Goal: Task Accomplishment & Management: Manage account settings

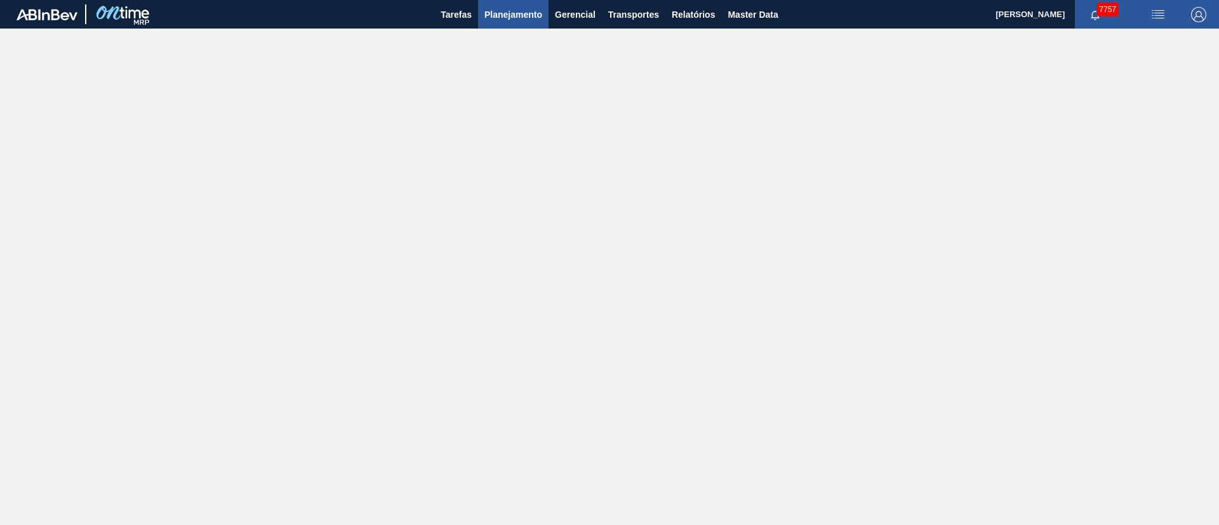
click at [504, 16] on span "Planejamento" at bounding box center [513, 14] width 58 height 15
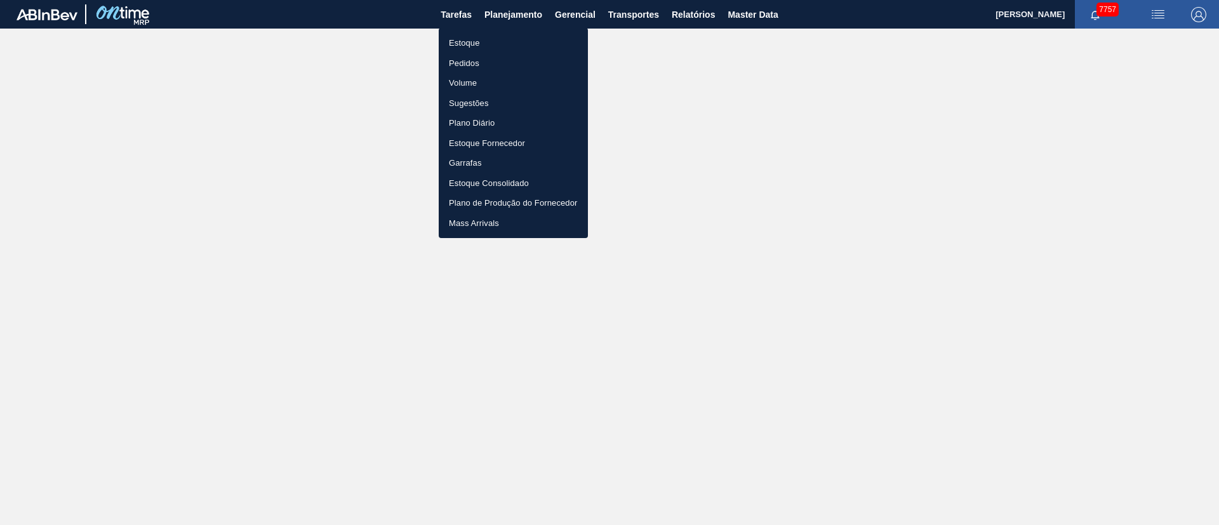
click at [470, 62] on li "Pedidos" at bounding box center [513, 63] width 149 height 20
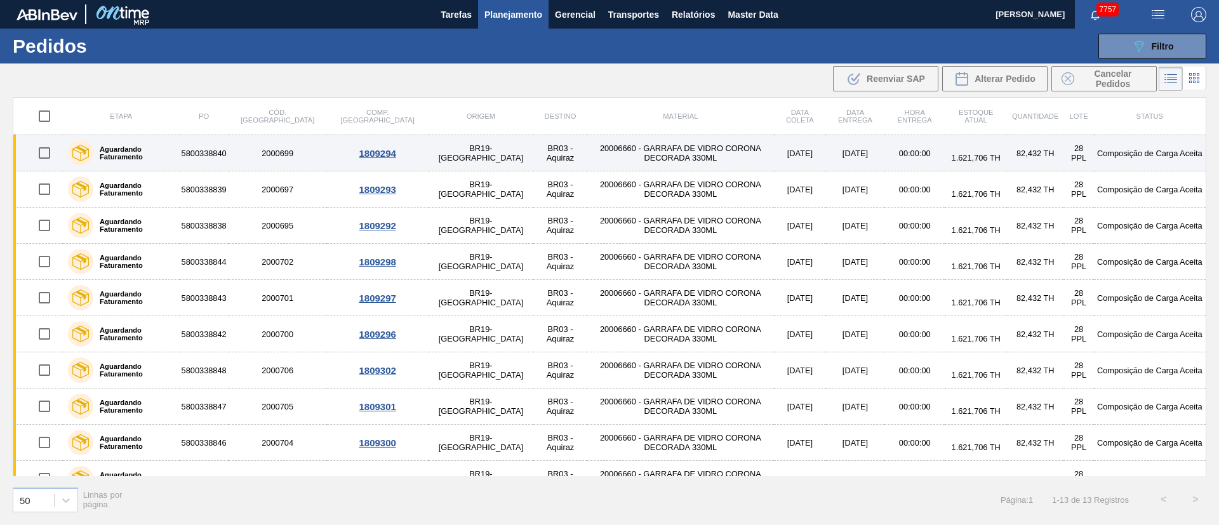
click at [48, 157] on input "checkbox" at bounding box center [44, 153] width 27 height 27
checkbox input "true"
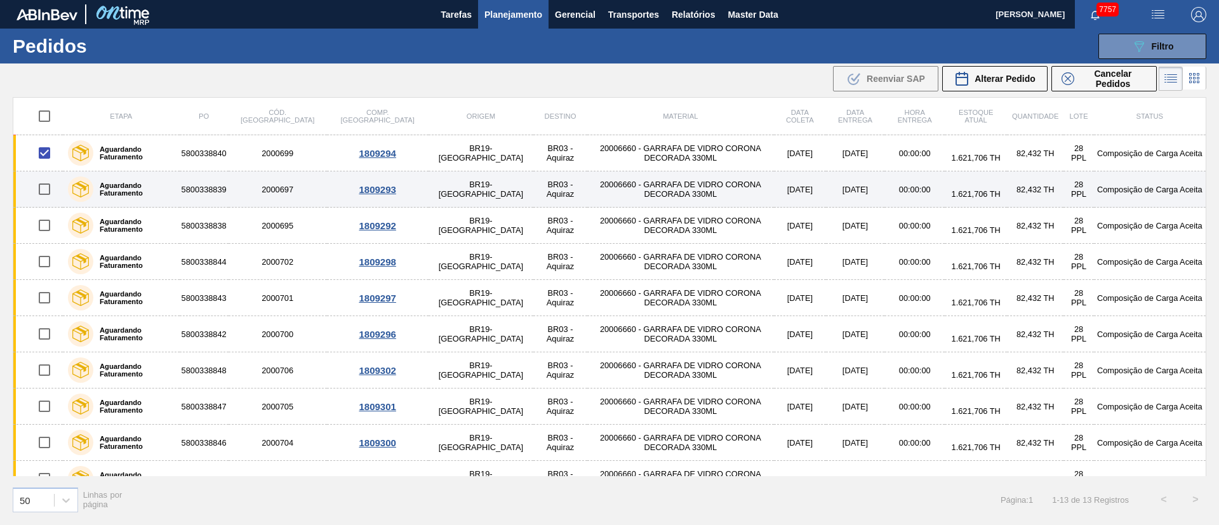
click at [43, 183] on input "checkbox" at bounding box center [44, 189] width 27 height 27
checkbox input "true"
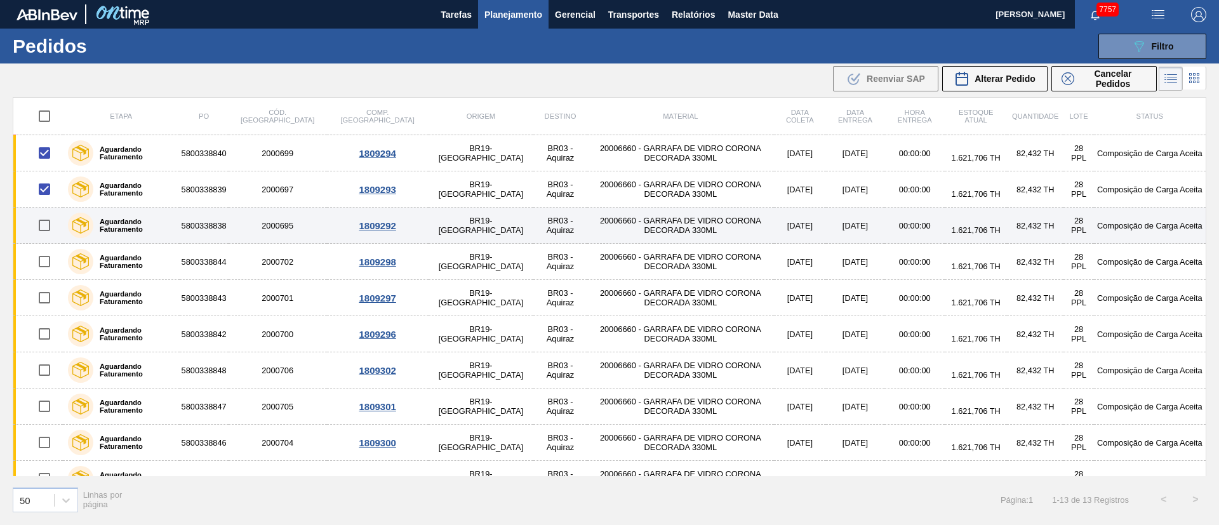
click at [46, 224] on input "checkbox" at bounding box center [44, 225] width 27 height 27
checkbox input "true"
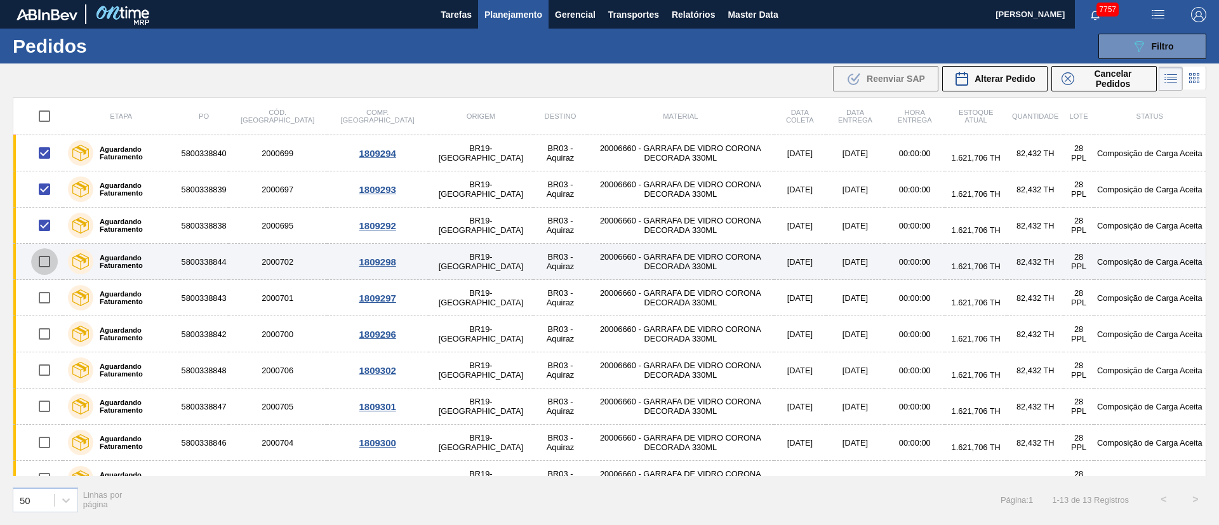
click at [44, 260] on input "checkbox" at bounding box center [44, 261] width 27 height 27
checkbox input "true"
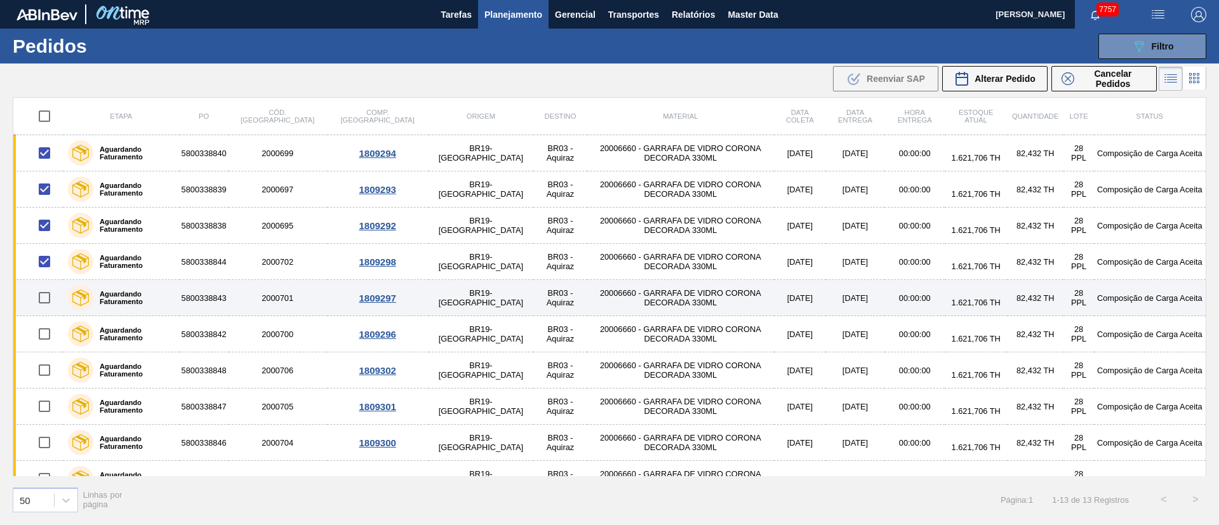
click at [46, 305] on input "checkbox" at bounding box center [44, 297] width 27 height 27
checkbox input "true"
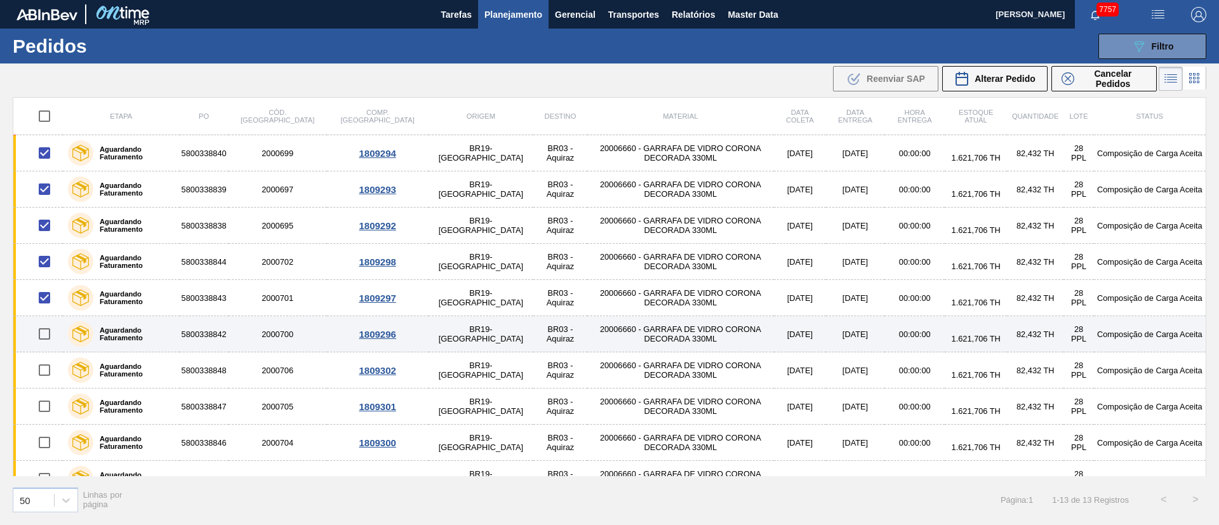
click at [51, 342] on input "checkbox" at bounding box center [44, 334] width 27 height 27
checkbox input "true"
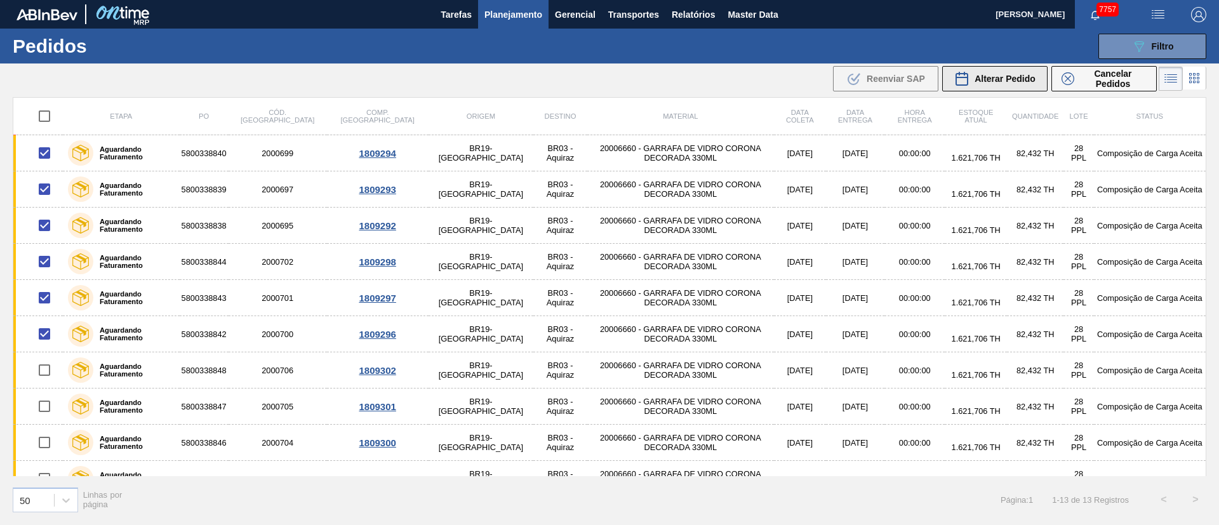
click at [1024, 82] on span "Alterar Pedido" at bounding box center [1004, 79] width 61 height 10
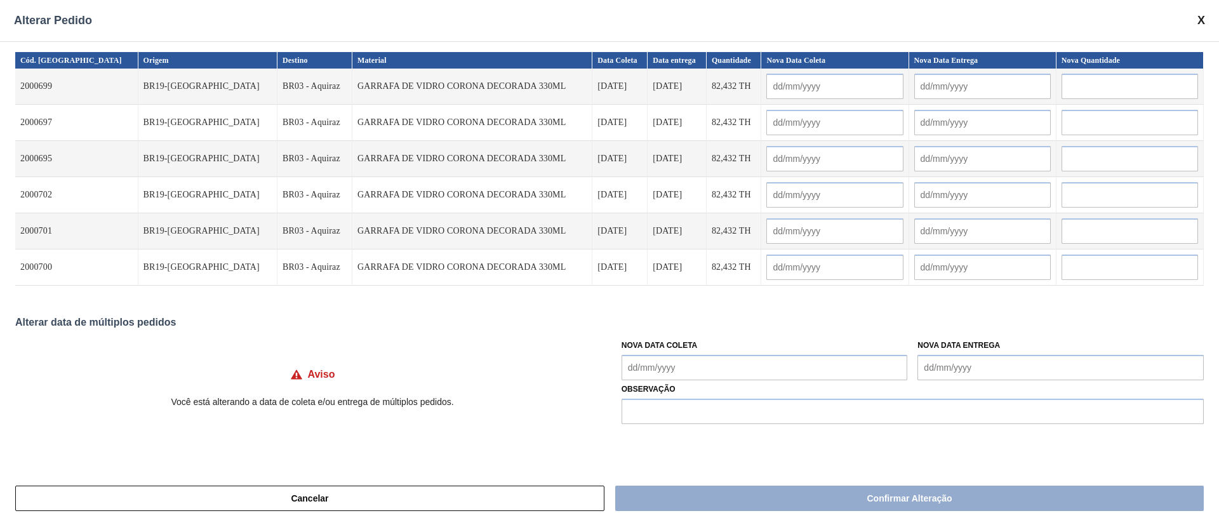
click at [656, 368] on Coleta "Nova Data Coleta" at bounding box center [764, 367] width 286 height 25
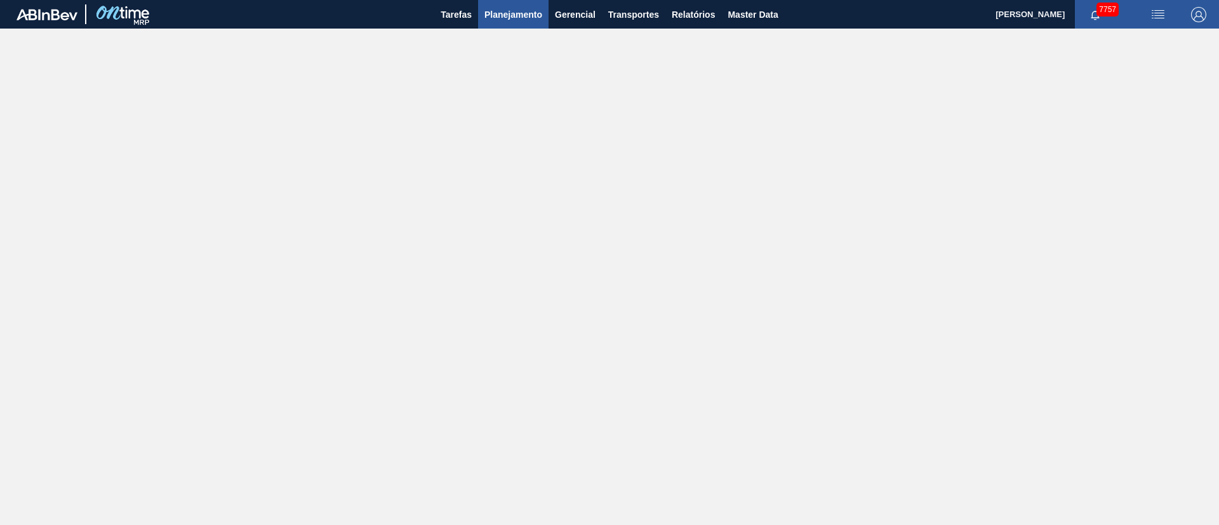
click at [508, 11] on span "Planejamento" at bounding box center [513, 14] width 58 height 15
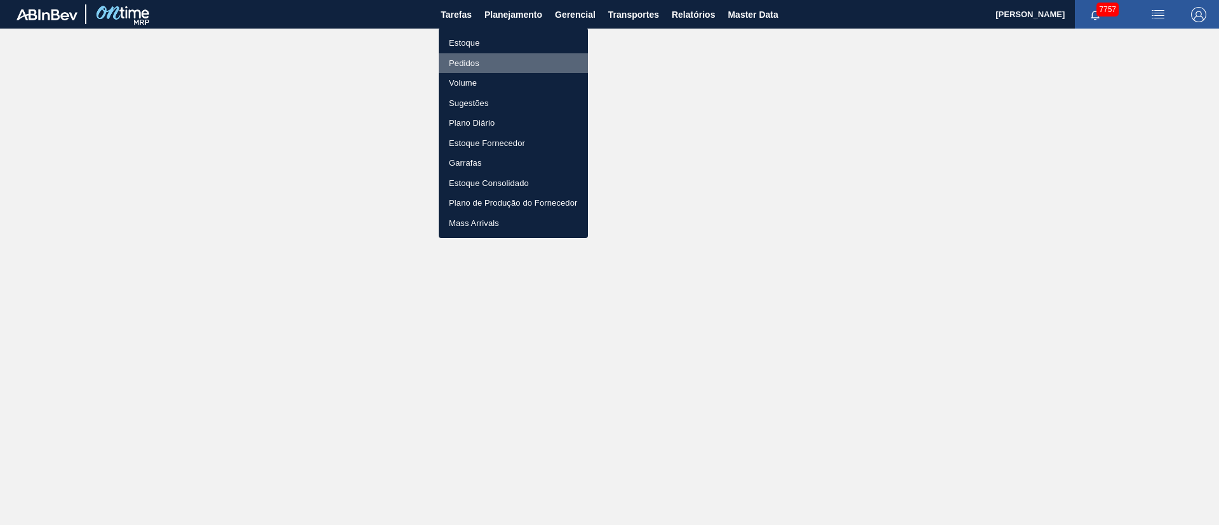
click at [472, 57] on li "Pedidos" at bounding box center [513, 63] width 149 height 20
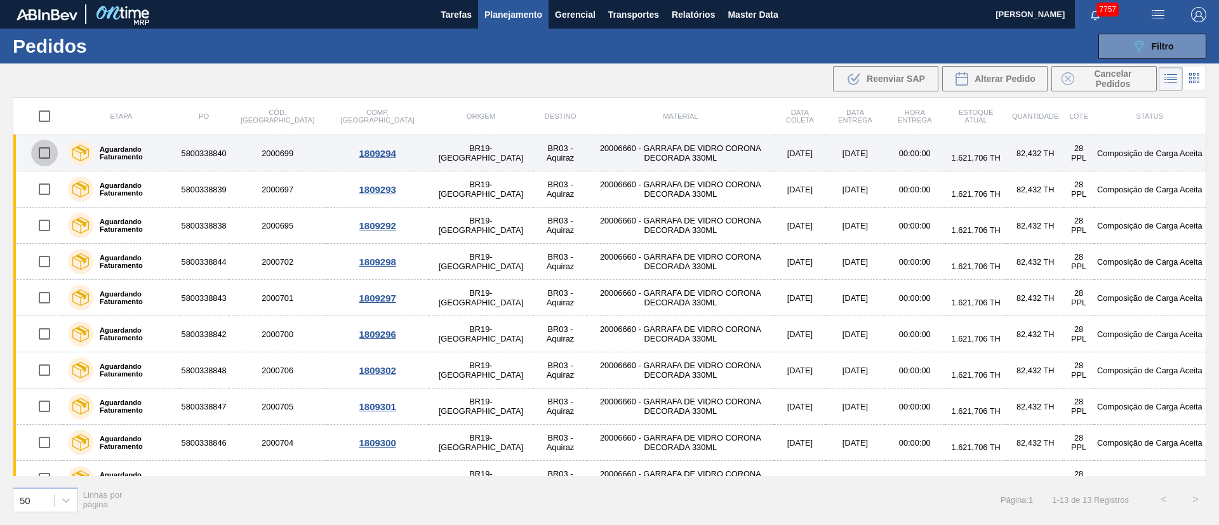
click at [38, 159] on input "checkbox" at bounding box center [44, 153] width 27 height 27
checkbox input "true"
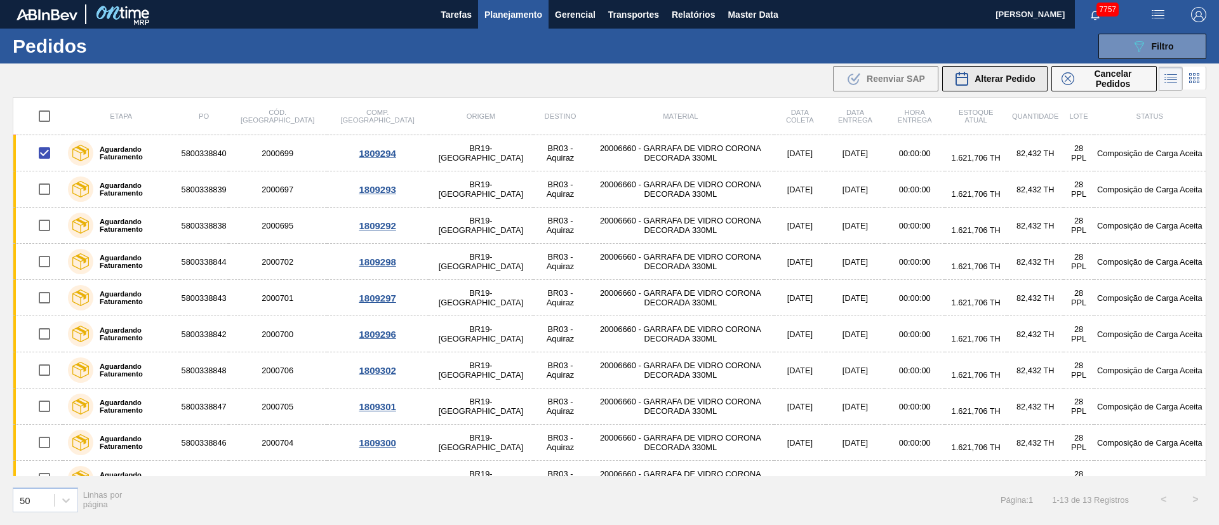
click at [1010, 77] on span "Alterar Pedido" at bounding box center [1004, 79] width 61 height 10
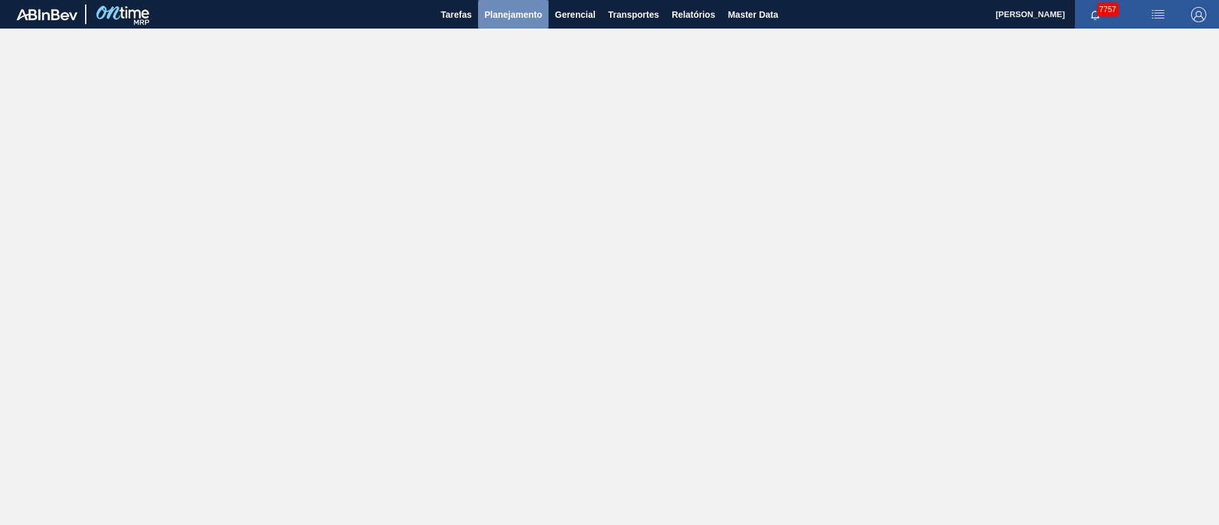
click at [530, 17] on span "Planejamento" at bounding box center [513, 14] width 58 height 15
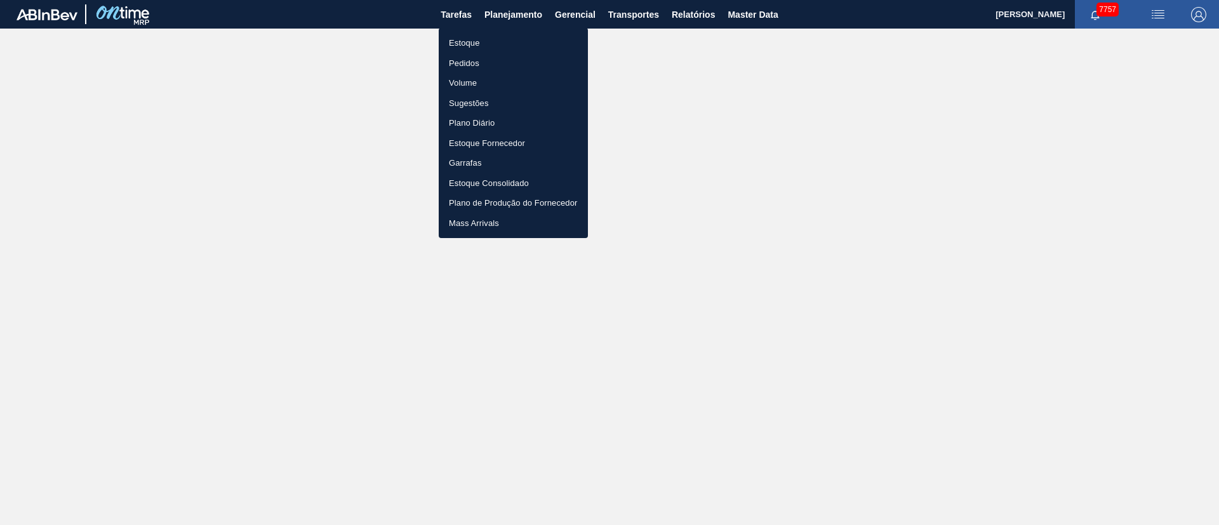
click at [463, 64] on li "Pedidos" at bounding box center [513, 63] width 149 height 20
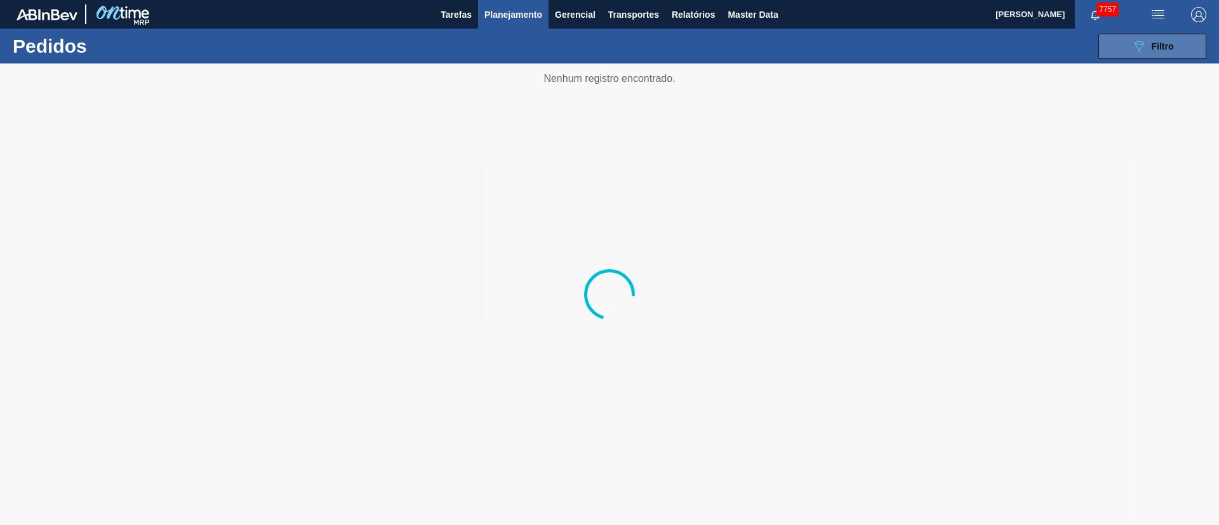
click at [1151, 40] on div "089F7B8B-B2A5-4AFE-B5C0-19BA573D28AC Filtro" at bounding box center [1152, 46] width 43 height 15
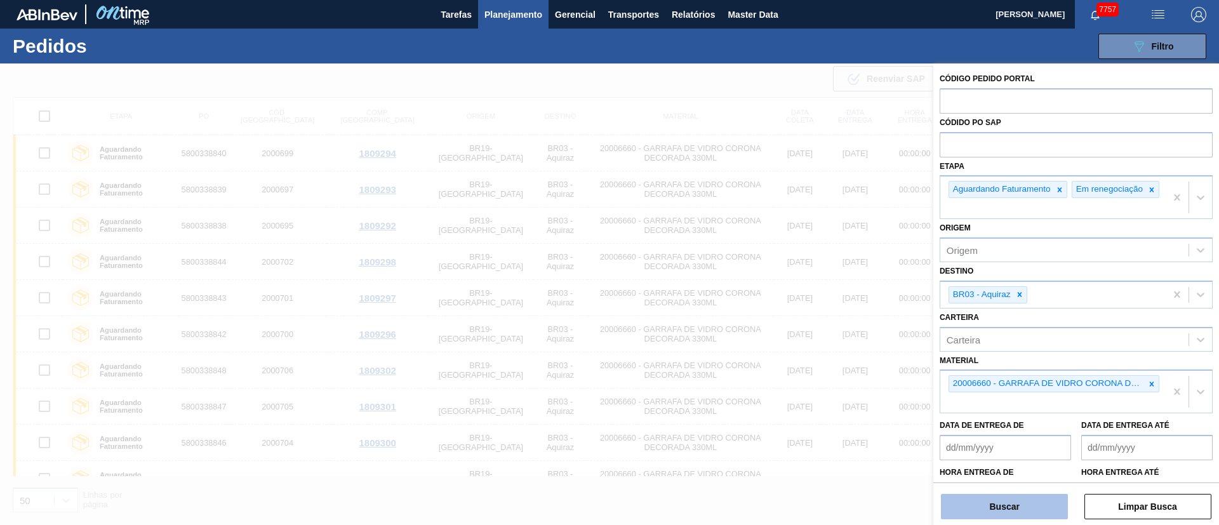
click at [998, 500] on button "Buscar" at bounding box center [1004, 506] width 127 height 25
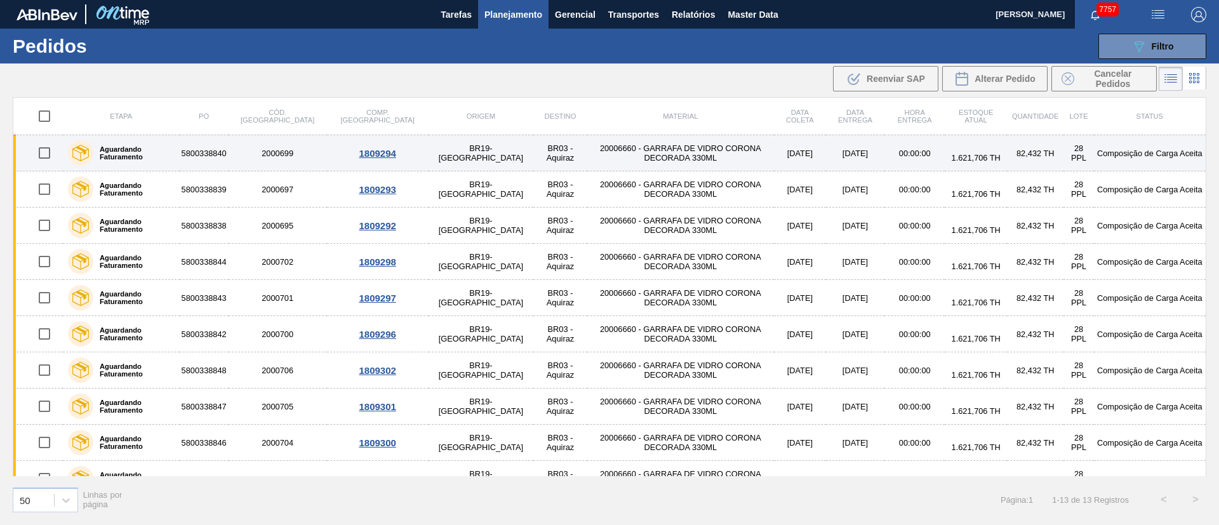
click at [45, 153] on input "checkbox" at bounding box center [44, 153] width 27 height 27
checkbox input "true"
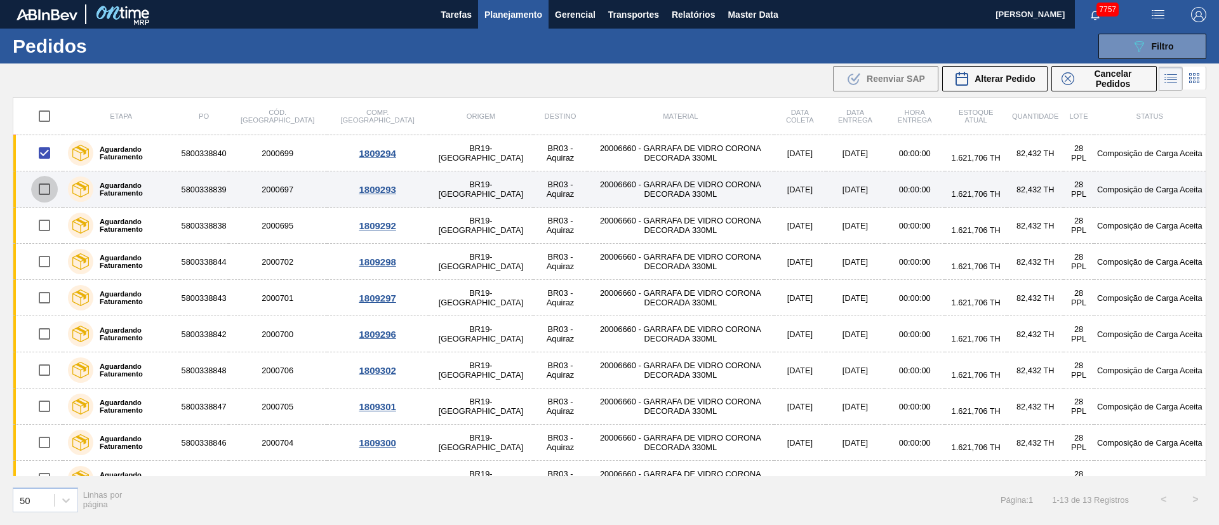
click at [39, 192] on input "checkbox" at bounding box center [44, 189] width 27 height 27
checkbox input "true"
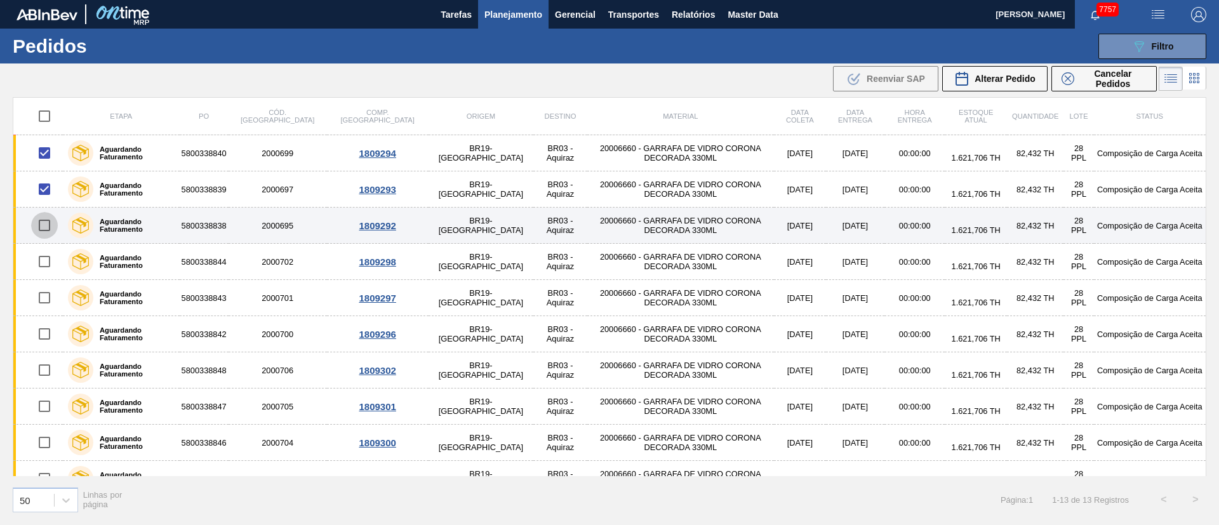
click at [48, 229] on input "checkbox" at bounding box center [44, 225] width 27 height 27
checkbox input "true"
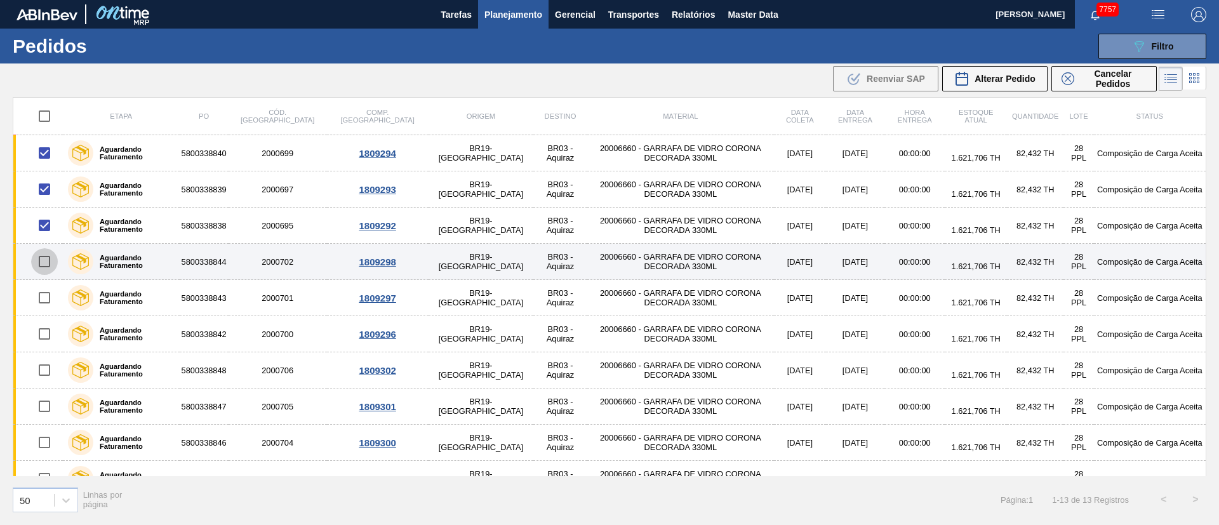
click at [50, 258] on input "checkbox" at bounding box center [44, 261] width 27 height 27
checkbox input "true"
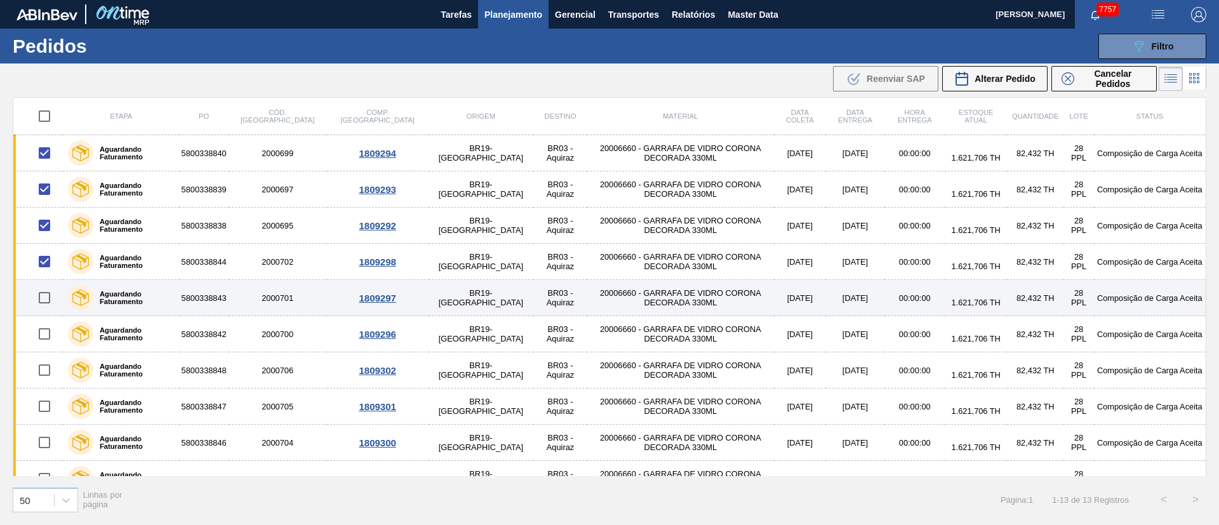
click at [47, 299] on input "checkbox" at bounding box center [44, 297] width 27 height 27
checkbox input "true"
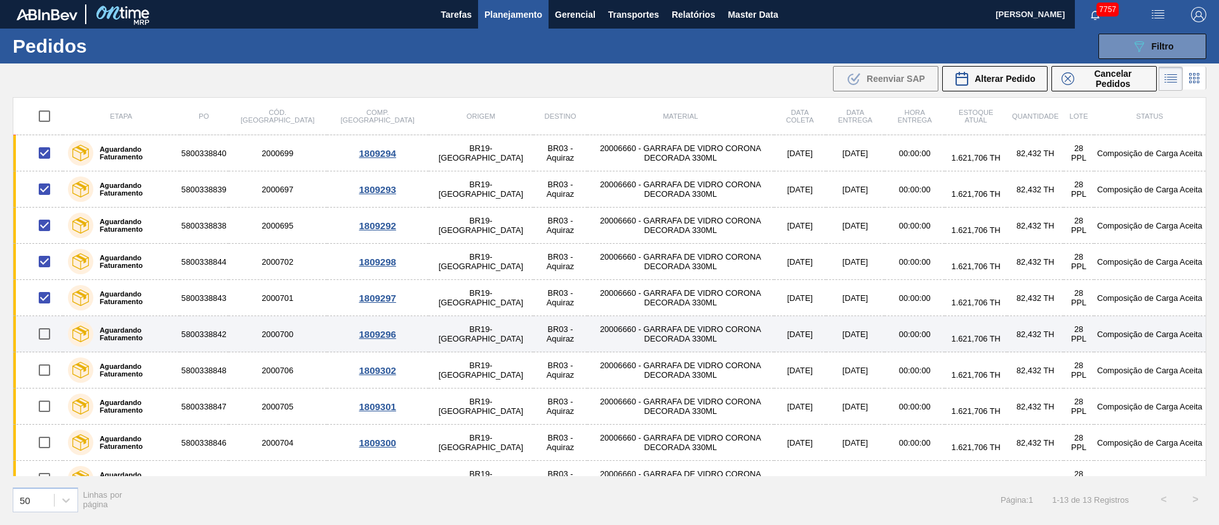
click at [48, 337] on input "checkbox" at bounding box center [44, 334] width 27 height 27
checkbox input "true"
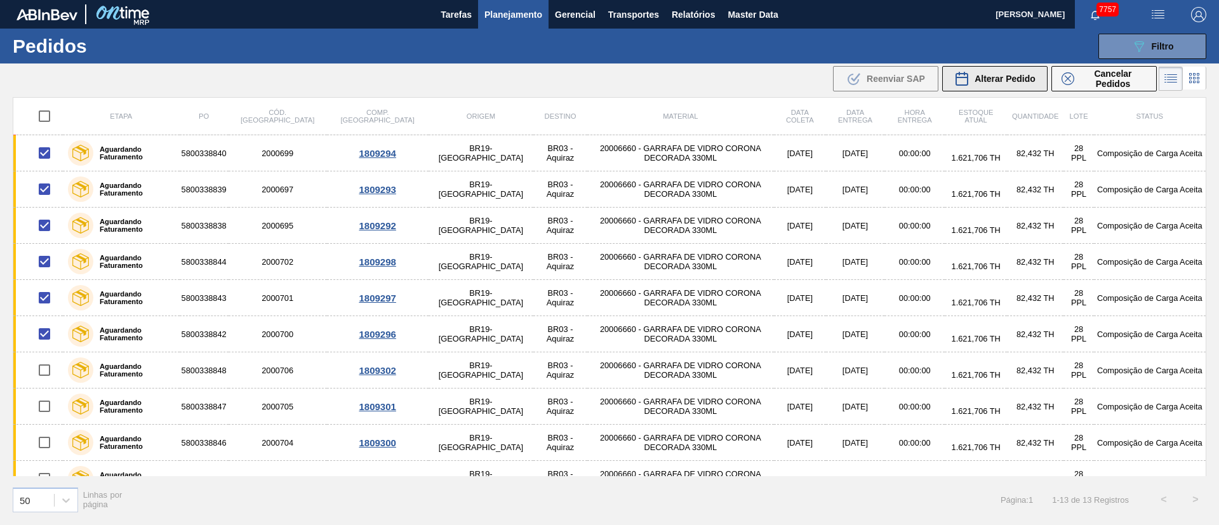
click at [998, 79] on span "Alterar Pedido" at bounding box center [1004, 79] width 61 height 10
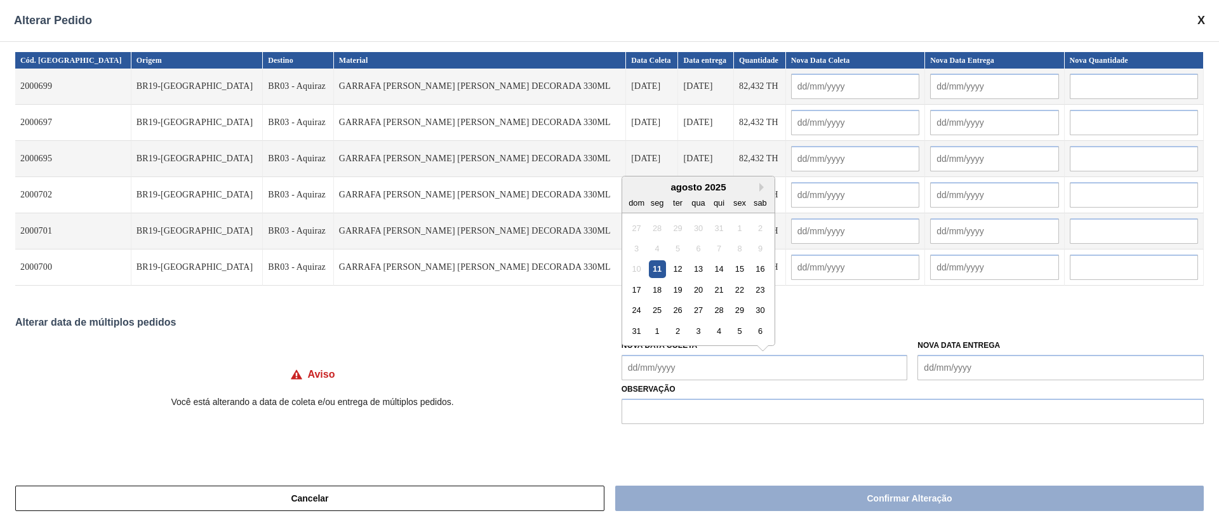
click at [641, 367] on Coleta "Nova Data Coleta" at bounding box center [764, 367] width 286 height 25
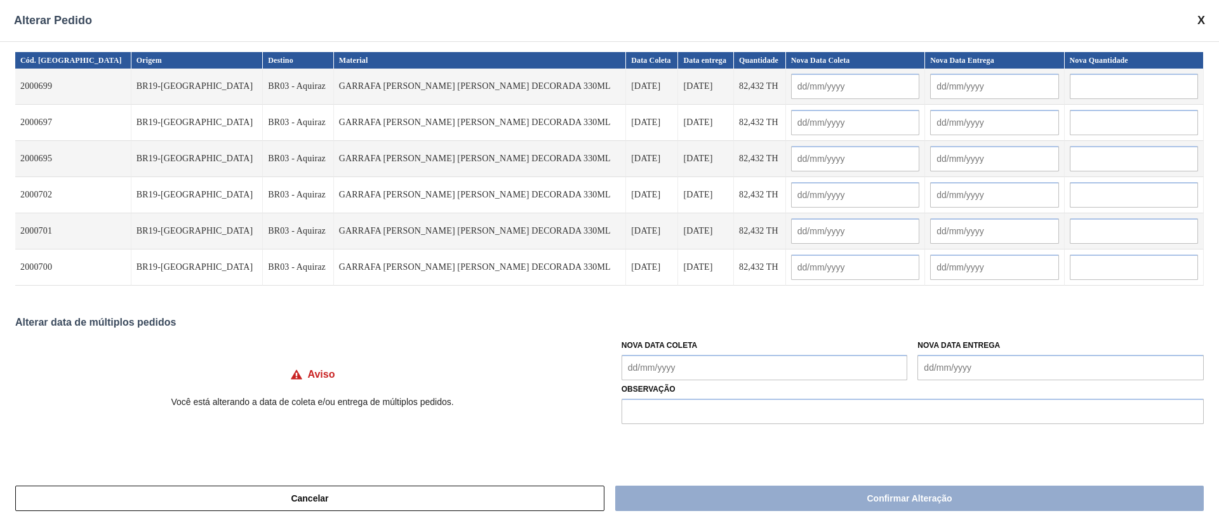
click at [451, 318] on div "Alterar data de múltiplos pedidos" at bounding box center [609, 322] width 1188 height 11
click at [669, 364] on Coleta "Nova Data Coleta" at bounding box center [764, 367] width 286 height 25
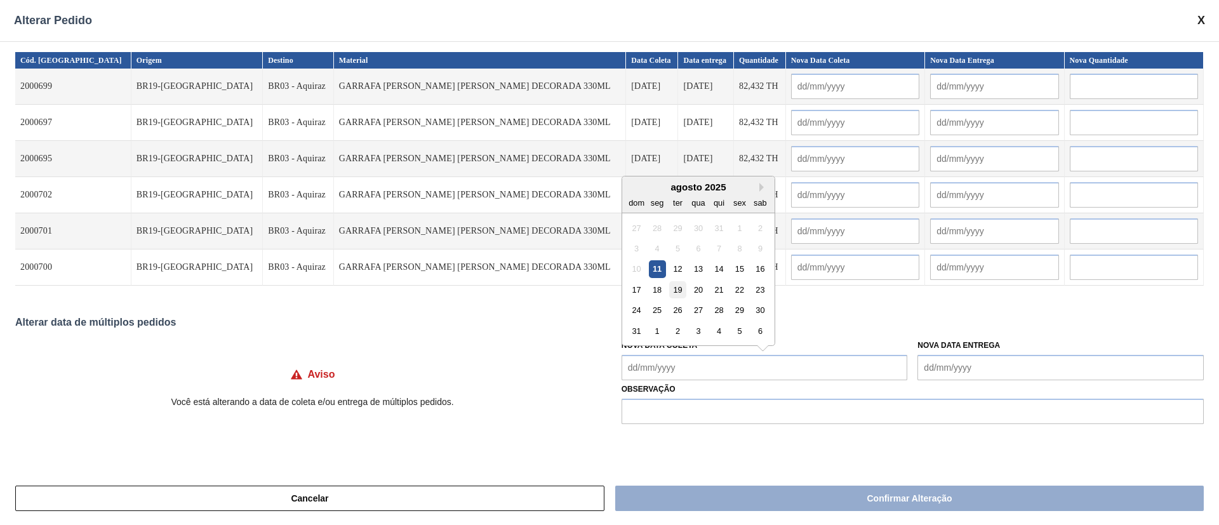
click at [684, 288] on div "19" at bounding box center [677, 289] width 17 height 17
type Coleta "[DATE]"
type input "[DATE]"
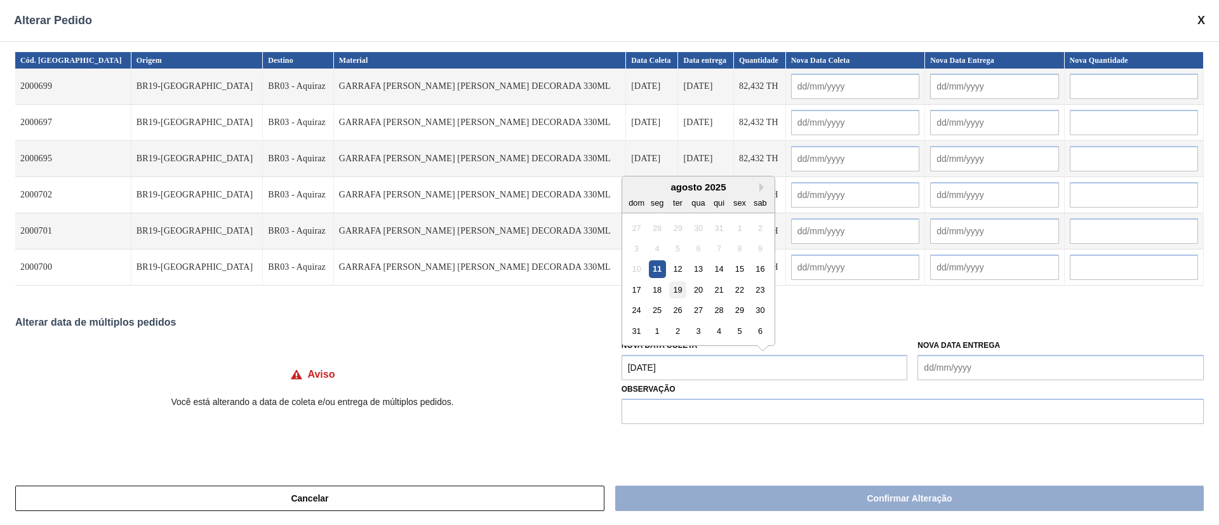
type input "[DATE]"
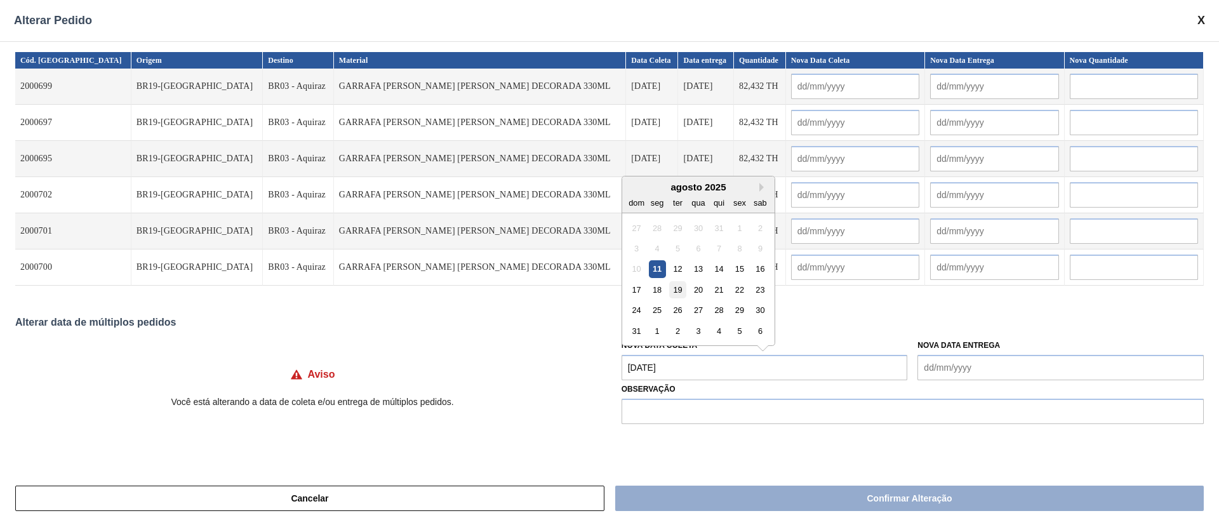
type input "[DATE]"
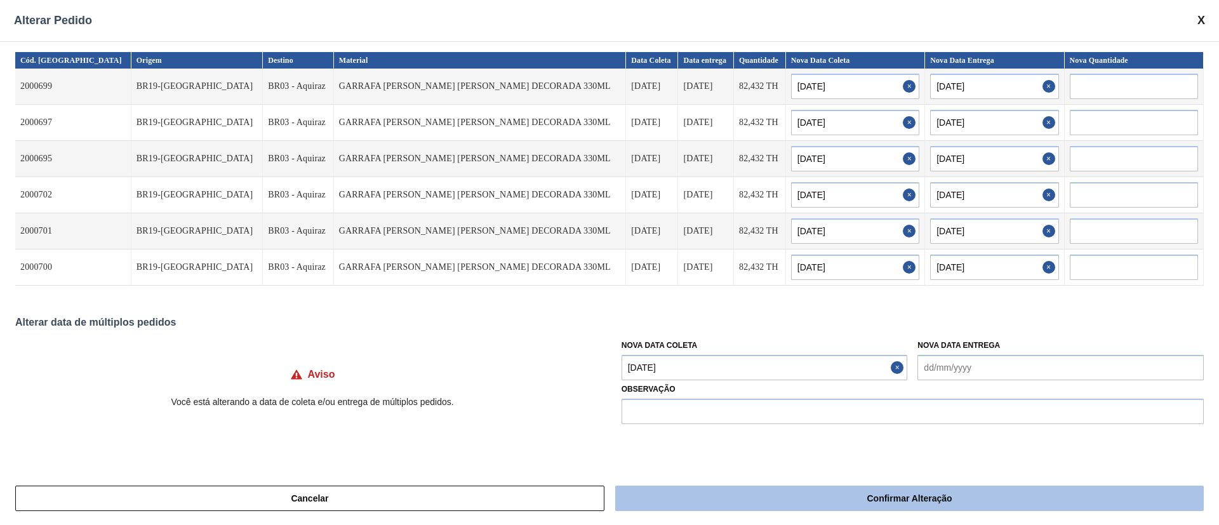
click at [719, 491] on button "Confirmar Alteração" at bounding box center [909, 498] width 588 height 25
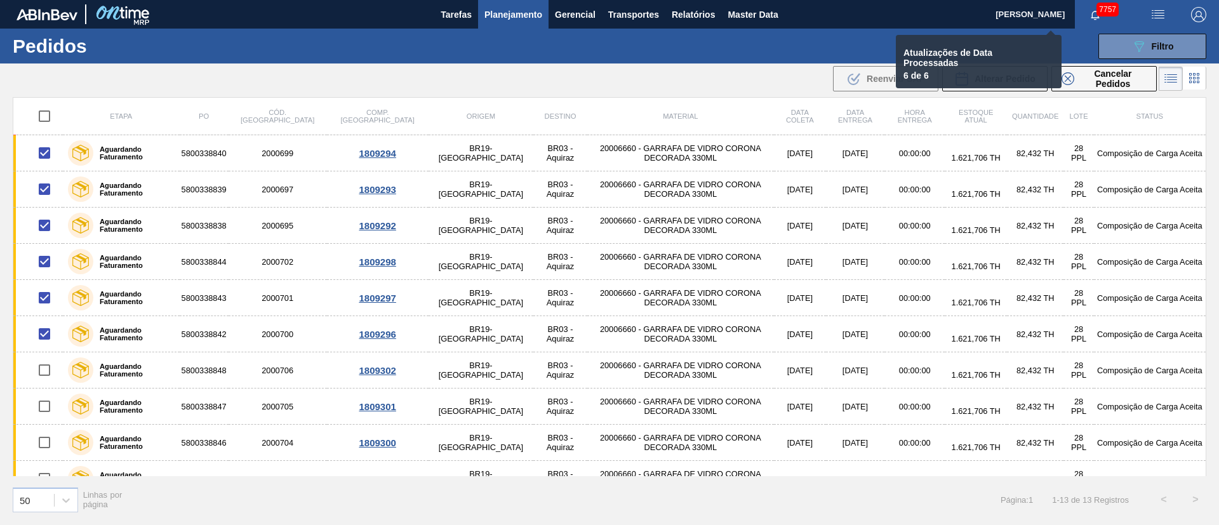
checkbox input "false"
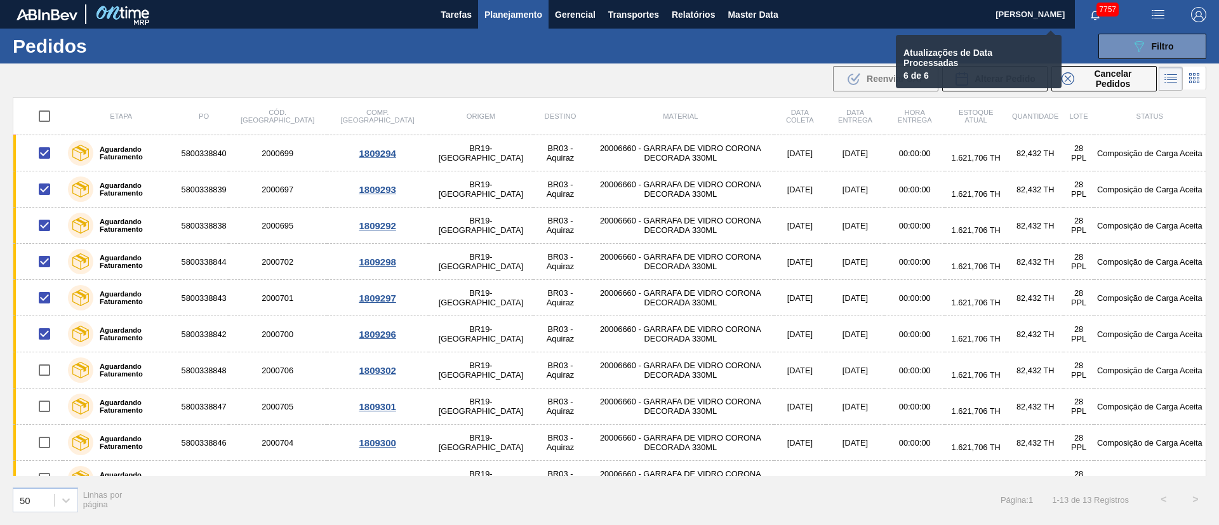
checkbox input "false"
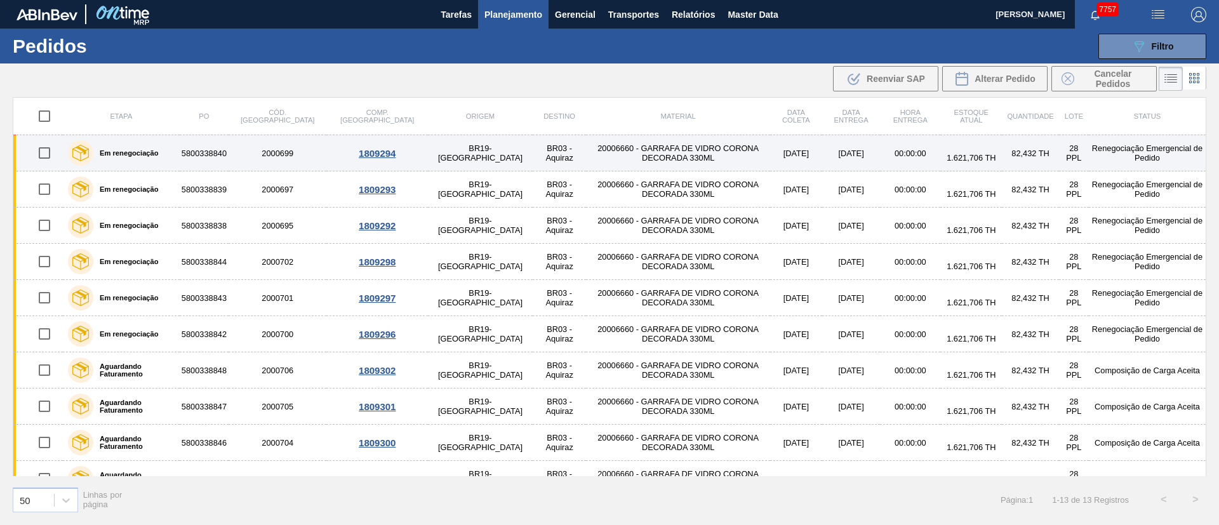
click at [56, 162] on input "checkbox" at bounding box center [44, 153] width 27 height 27
checkbox input "true"
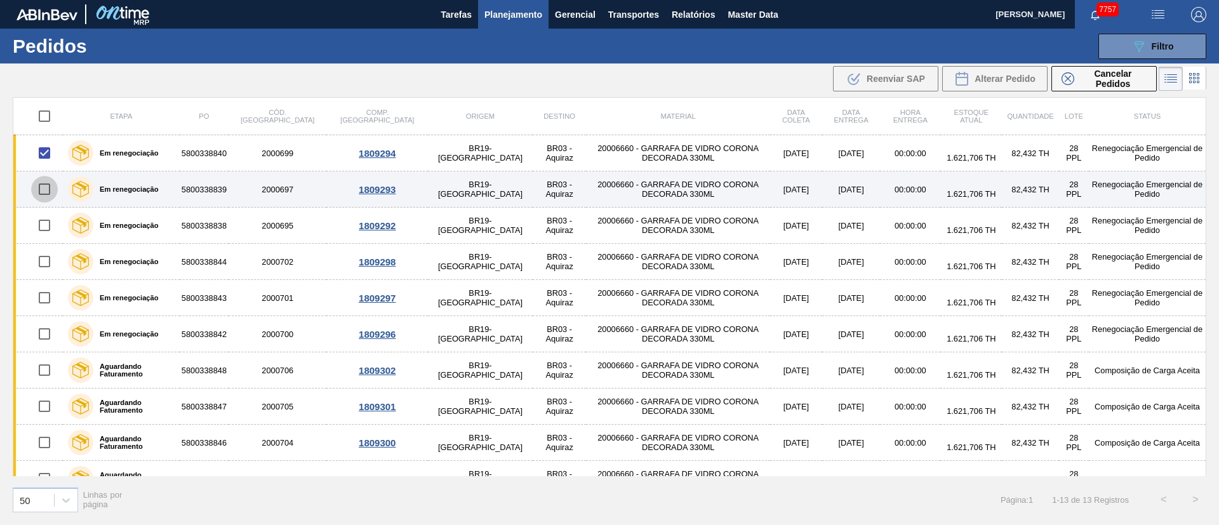
click at [51, 197] on input "checkbox" at bounding box center [44, 189] width 27 height 27
checkbox input "true"
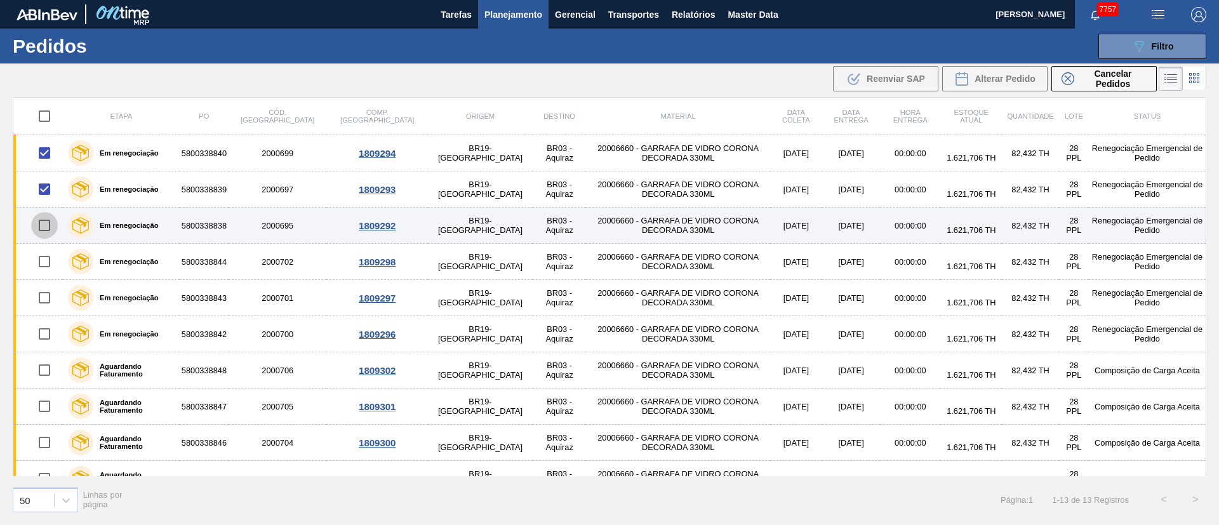
click at [49, 223] on input "checkbox" at bounding box center [44, 225] width 27 height 27
checkbox input "true"
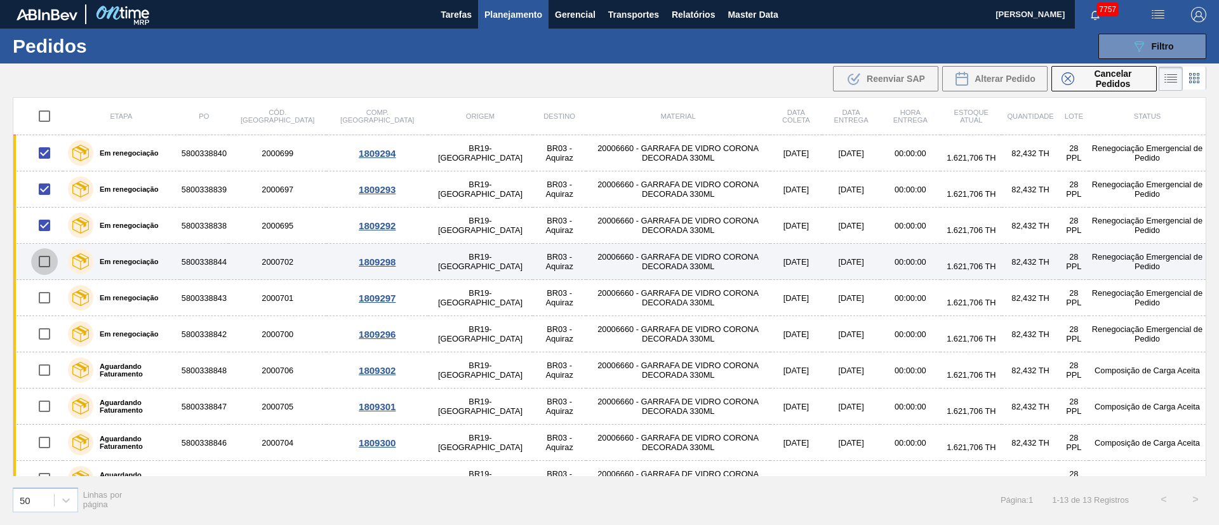
click at [41, 263] on input "checkbox" at bounding box center [44, 261] width 27 height 27
checkbox input "true"
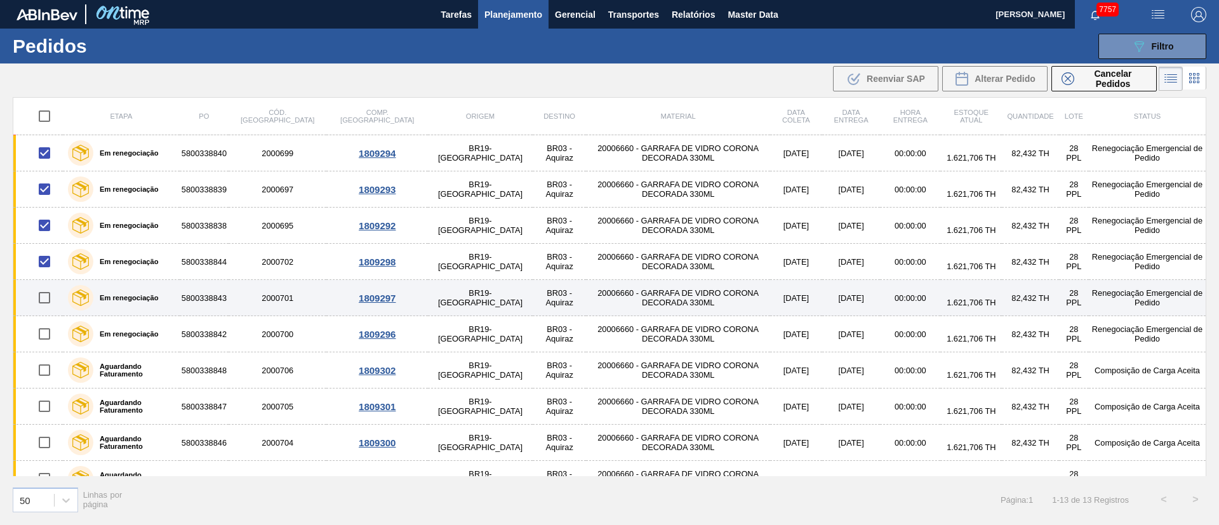
click at [46, 293] on input "checkbox" at bounding box center [44, 297] width 27 height 27
checkbox input "true"
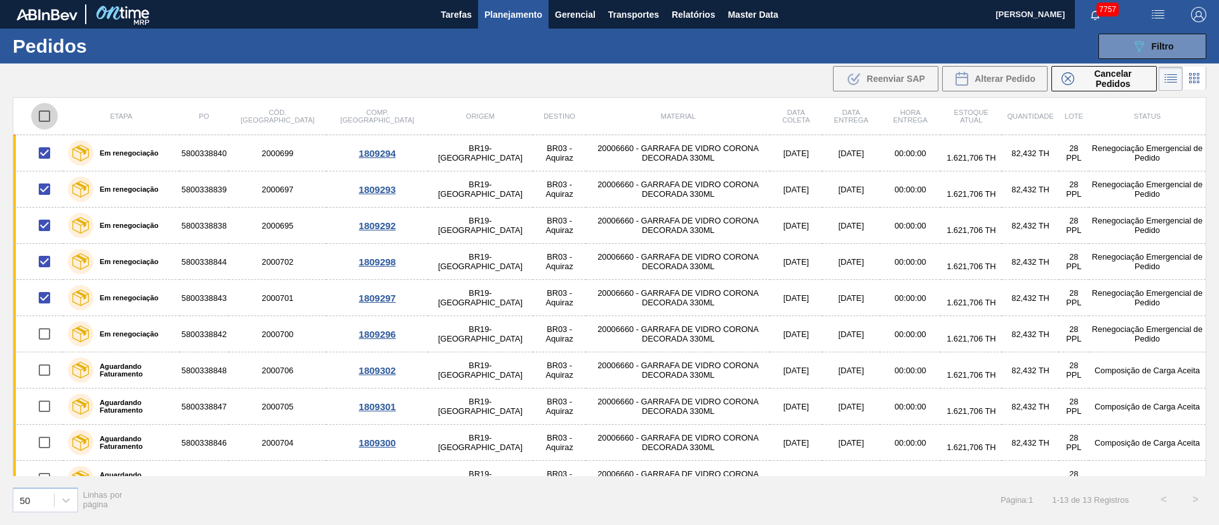
click at [36, 113] on input "checkbox" at bounding box center [44, 116] width 27 height 27
checkbox input "true"
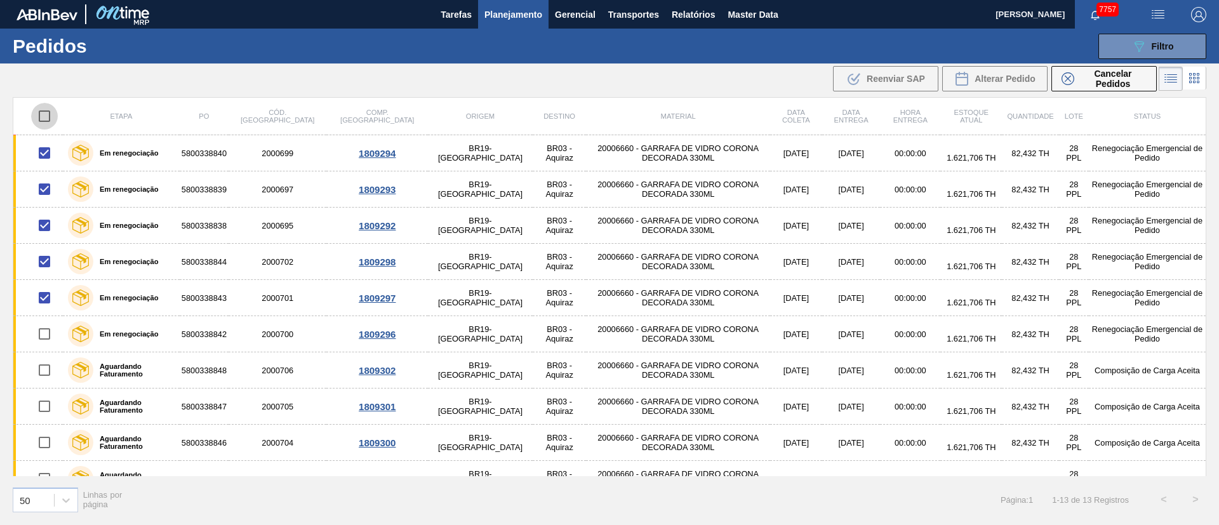
checkbox input "true"
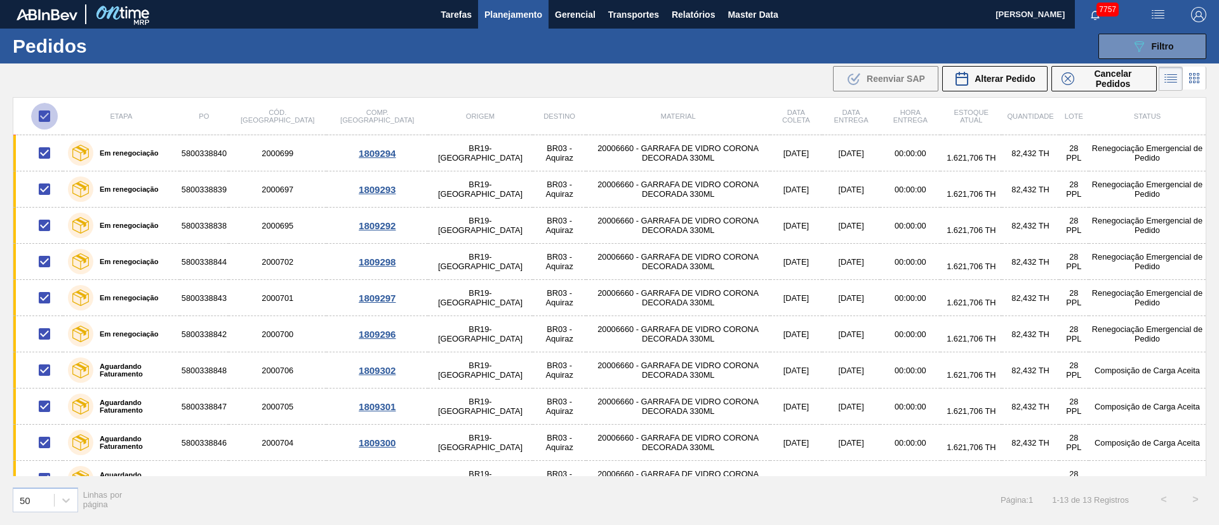
click at [36, 113] on input "checkbox" at bounding box center [44, 116] width 27 height 27
checkbox input "false"
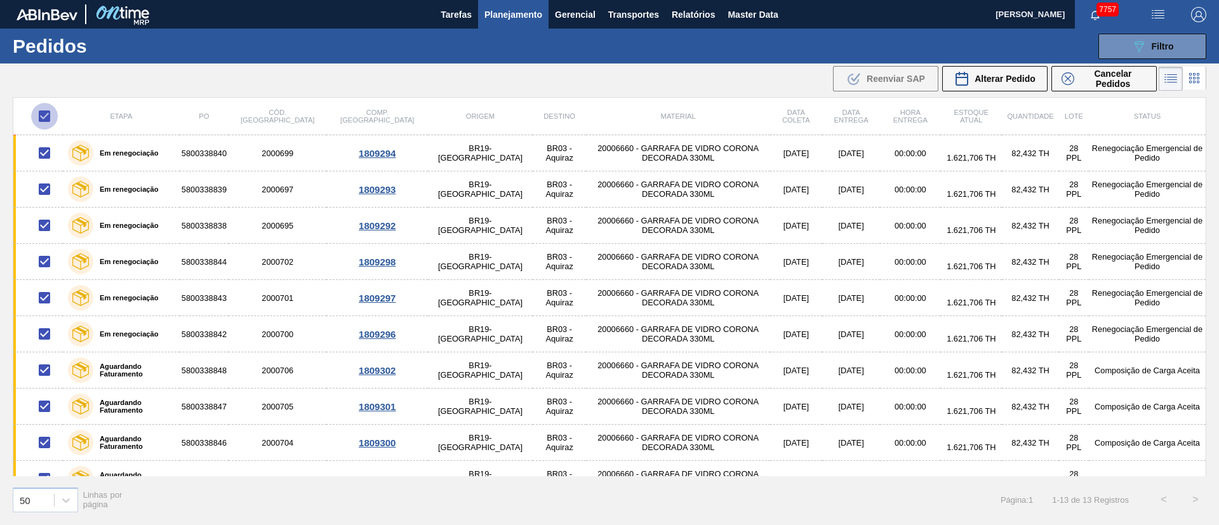
checkbox input "false"
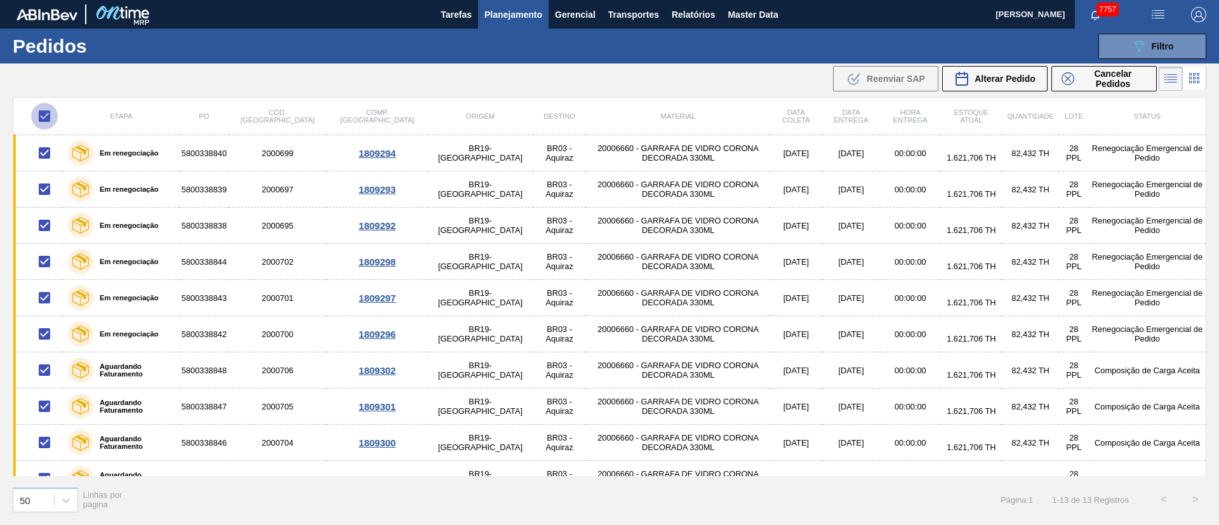
checkbox input "false"
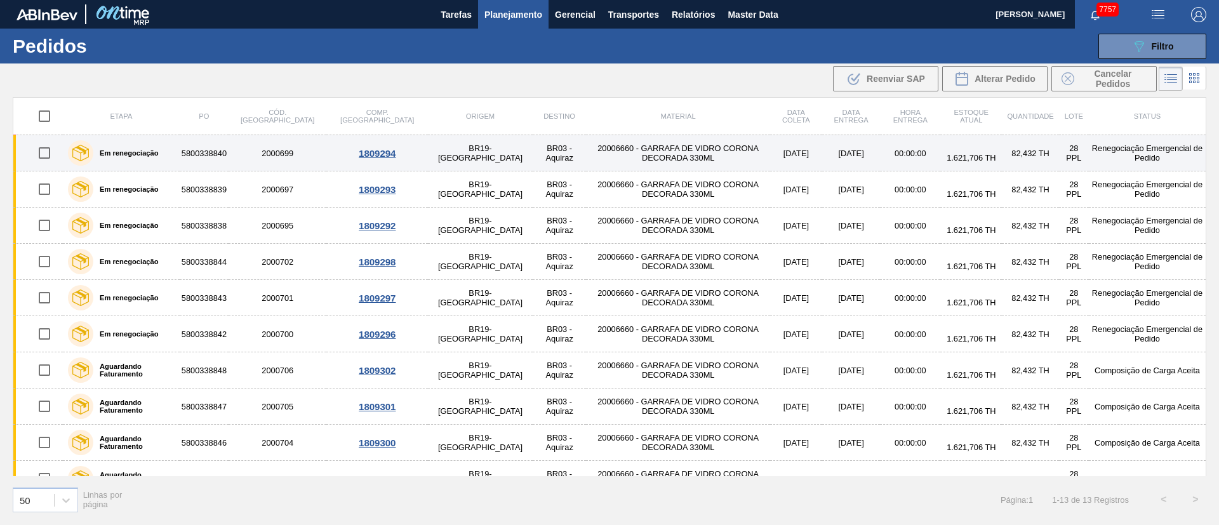
click at [44, 159] on input "checkbox" at bounding box center [44, 153] width 27 height 27
checkbox input "true"
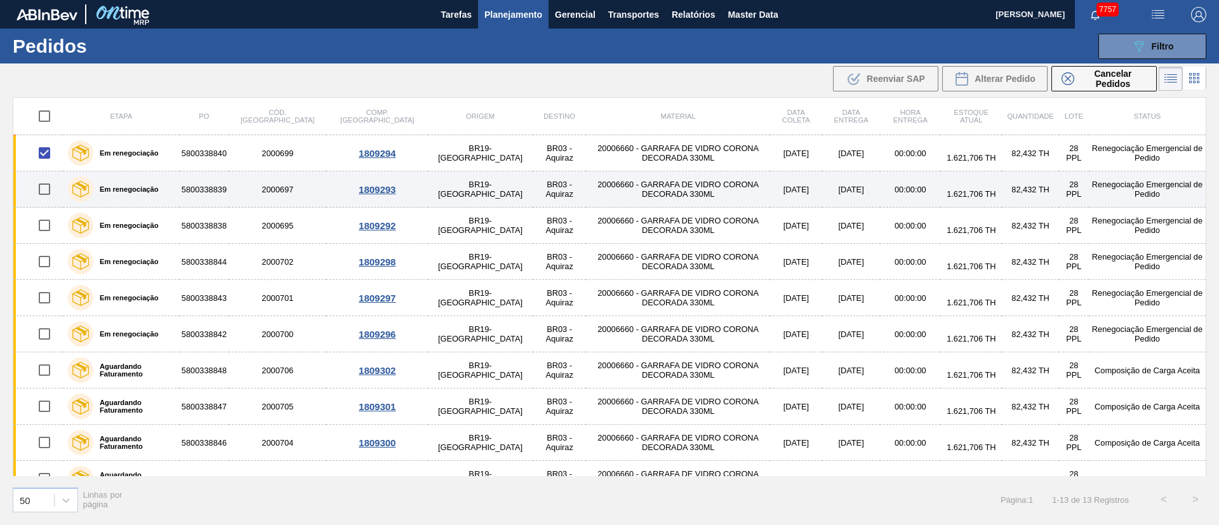
click at [48, 182] on input "checkbox" at bounding box center [44, 189] width 27 height 27
checkbox input "true"
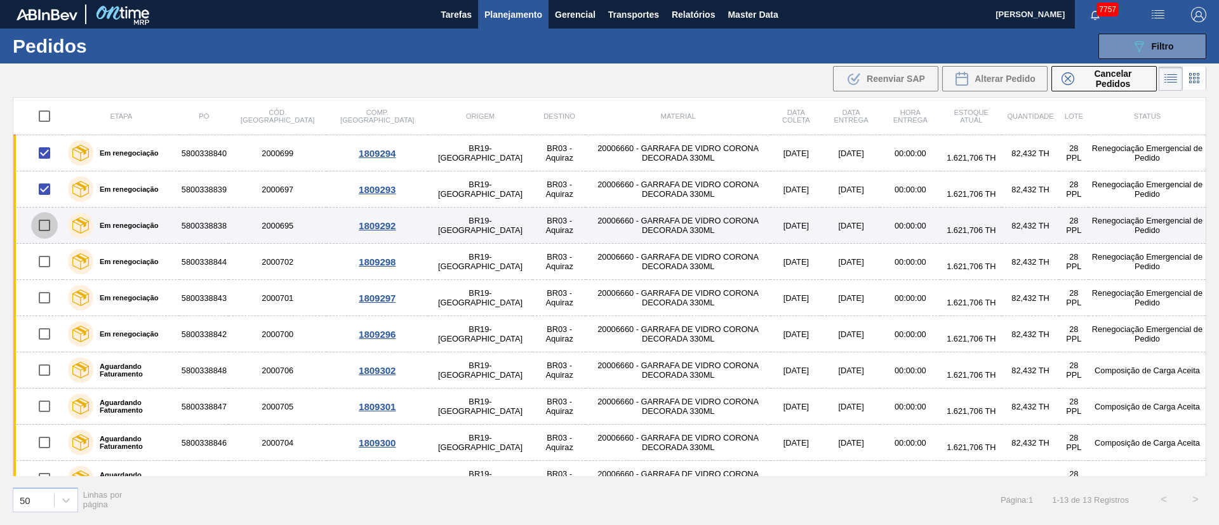
click at [51, 227] on input "checkbox" at bounding box center [44, 225] width 27 height 27
checkbox input "true"
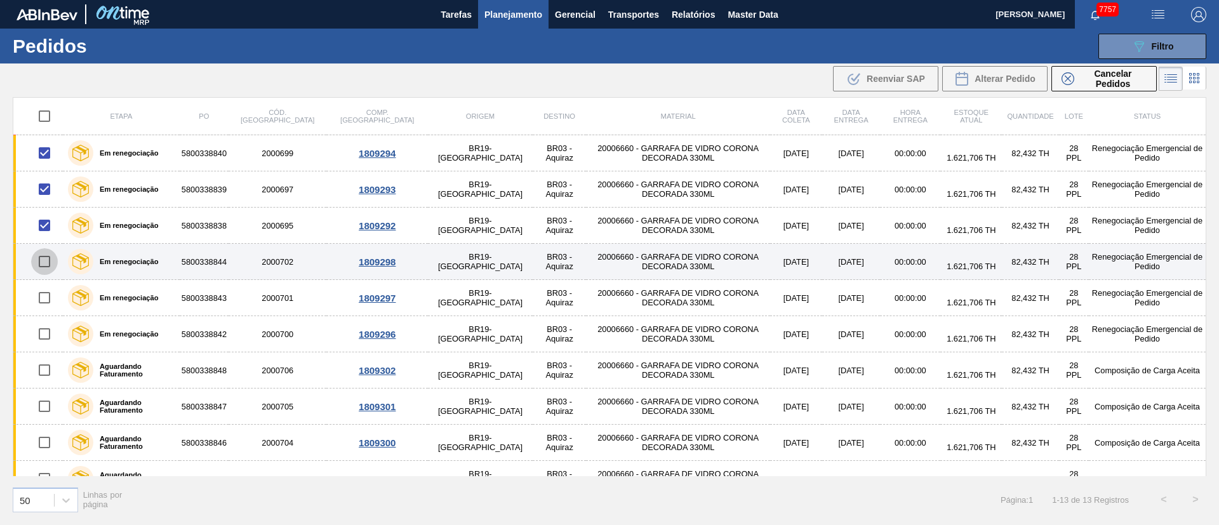
click at [51, 259] on input "checkbox" at bounding box center [44, 261] width 27 height 27
checkbox input "true"
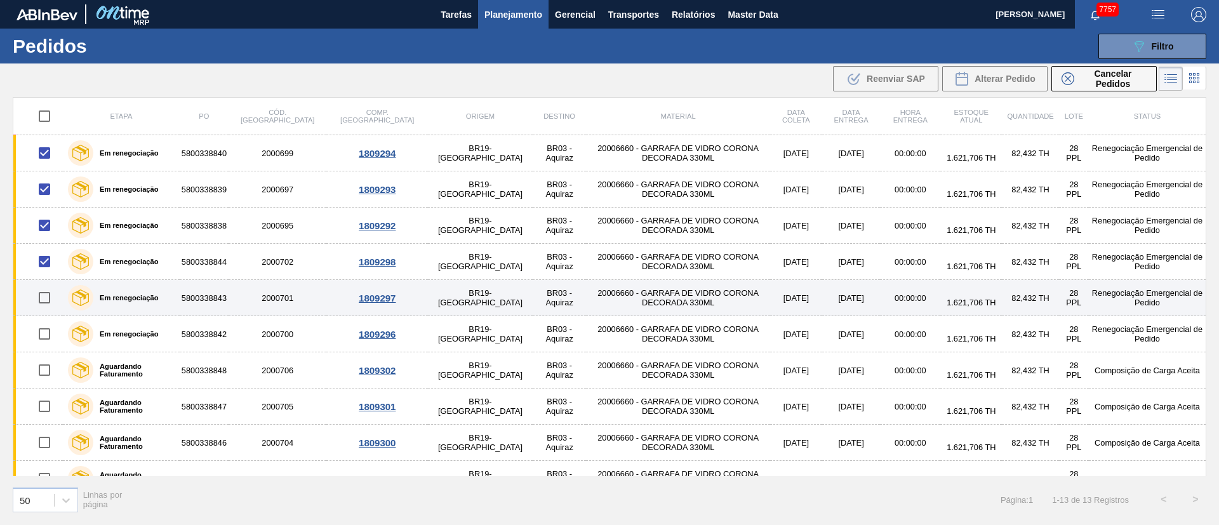
click at [49, 295] on input "checkbox" at bounding box center [44, 297] width 27 height 27
checkbox input "true"
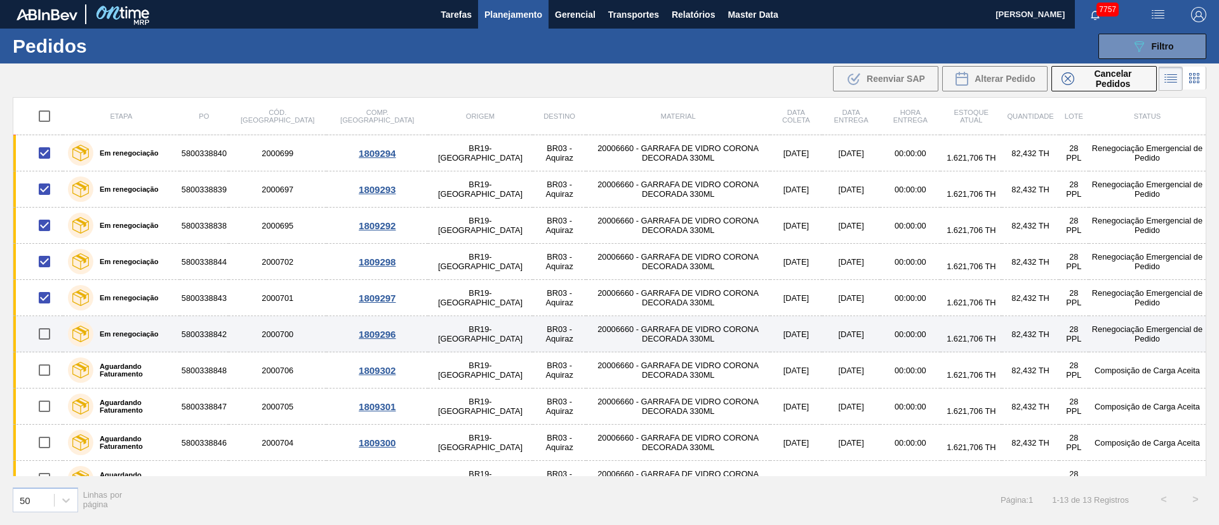
click at [44, 328] on input "checkbox" at bounding box center [44, 334] width 27 height 27
checkbox input "true"
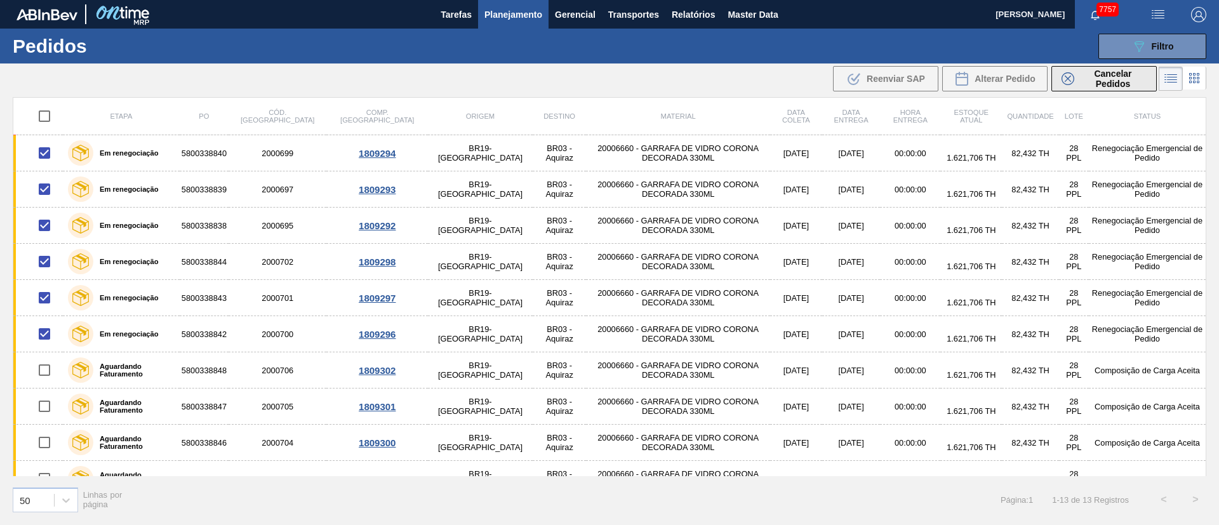
click at [1111, 88] on span "Cancelar Pedidos" at bounding box center [1112, 79] width 67 height 20
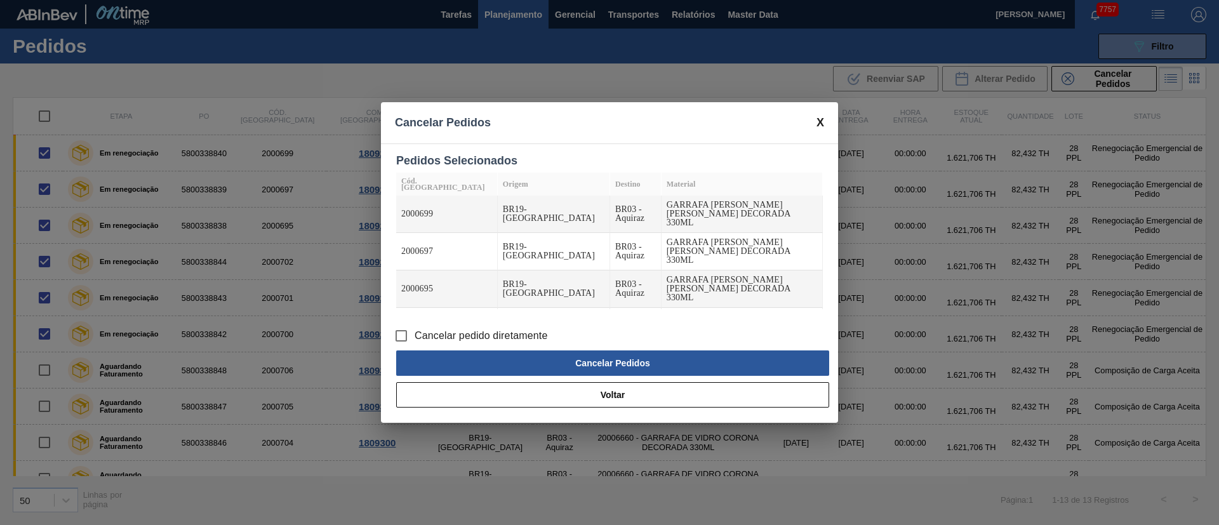
click at [397, 333] on input "Cancelar pedido diretamente" at bounding box center [401, 335] width 27 height 27
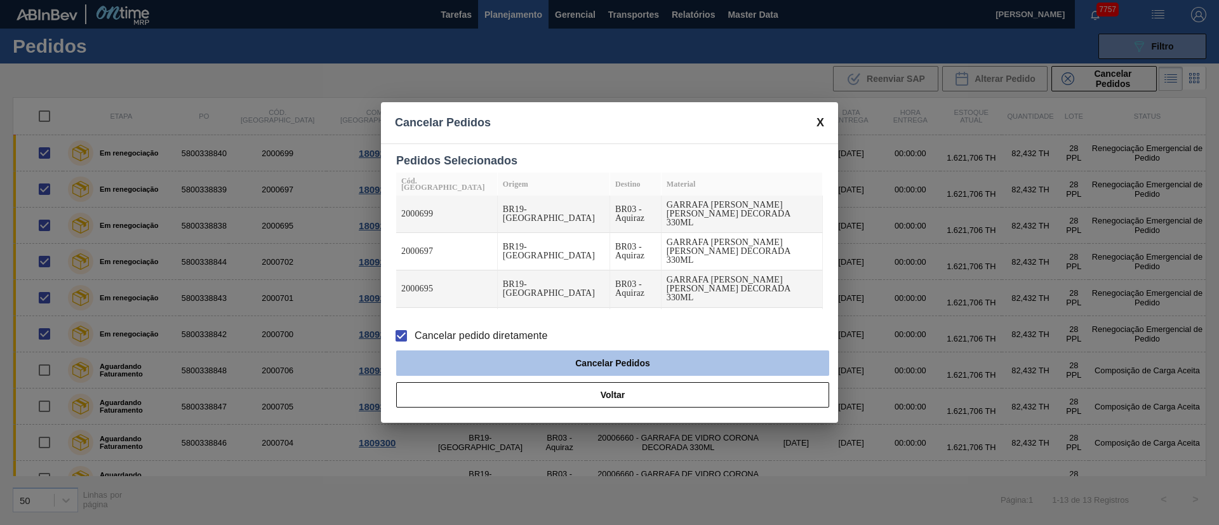
click at [545, 359] on button "Cancelar Pedidos" at bounding box center [612, 362] width 433 height 25
checkbox input "false"
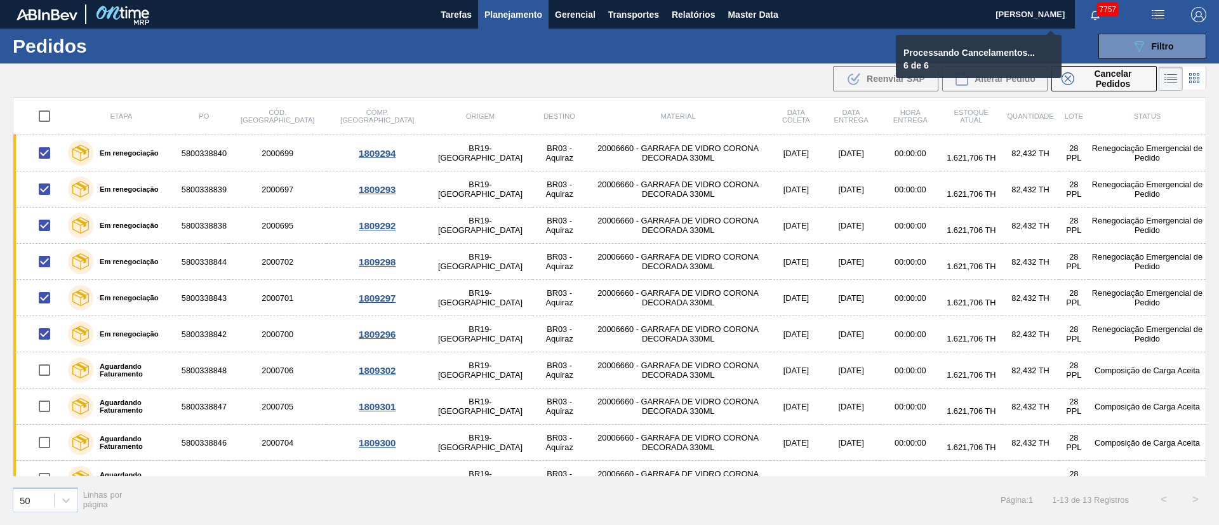
checkbox input "false"
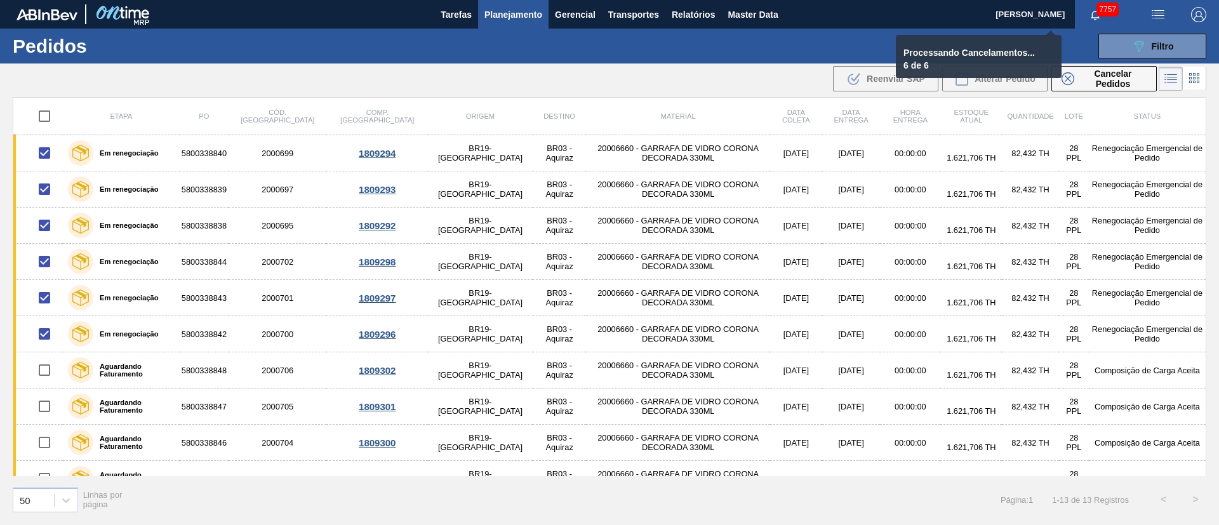
checkbox input "false"
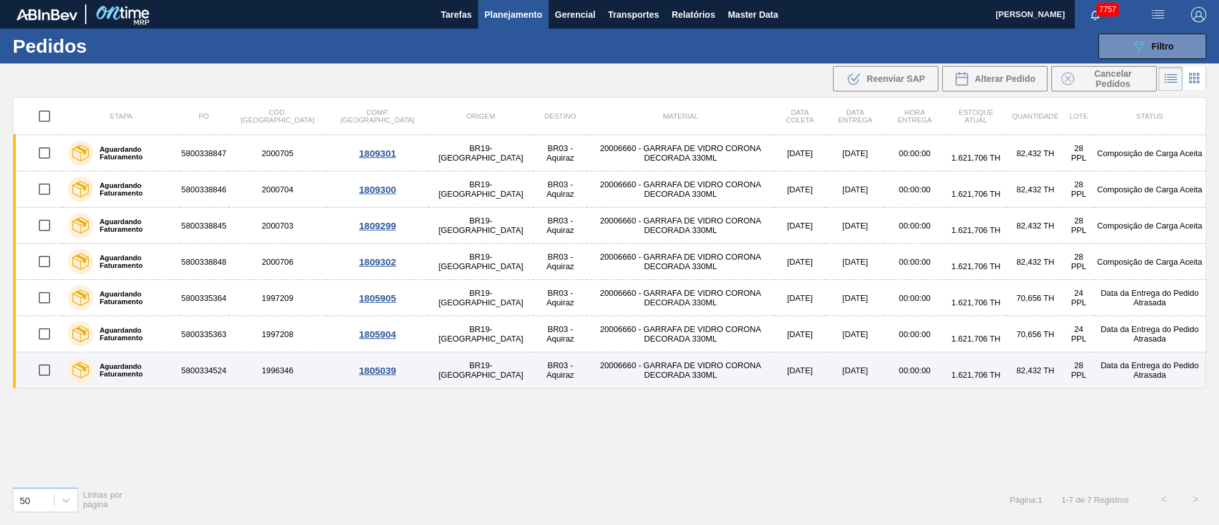
click at [611, 368] on td "20006660 - GARRAFA DE VIDRO CORONA DECORADA 330ML" at bounding box center [680, 370] width 187 height 36
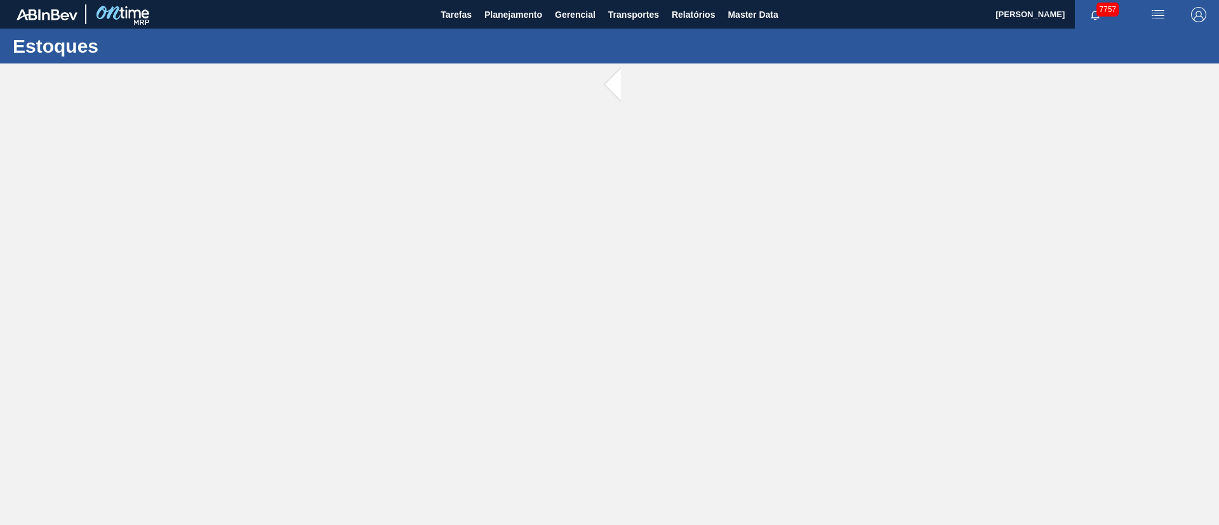
click at [611, 368] on main "Tarefas Planejamento Gerencial Transportes Relatórios Master Data [PERSON_NAME]…" at bounding box center [609, 262] width 1219 height 525
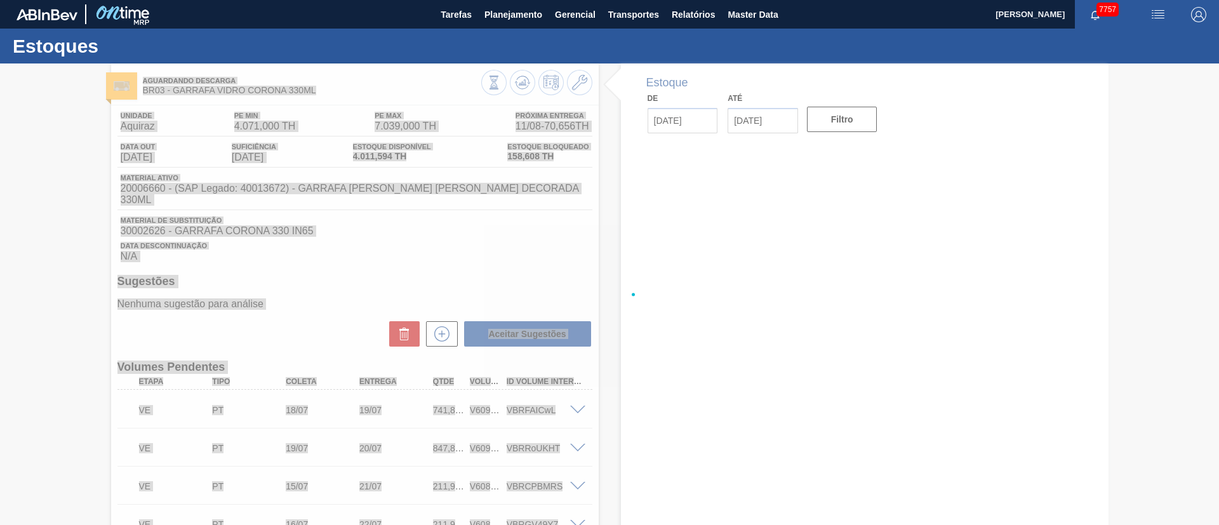
type input "[DATE]"
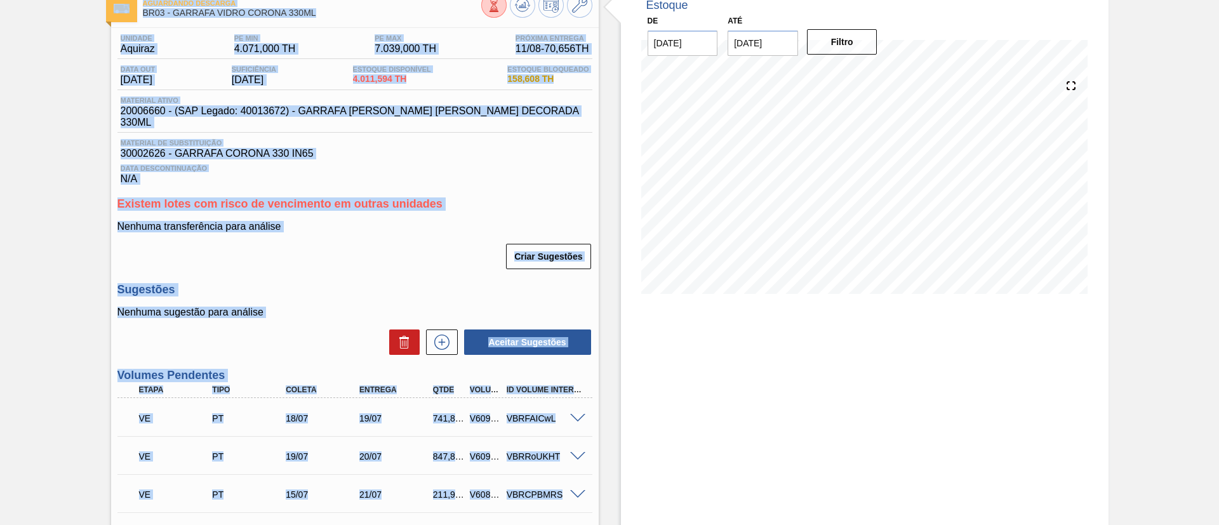
scroll to position [95, 0]
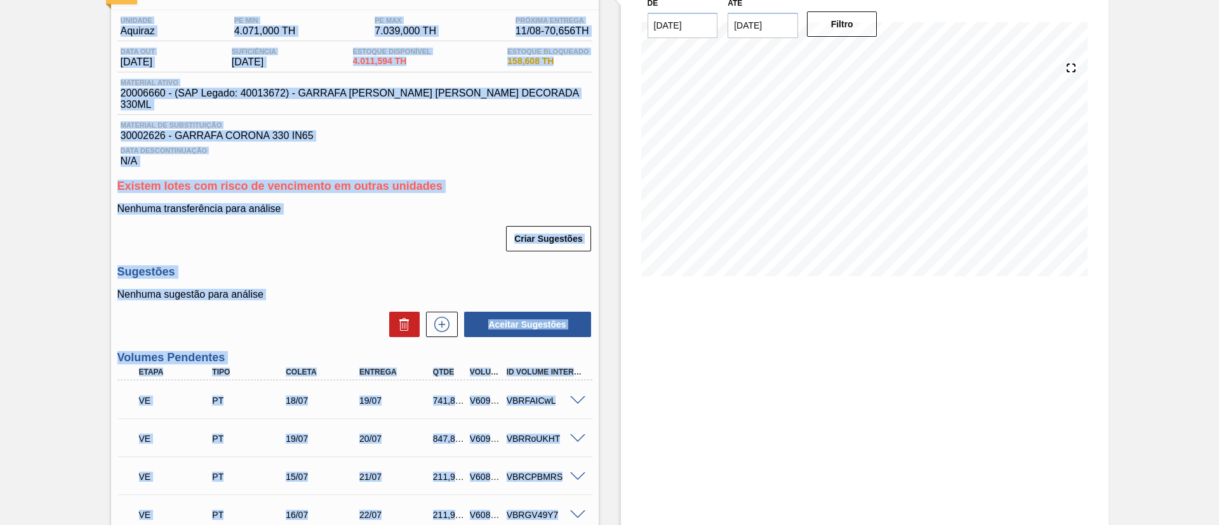
click at [345, 266] on h3 "Sugestões" at bounding box center [354, 271] width 475 height 13
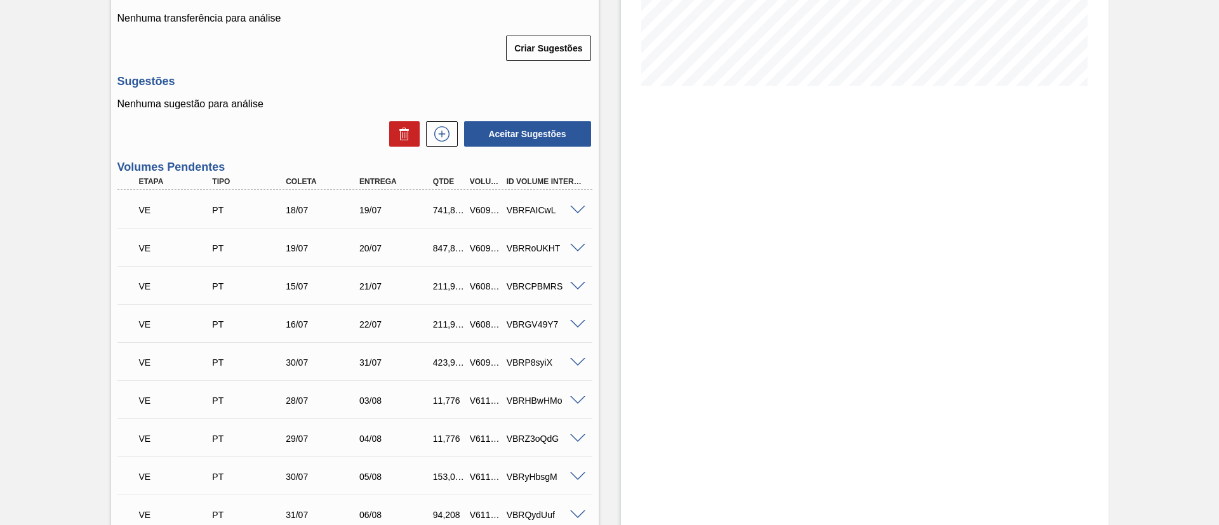
scroll to position [0, 0]
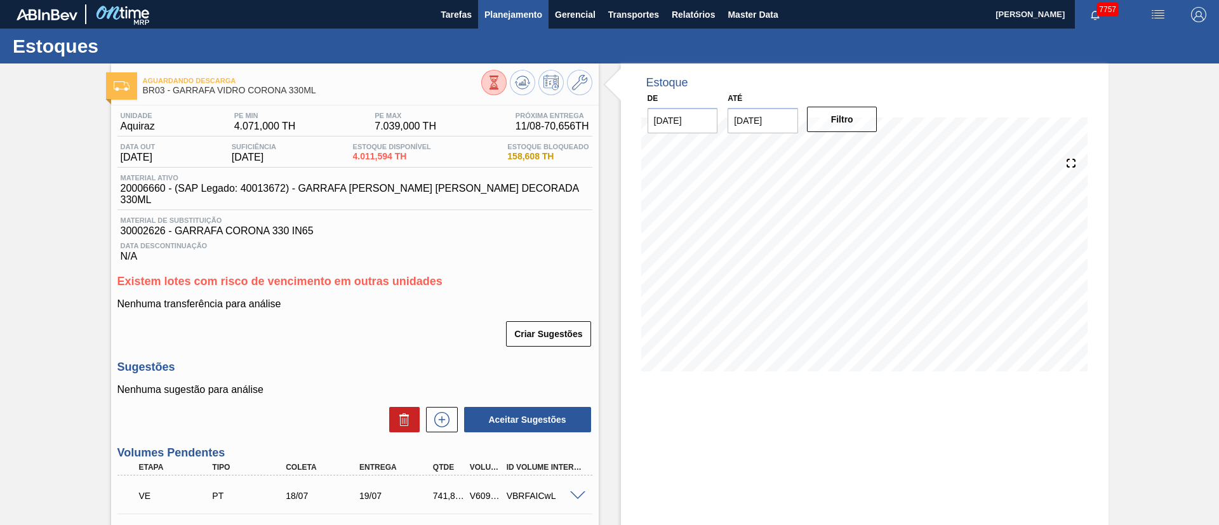
click at [507, 11] on span "Planejamento" at bounding box center [513, 14] width 58 height 15
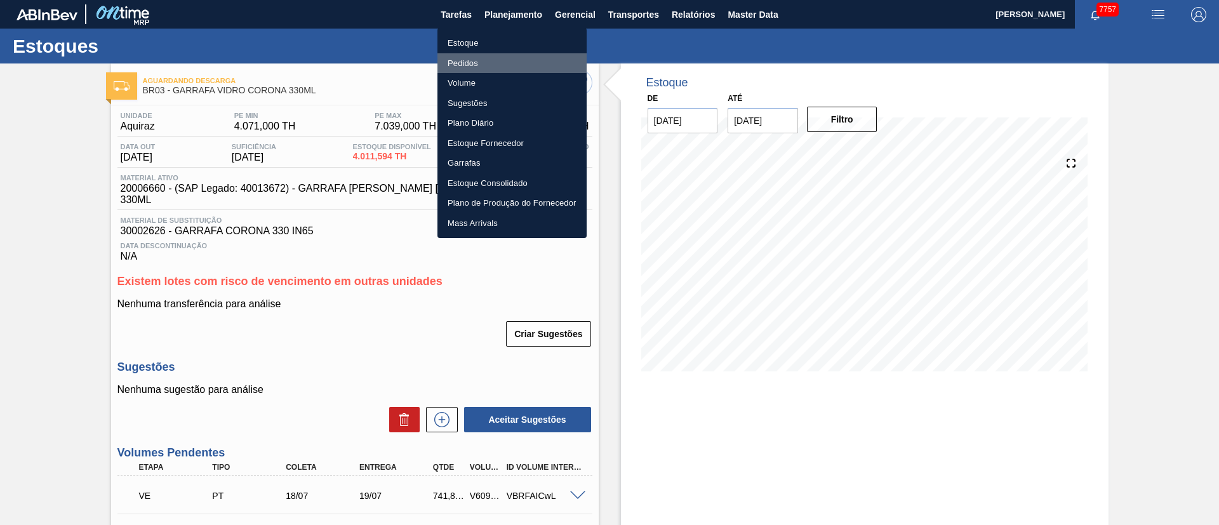
click at [477, 58] on li "Pedidos" at bounding box center [511, 63] width 149 height 20
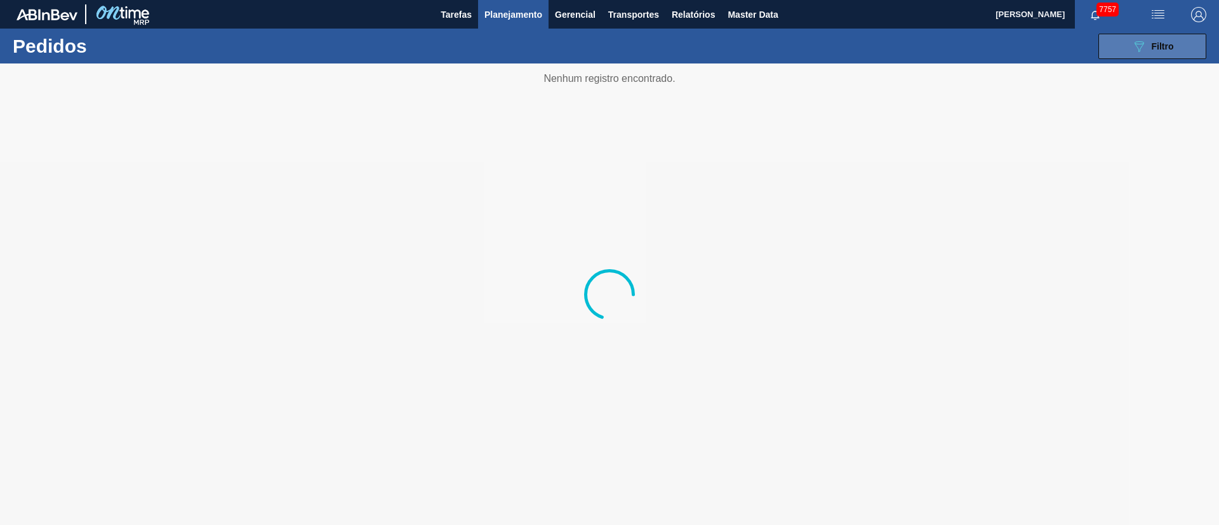
click at [1133, 51] on icon "089F7B8B-B2A5-4AFE-B5C0-19BA573D28AC" at bounding box center [1138, 46] width 15 height 15
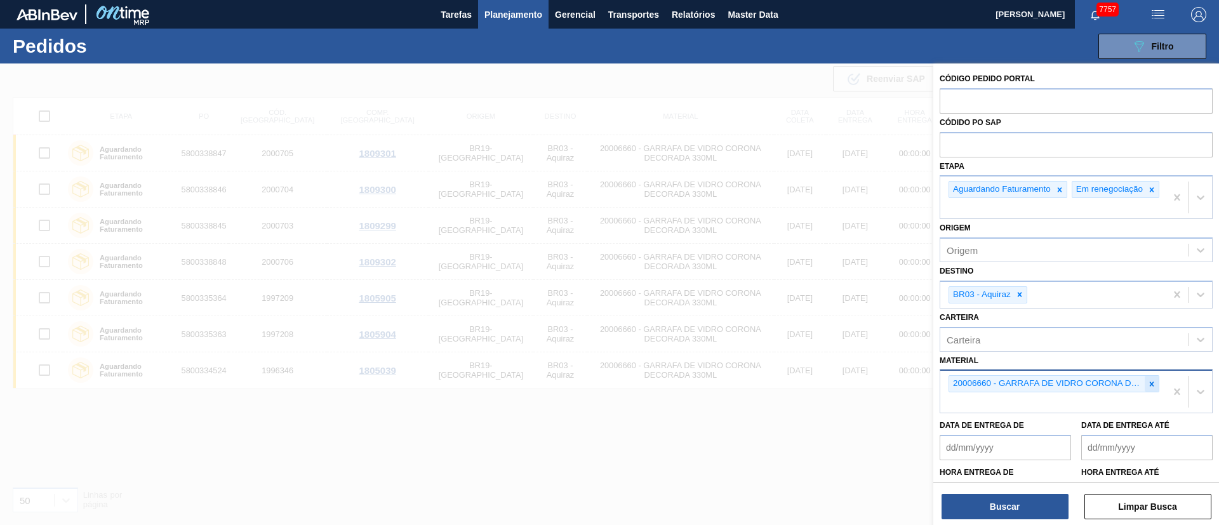
click at [1152, 388] on icon at bounding box center [1151, 384] width 9 height 9
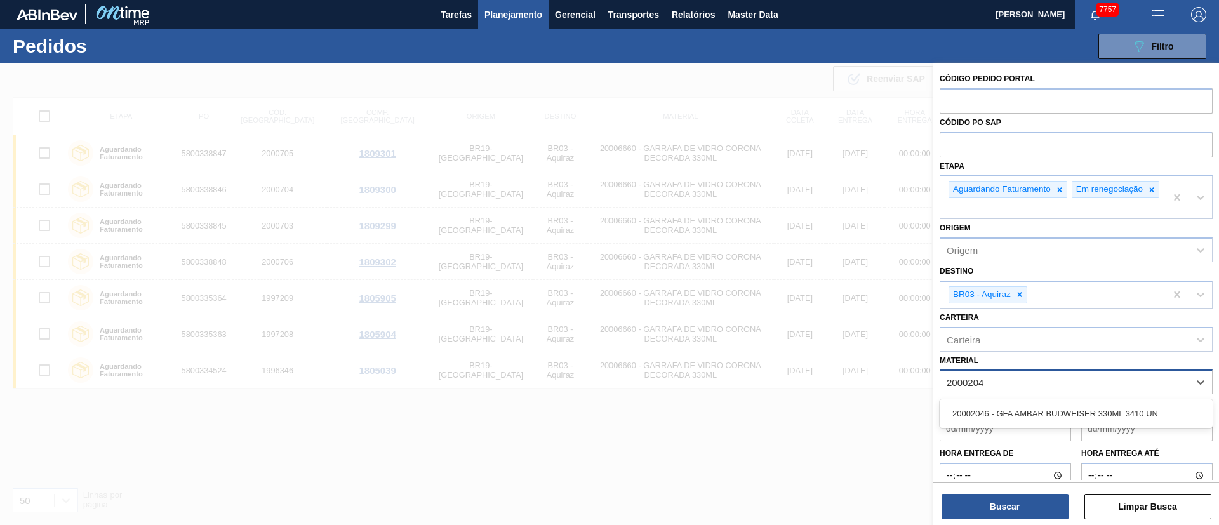
type input "20002046"
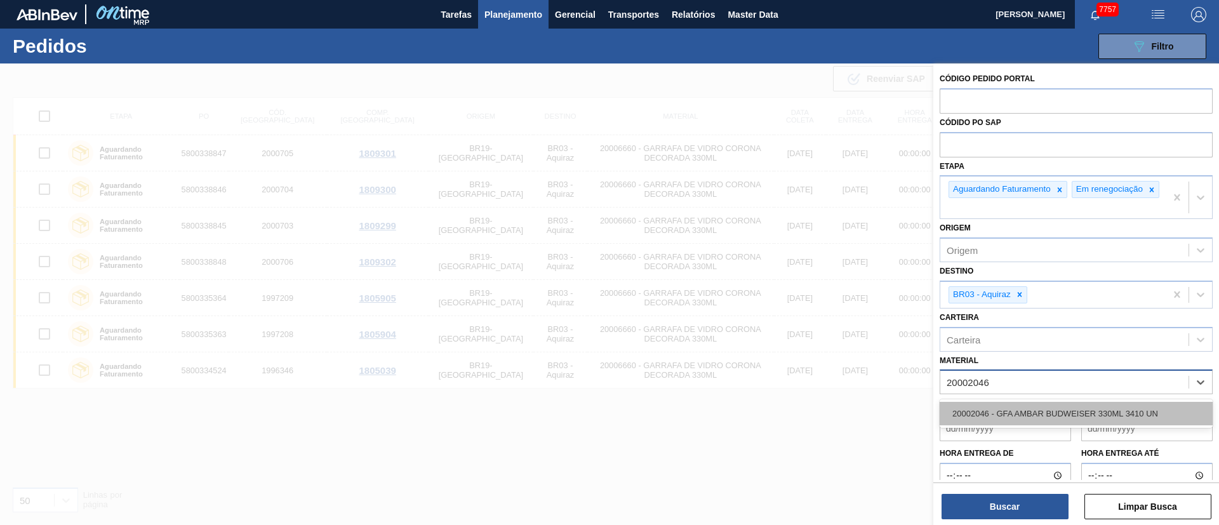
click at [1117, 416] on div "20002046 - GFA AMBAR BUDWEISER 330ML 3410 UN" at bounding box center [1075, 413] width 273 height 23
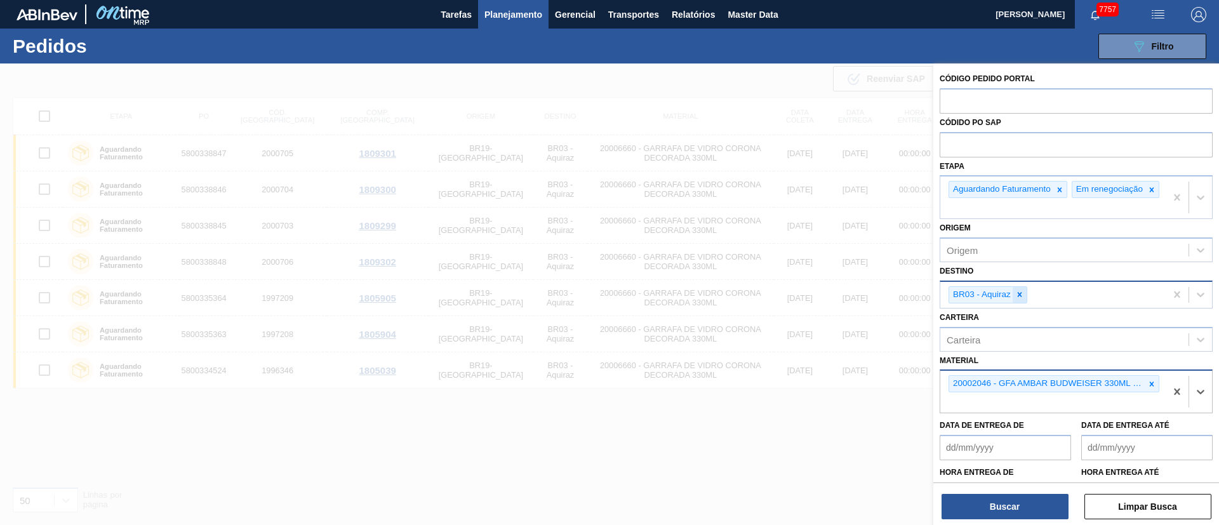
click at [1016, 299] on icon at bounding box center [1019, 294] width 9 height 9
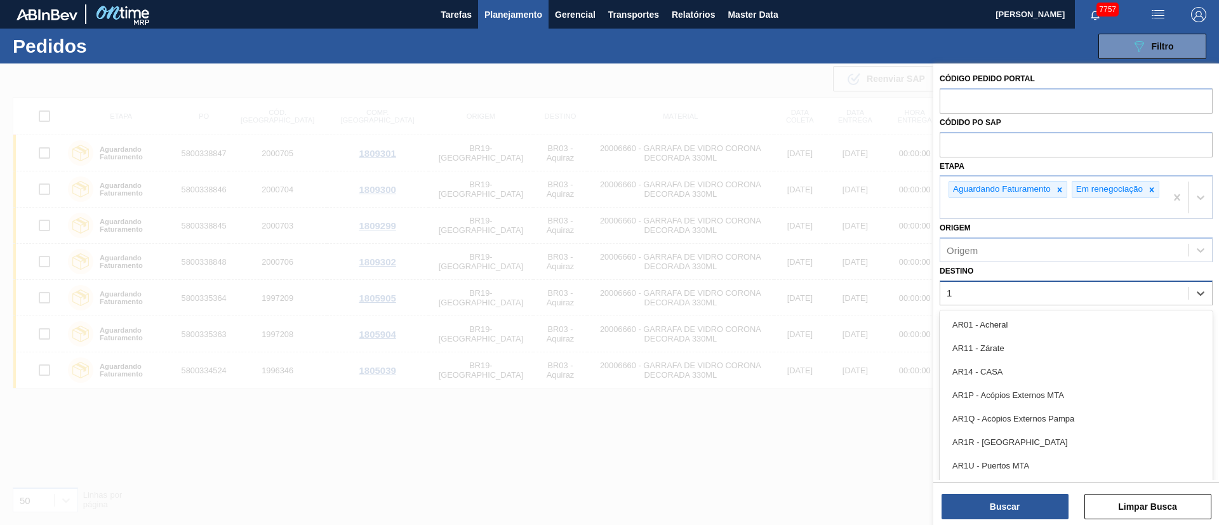
type input "16"
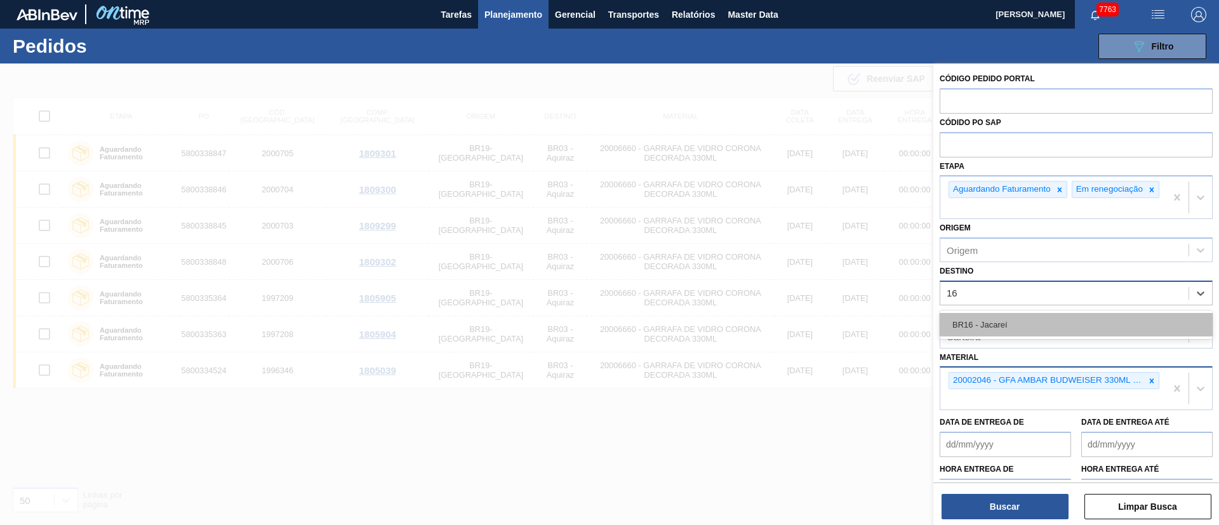
click at [988, 328] on div "BR16 - Jacareí" at bounding box center [1075, 324] width 273 height 23
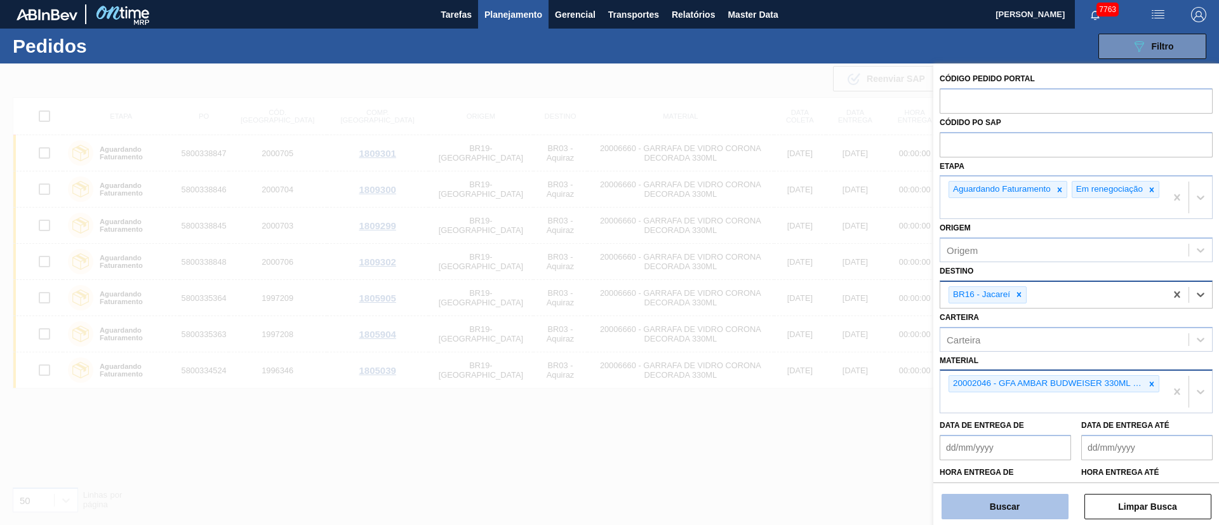
click at [995, 501] on button "Buscar" at bounding box center [1004, 506] width 127 height 25
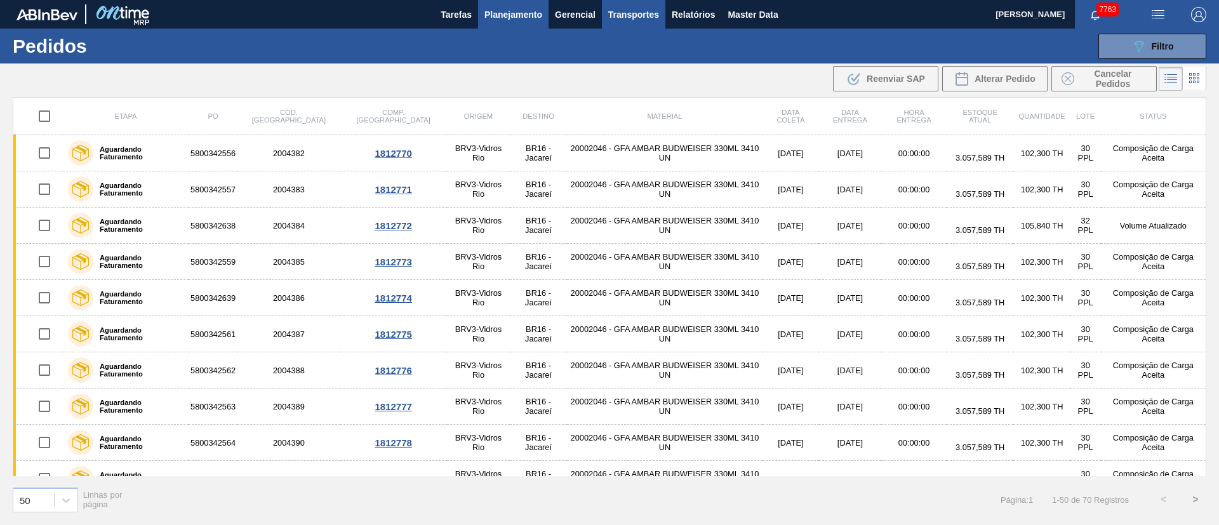
click at [637, 15] on span "Transportes" at bounding box center [633, 14] width 51 height 15
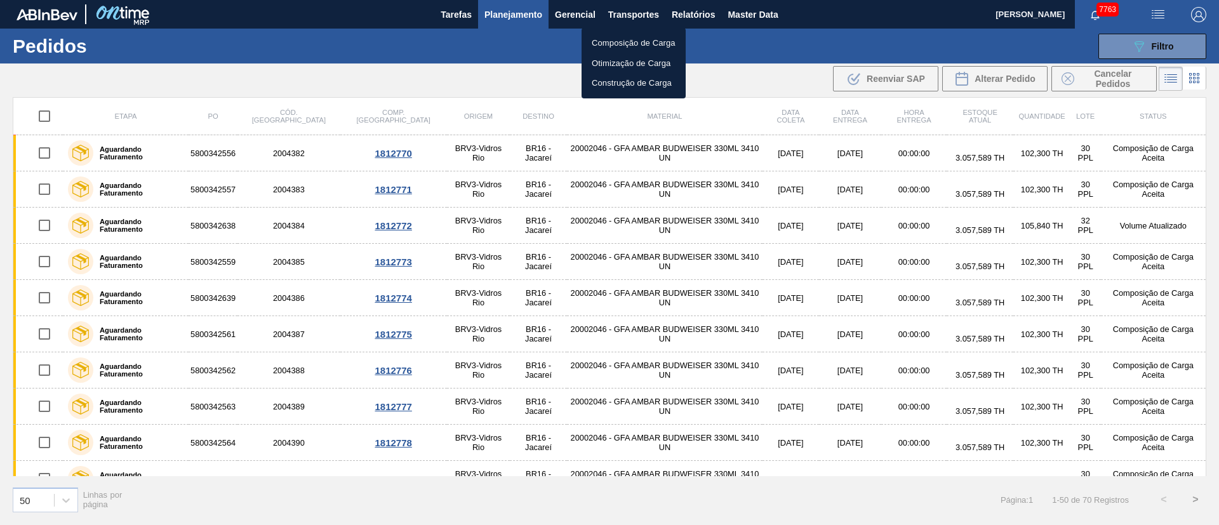
click at [673, 18] on div at bounding box center [609, 262] width 1219 height 525
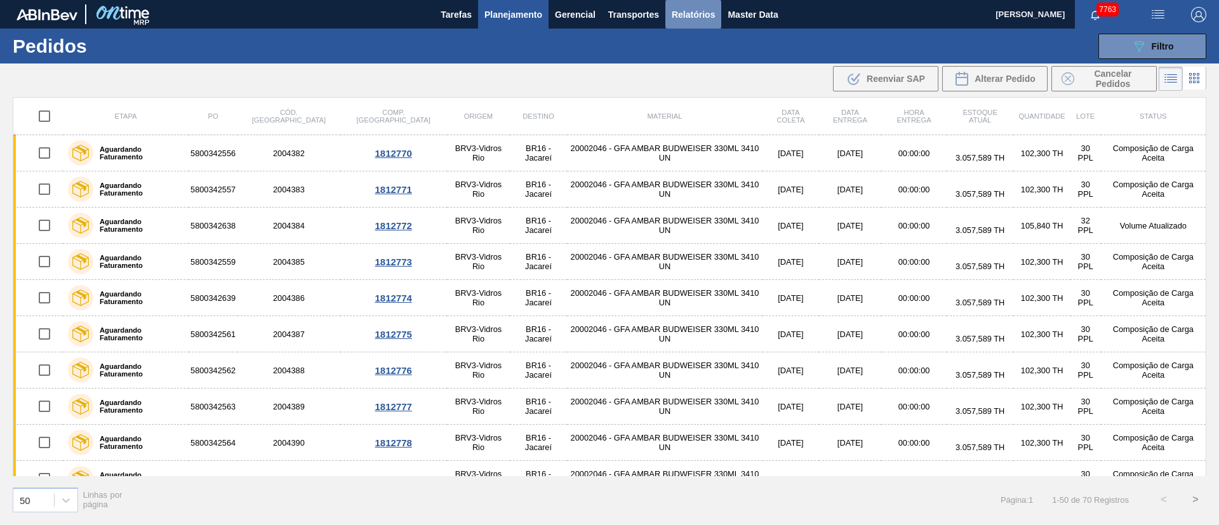
click at [703, 17] on span "Relatórios" at bounding box center [693, 14] width 43 height 15
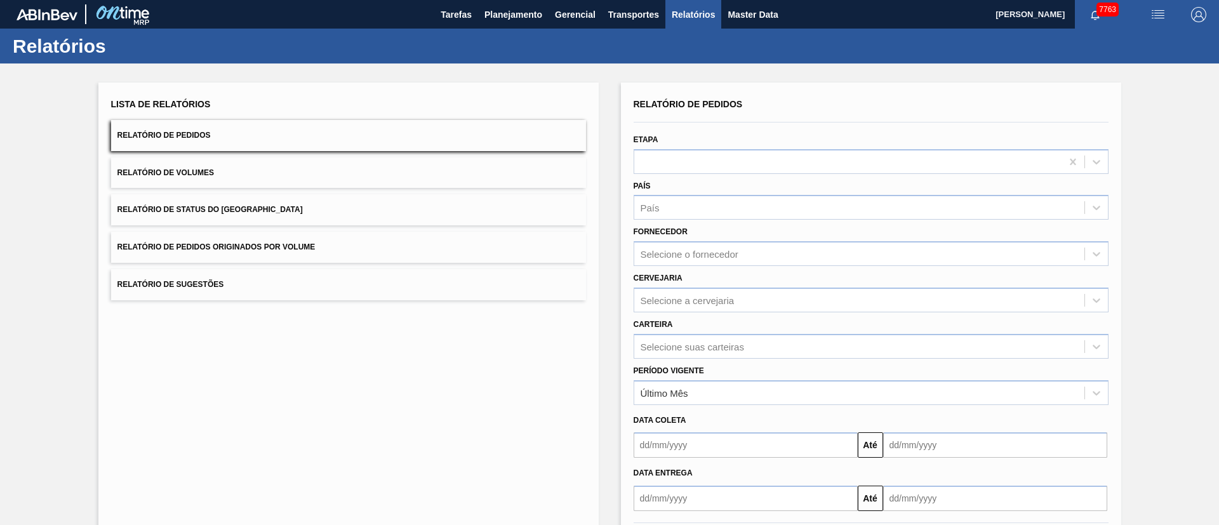
click at [232, 243] on span "Relatório de Pedidos Originados por Volume" at bounding box center [216, 246] width 198 height 9
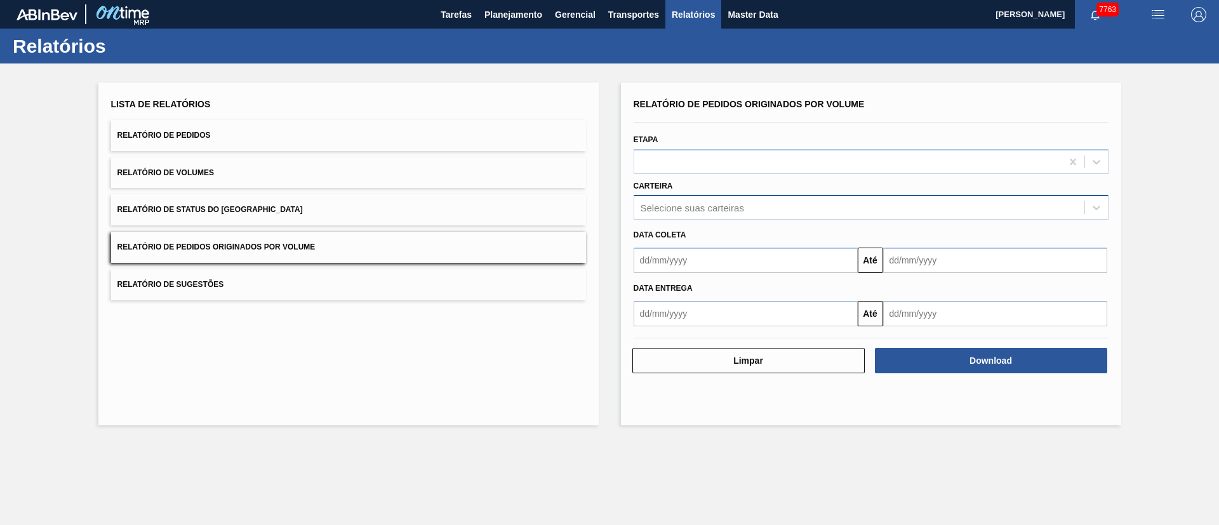
click at [762, 203] on div "Selecione suas carteiras" at bounding box center [859, 208] width 450 height 18
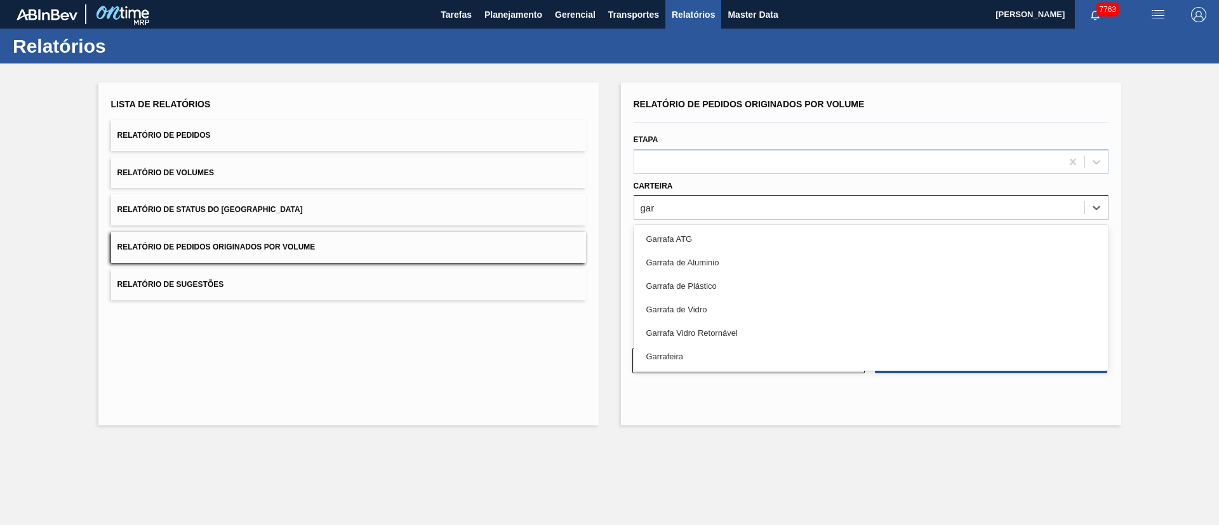
type input "garr"
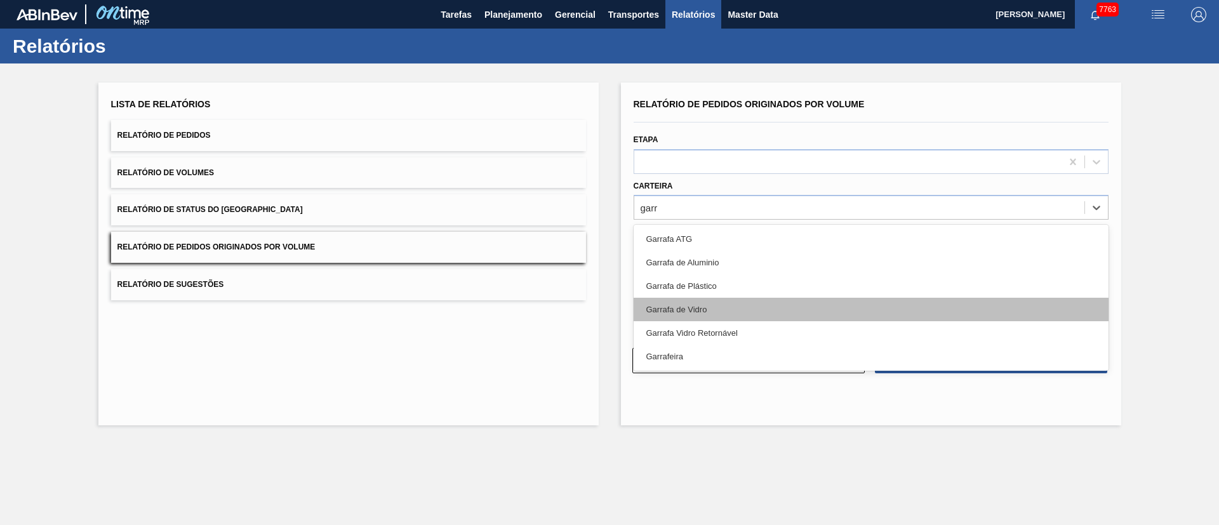
click at [670, 310] on div "Garrafa de Vidro" at bounding box center [870, 309] width 475 height 23
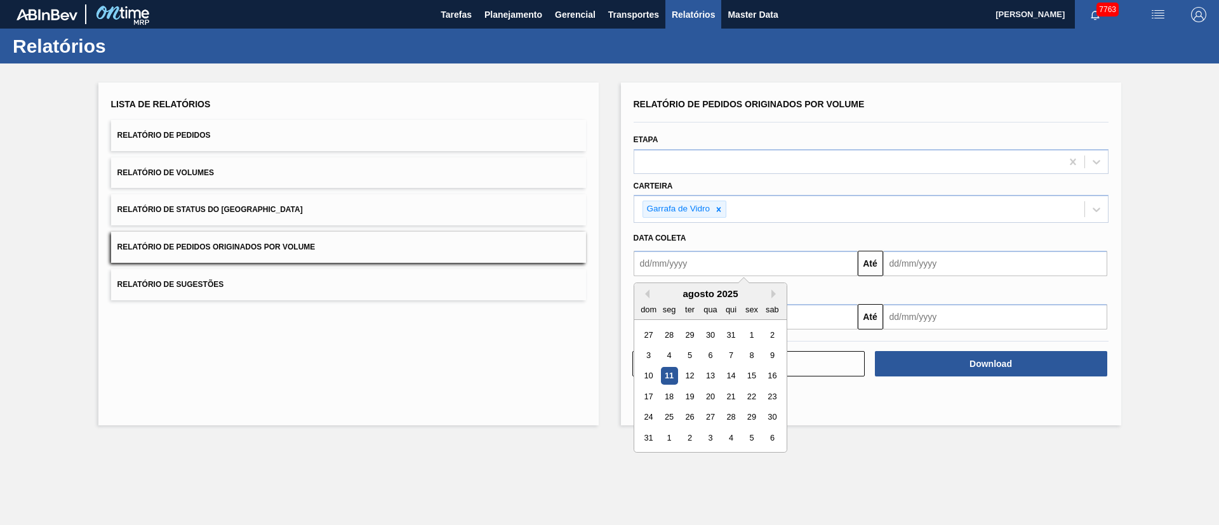
click at [731, 269] on input "text" at bounding box center [745, 263] width 224 height 25
click at [746, 335] on div "1" at bounding box center [751, 334] width 17 height 17
type input "[DATE]"
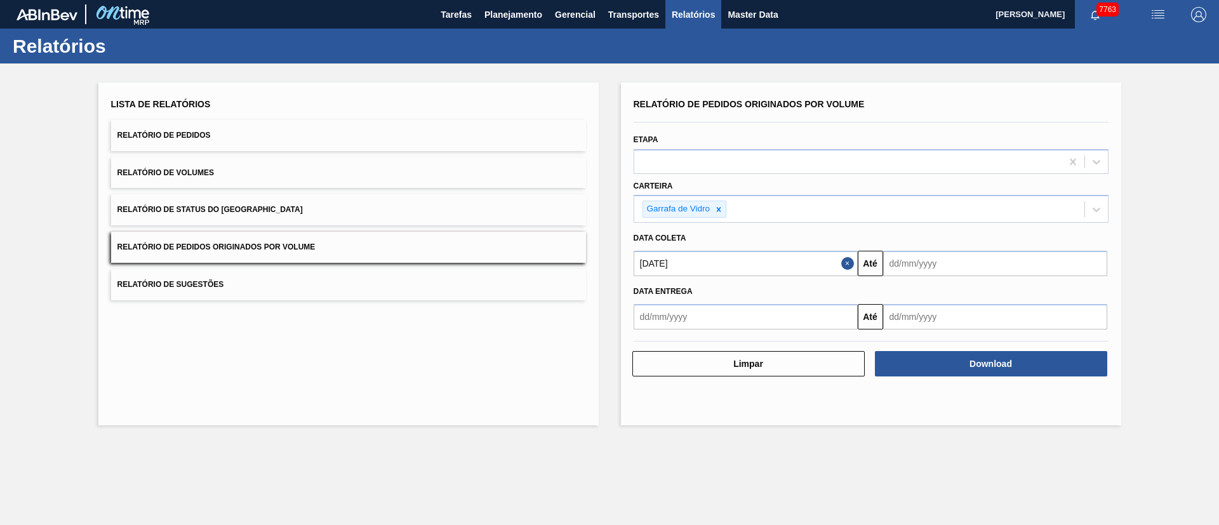
click at [918, 260] on input "text" at bounding box center [995, 263] width 224 height 25
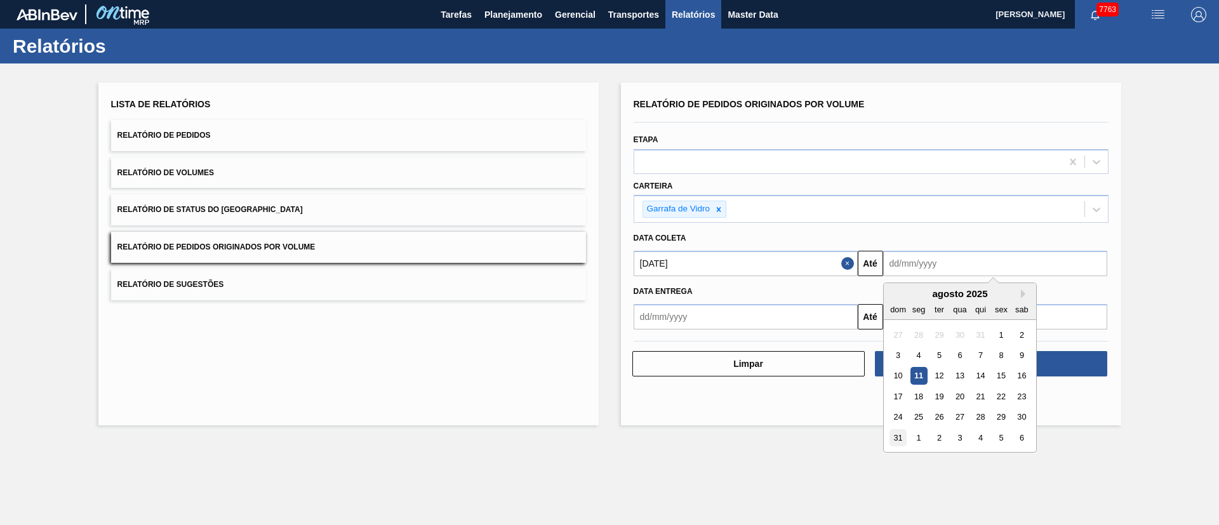
click at [892, 441] on div "31" at bounding box center [897, 437] width 17 height 17
type input "[DATE]"
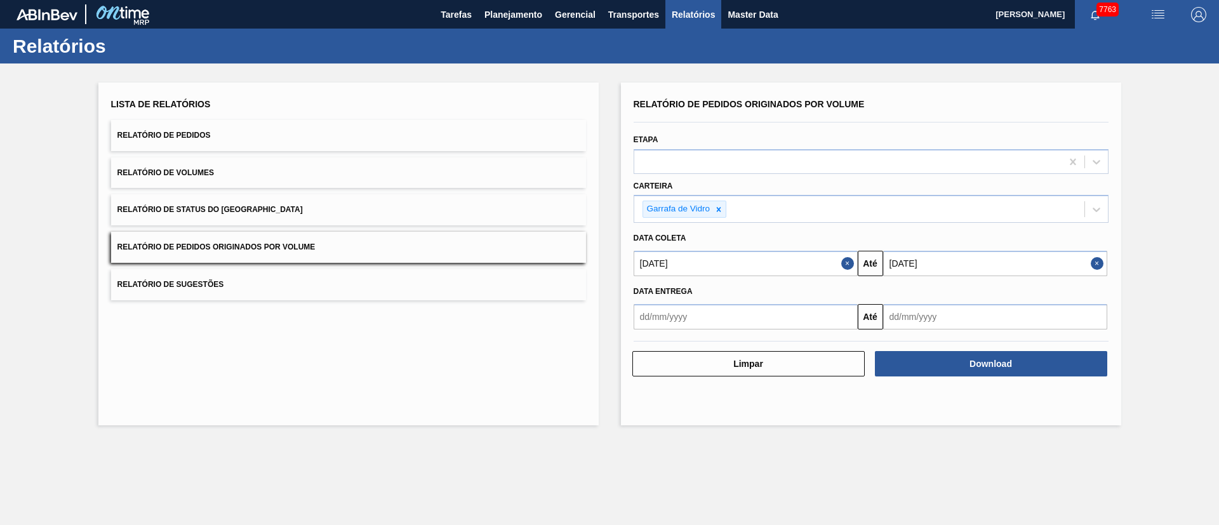
click at [738, 324] on input "text" at bounding box center [745, 316] width 224 height 25
click at [830, 284] on div "Data entrega" at bounding box center [870, 291] width 485 height 18
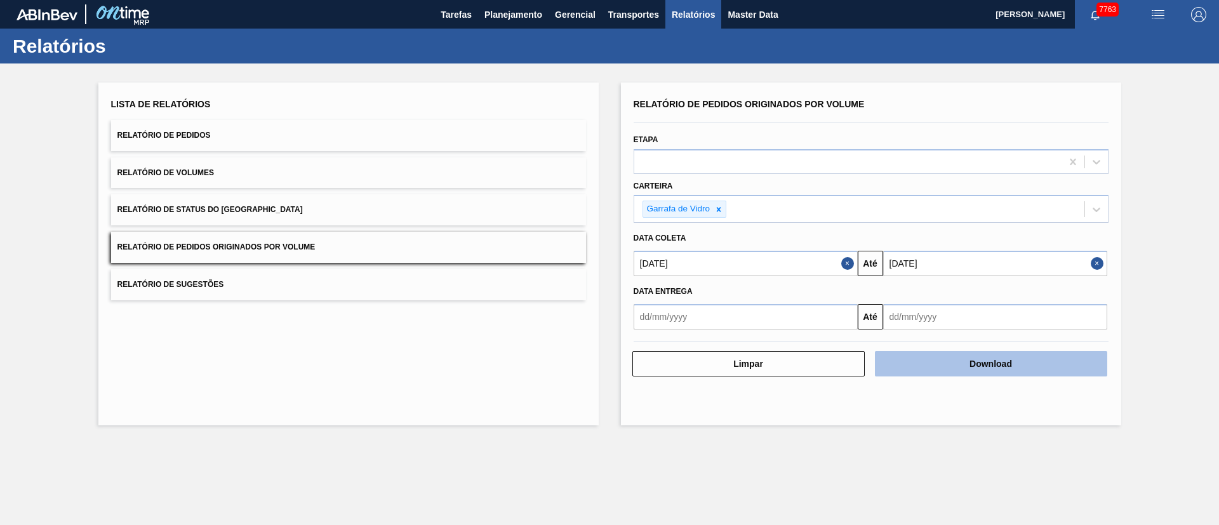
click at [960, 375] on button "Download" at bounding box center [991, 363] width 232 height 25
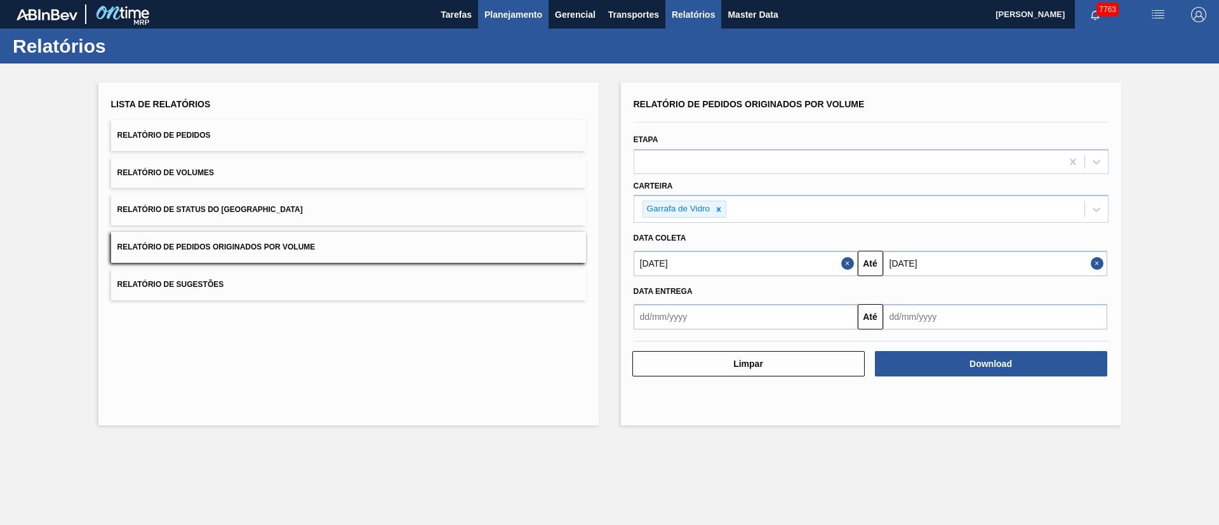
click at [517, 20] on span "Planejamento" at bounding box center [513, 14] width 58 height 15
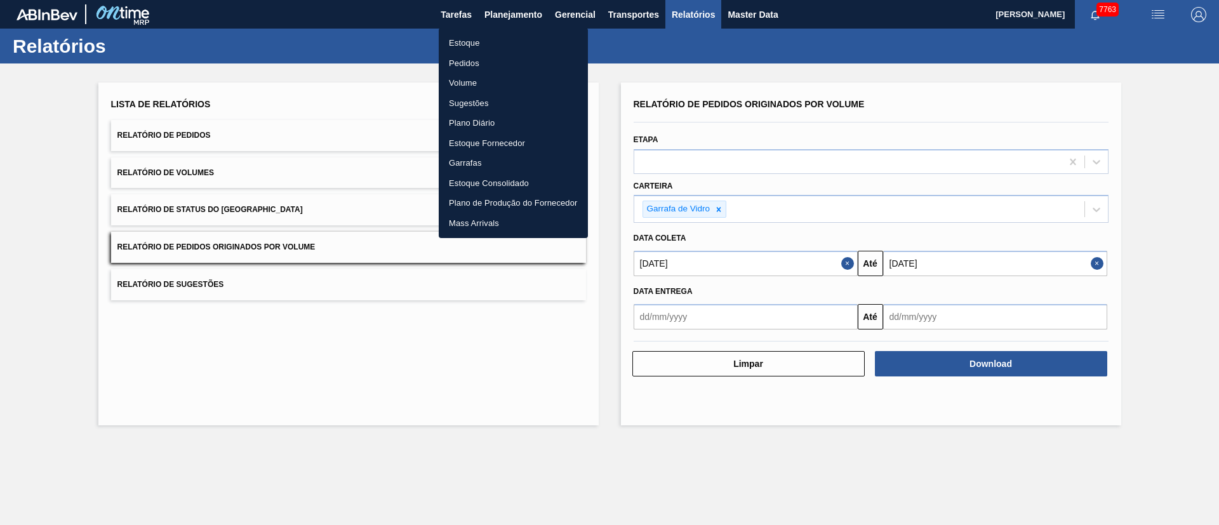
click at [469, 65] on li "Pedidos" at bounding box center [513, 63] width 149 height 20
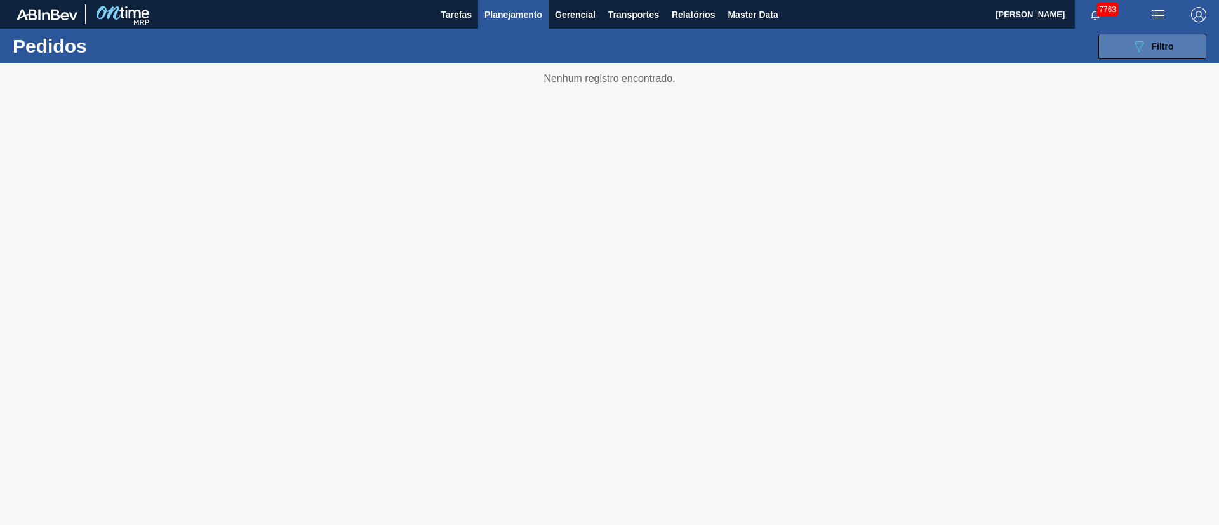
click at [1136, 44] on icon "089F7B8B-B2A5-4AFE-B5C0-19BA573D28AC" at bounding box center [1138, 46] width 15 height 15
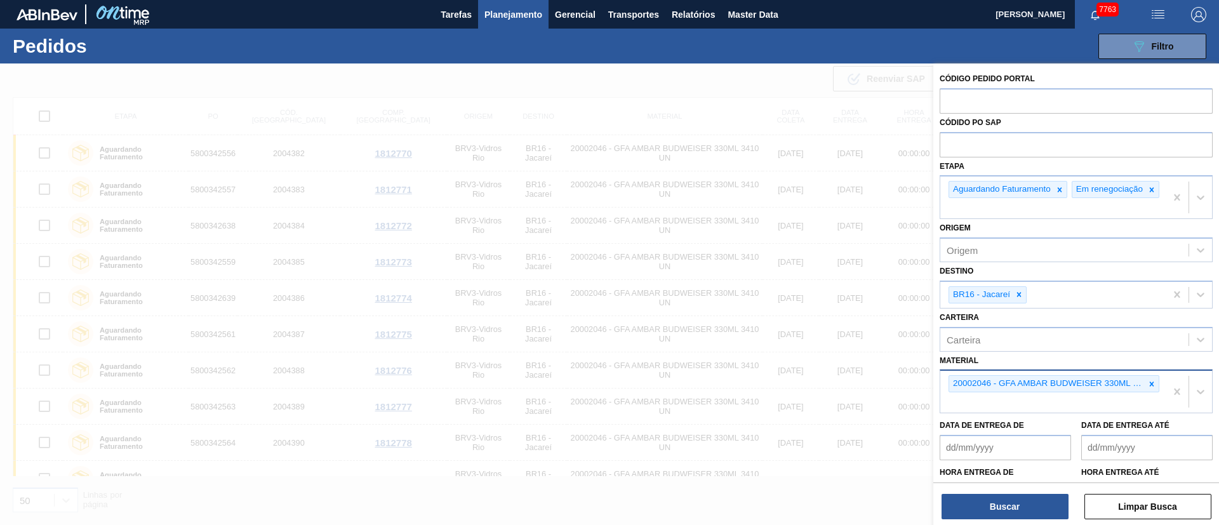
click at [1147, 388] on icon at bounding box center [1151, 384] width 9 height 9
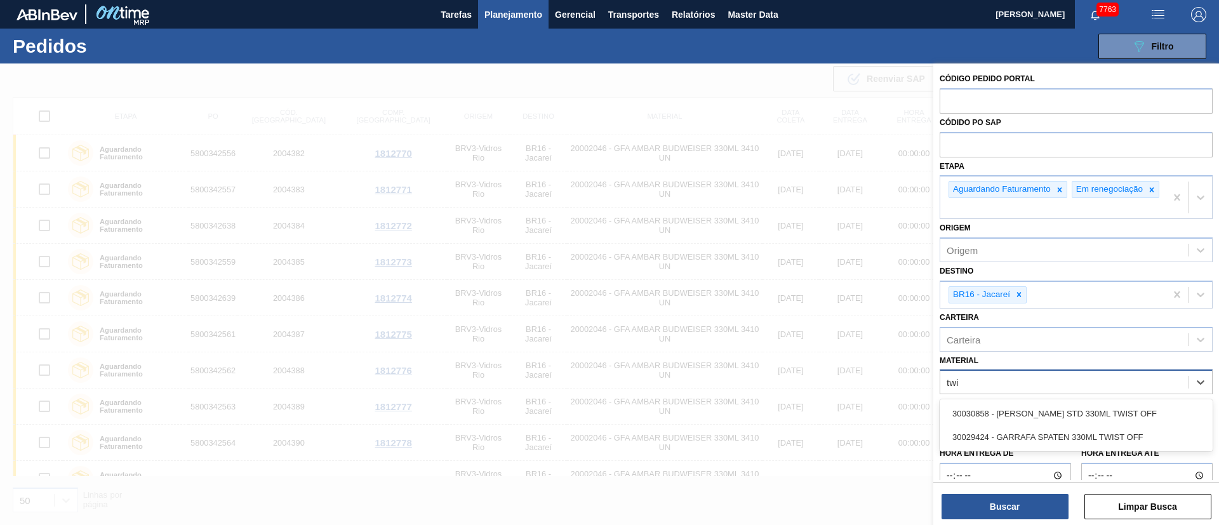
type input "twis"
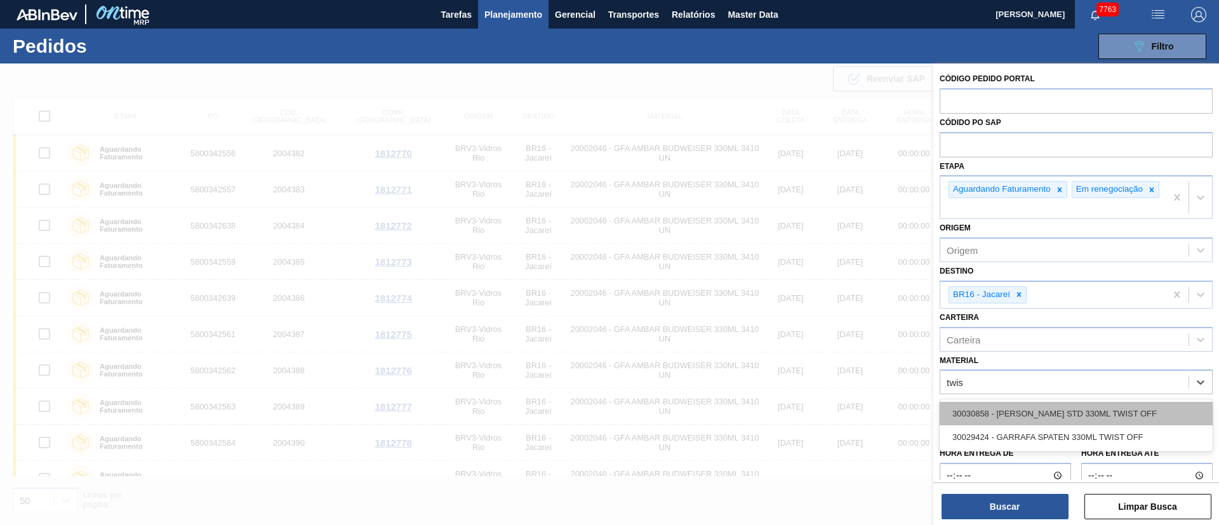
click at [1071, 418] on div "30030858 - [PERSON_NAME] STD 330ML TWIST OFF" at bounding box center [1075, 413] width 273 height 23
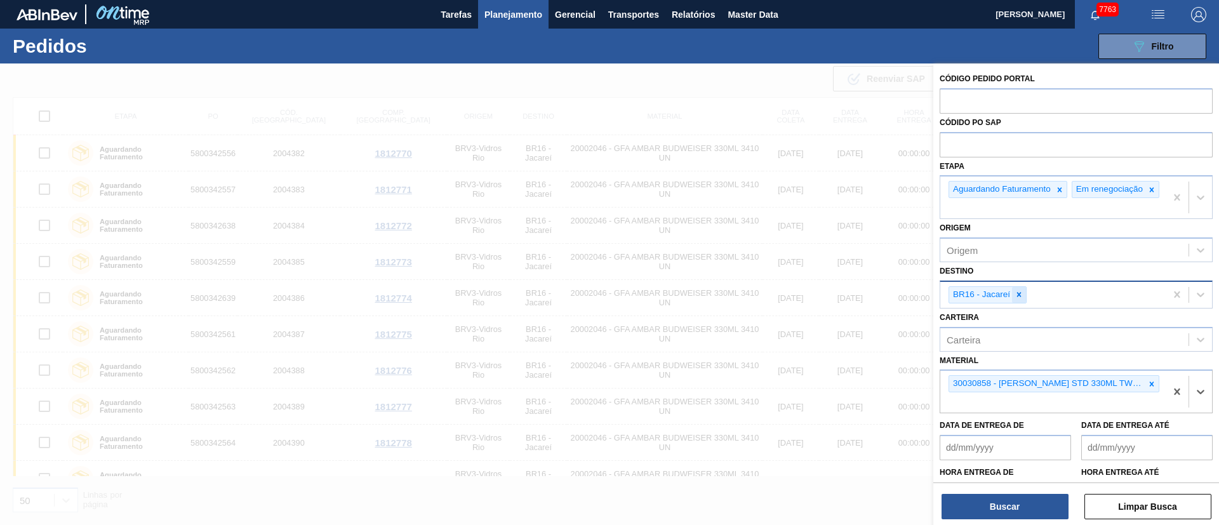
click at [1021, 299] on icon at bounding box center [1018, 294] width 9 height 9
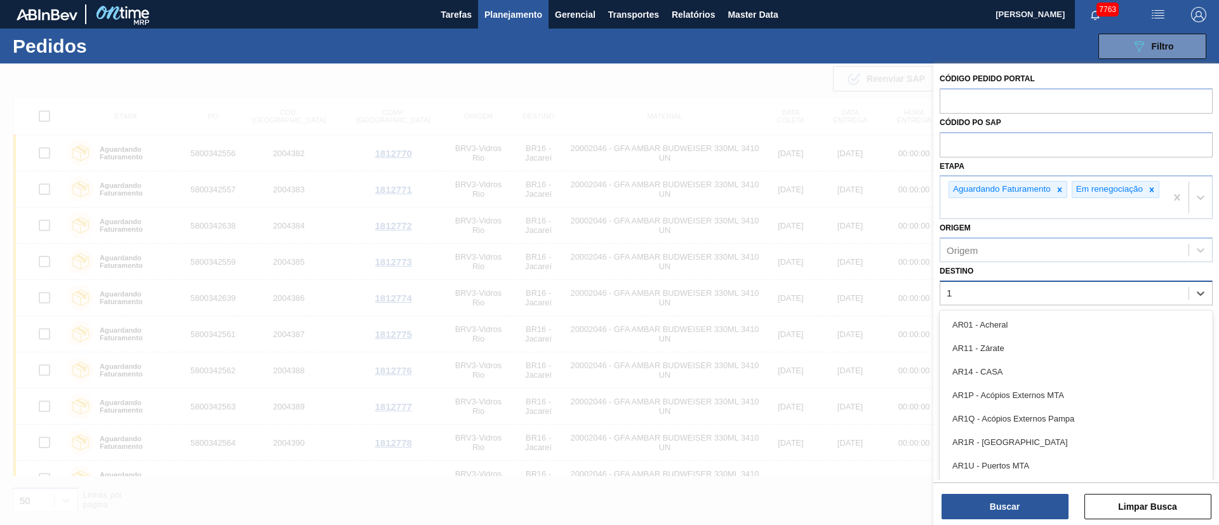
type input "13"
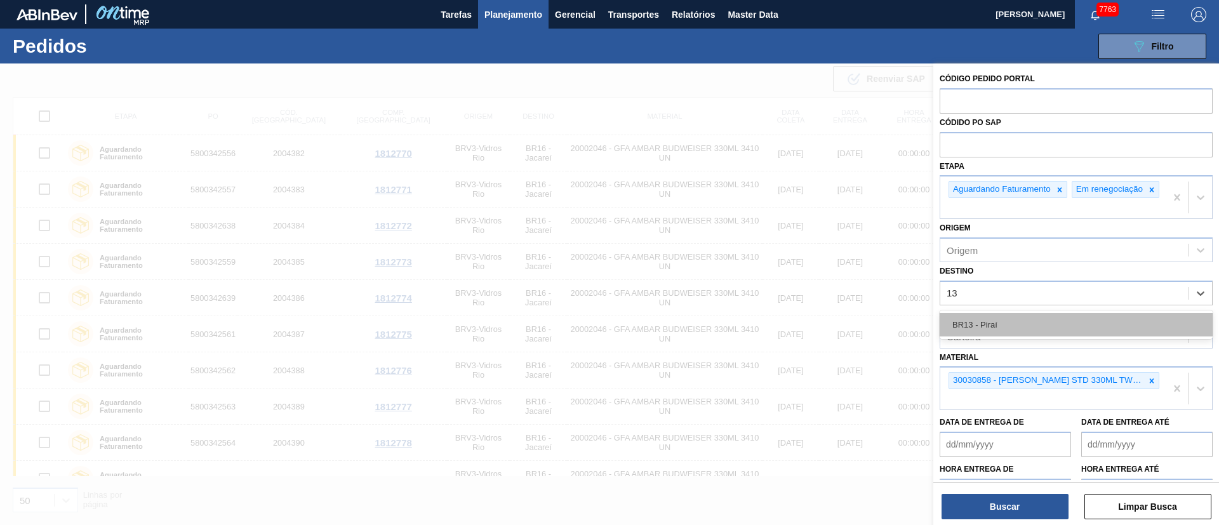
click at [994, 329] on div "BR13 - Piraí" at bounding box center [1075, 324] width 273 height 23
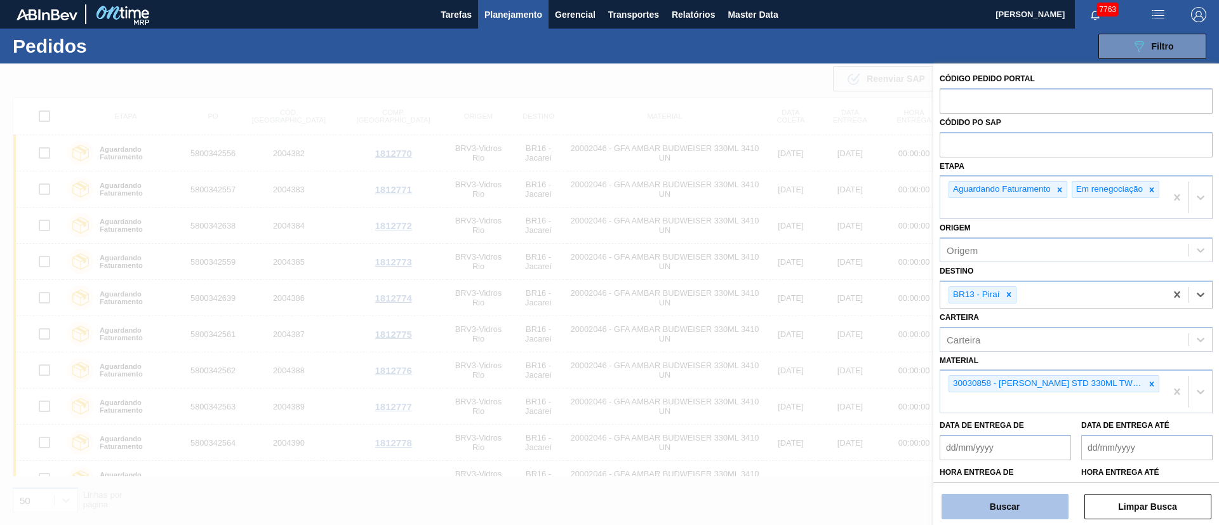
click at [1001, 512] on button "Buscar" at bounding box center [1004, 506] width 127 height 25
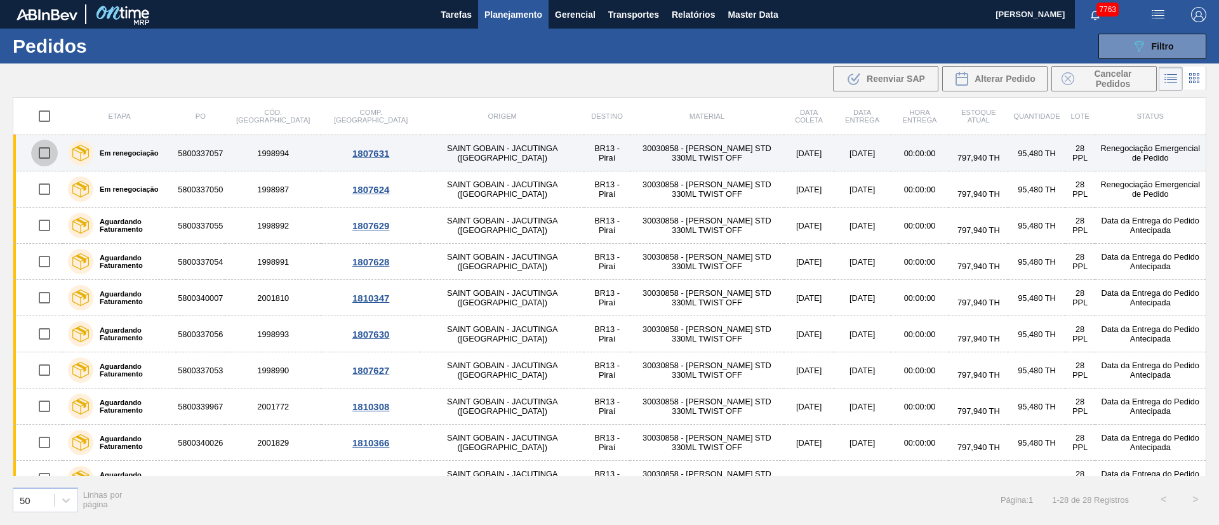
click at [37, 152] on input "checkbox" at bounding box center [44, 153] width 27 height 27
checkbox input "true"
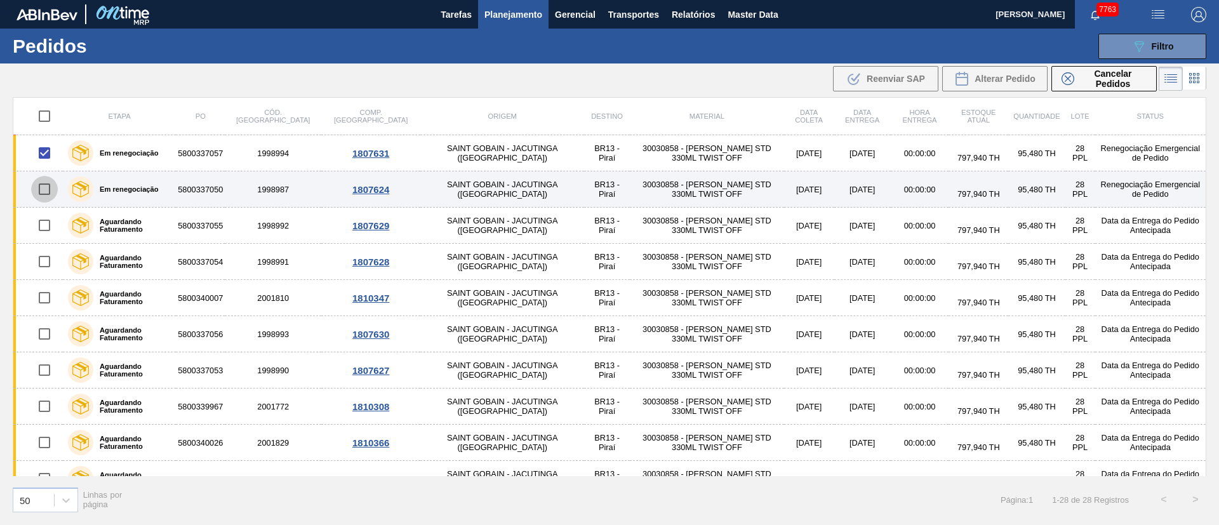
click at [40, 189] on input "checkbox" at bounding box center [44, 189] width 27 height 27
checkbox input "true"
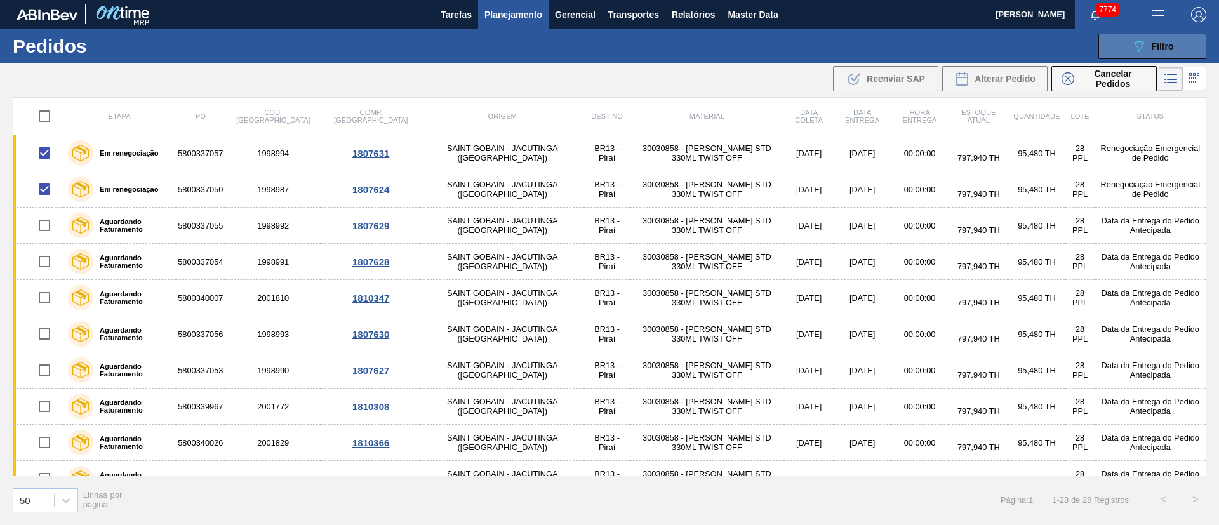
click at [1138, 49] on icon "089F7B8B-B2A5-4AFE-B5C0-19BA573D28AC" at bounding box center [1138, 46] width 15 height 15
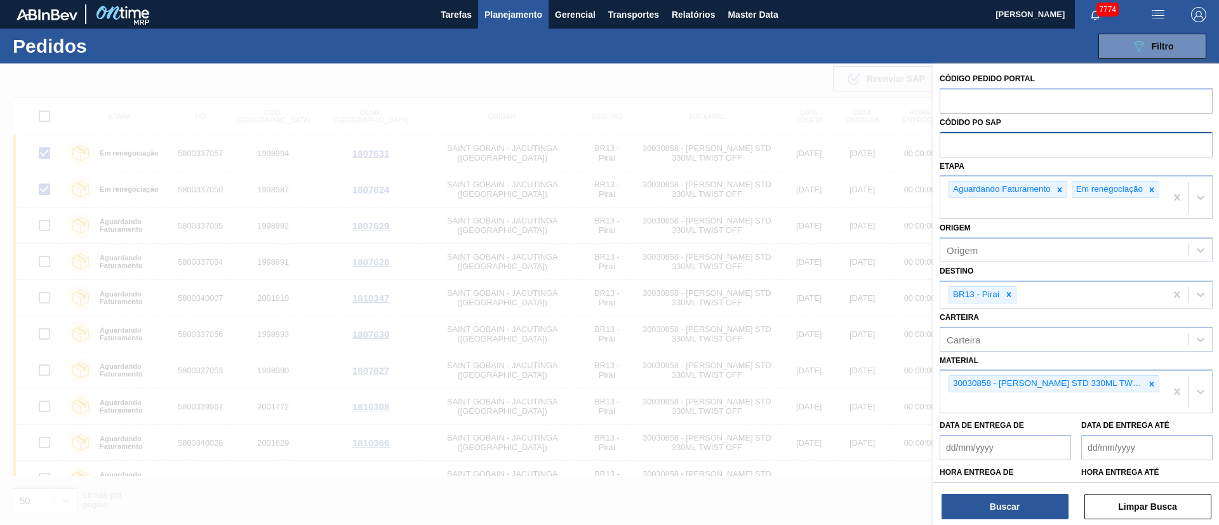
click at [972, 145] on input "text" at bounding box center [1075, 144] width 273 height 24
paste input "text"
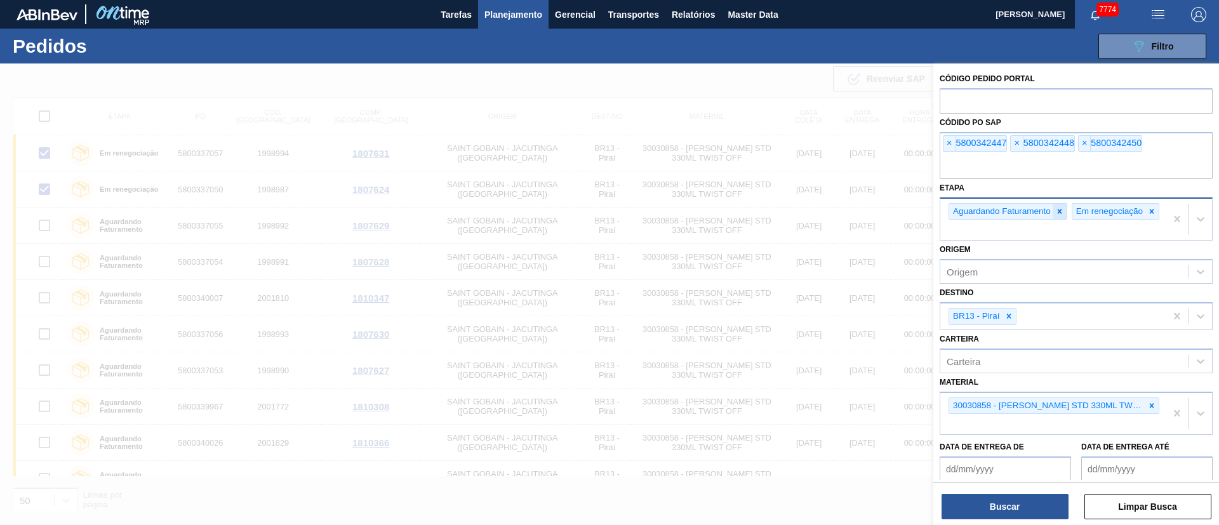
click at [1062, 209] on icon at bounding box center [1059, 211] width 9 height 9
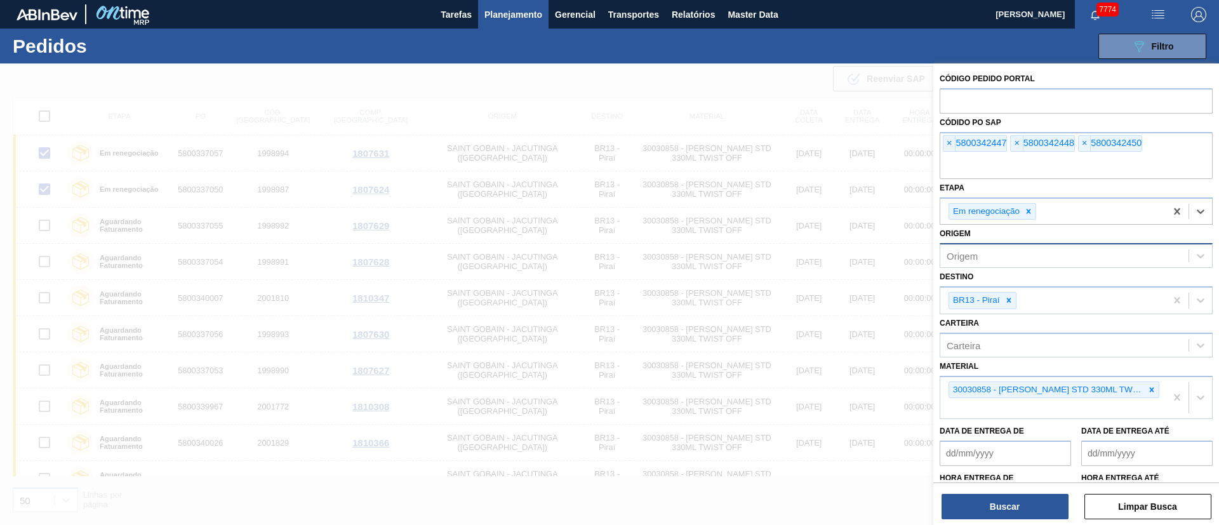
drag, startPoint x: 1025, startPoint y: 211, endPoint x: 1011, endPoint y: 261, distance: 51.4
click at [1025, 212] on icon at bounding box center [1028, 211] width 9 height 9
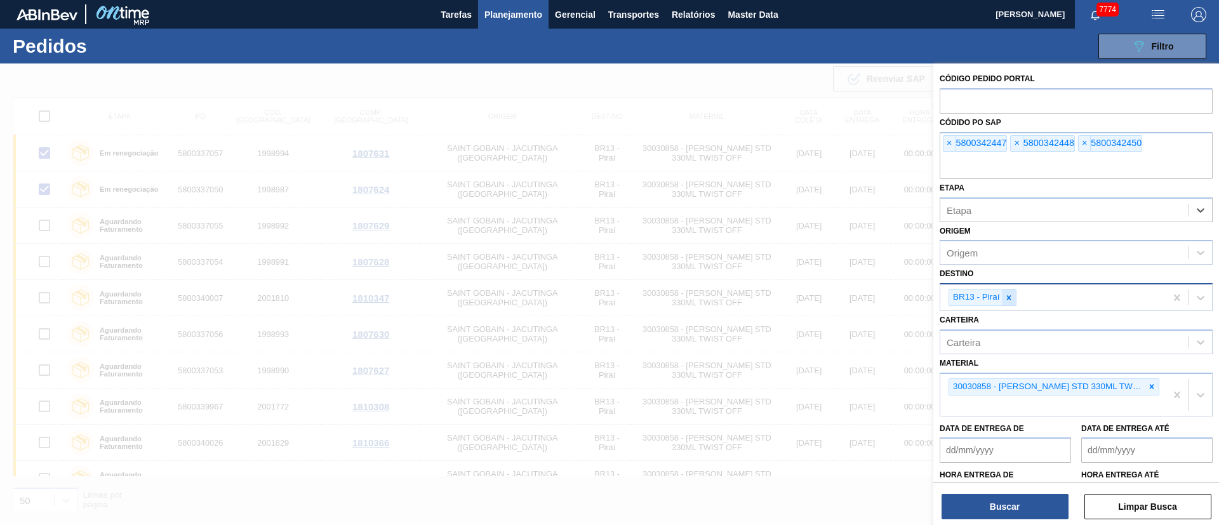
click at [1008, 301] on icon at bounding box center [1008, 297] width 9 height 9
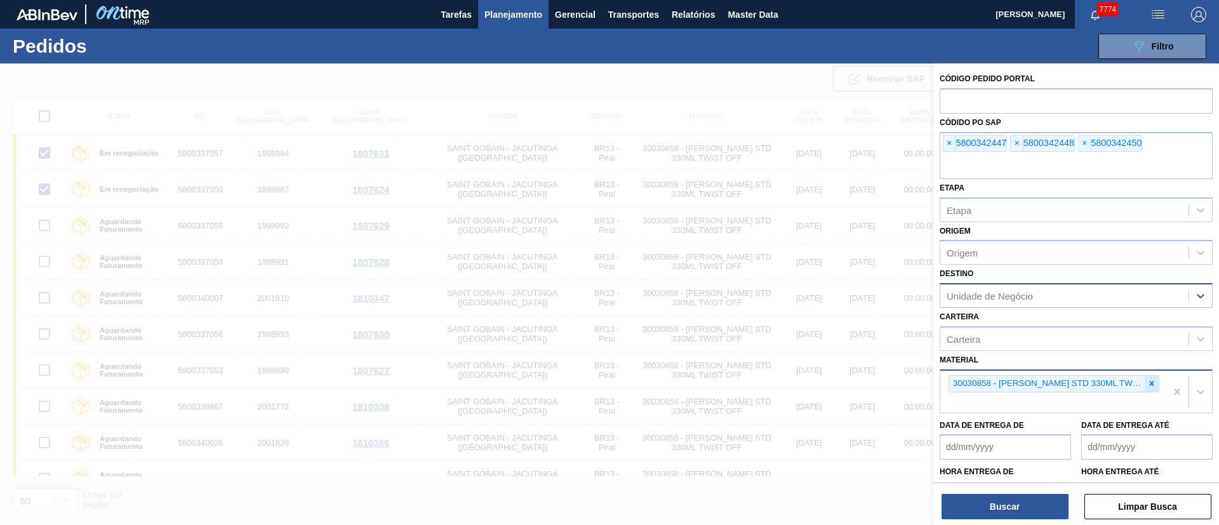
click at [1150, 387] on icon at bounding box center [1151, 383] width 9 height 9
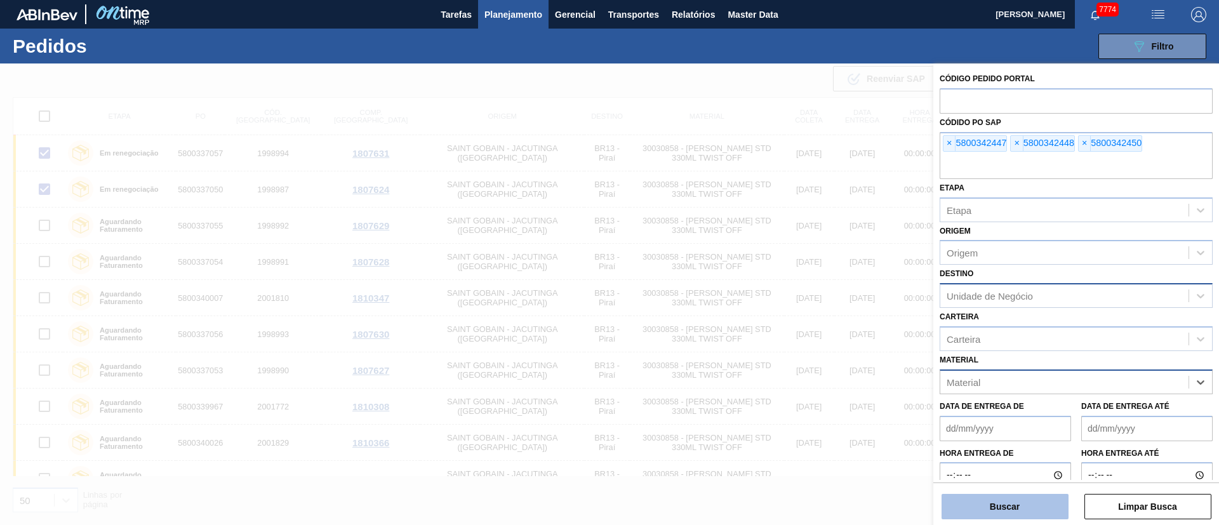
click at [1005, 513] on button "Buscar" at bounding box center [1004, 506] width 127 height 25
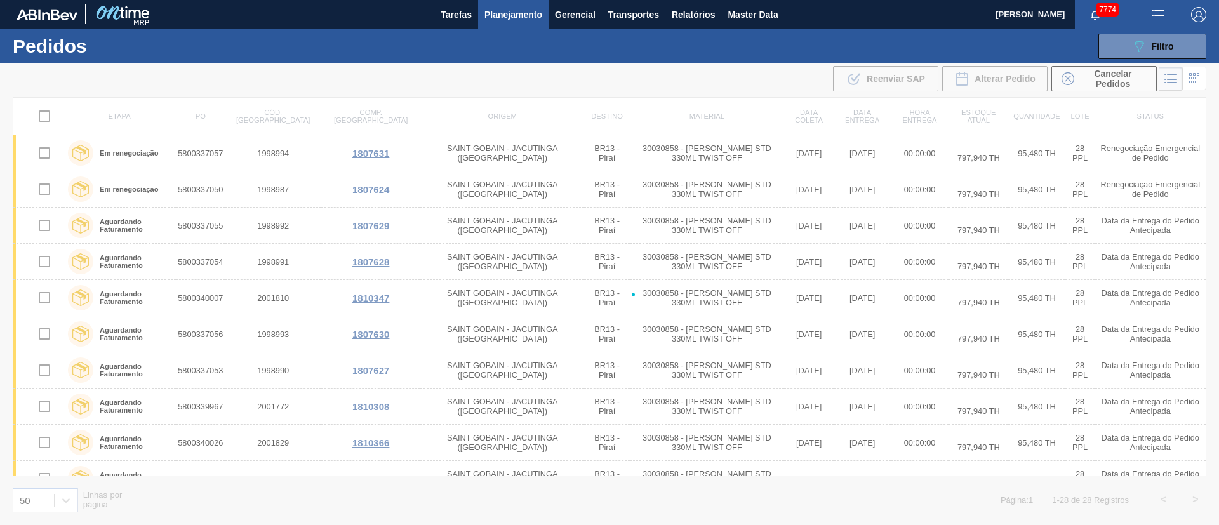
checkbox input "false"
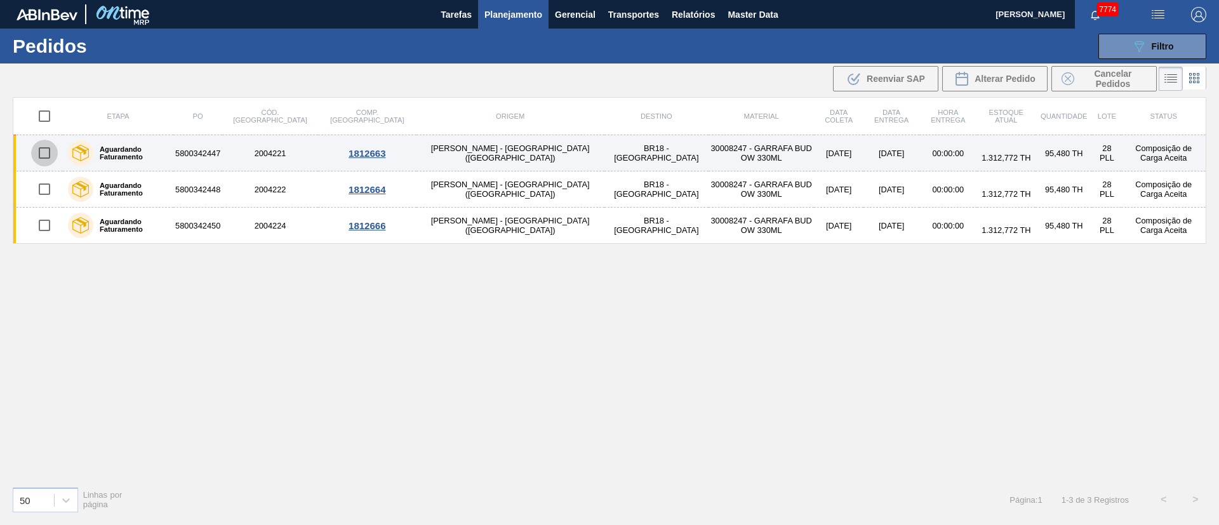
click at [49, 152] on input "checkbox" at bounding box center [44, 153] width 27 height 27
checkbox input "true"
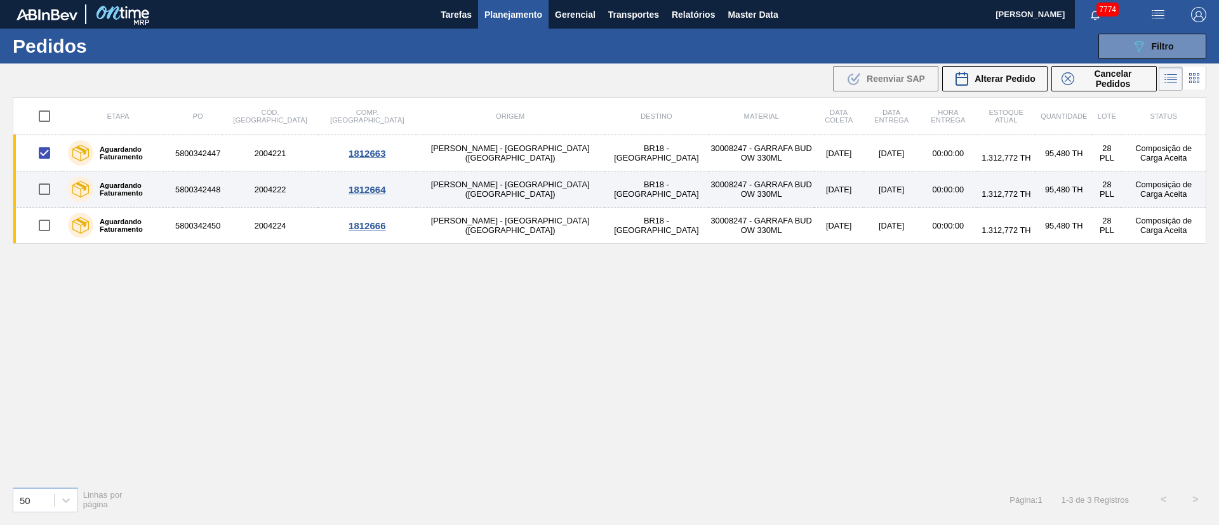
click at [48, 198] on input "checkbox" at bounding box center [44, 189] width 27 height 27
checkbox input "true"
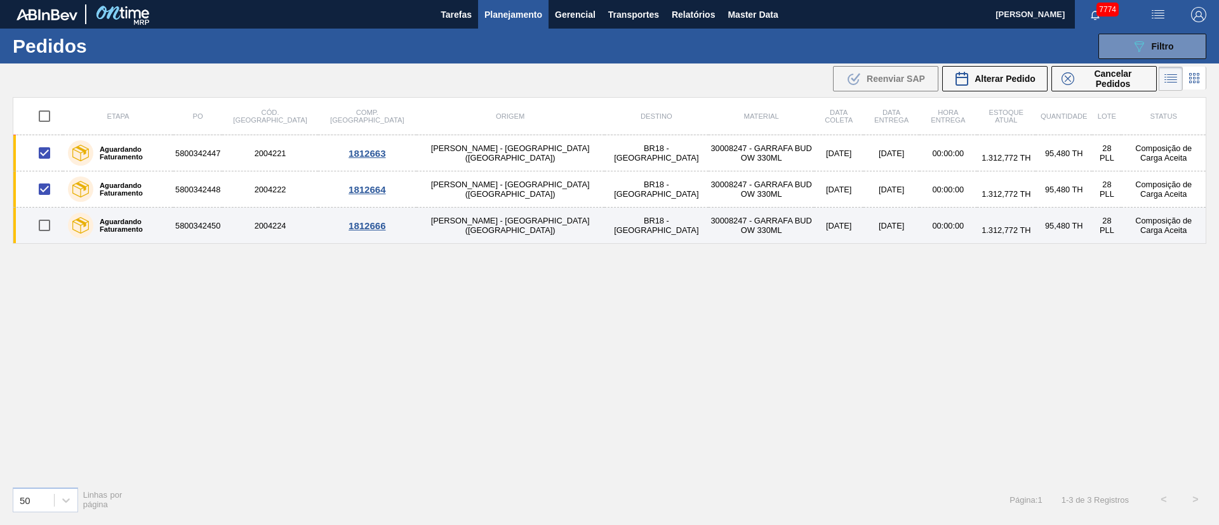
click at [48, 223] on input "checkbox" at bounding box center [44, 225] width 27 height 27
checkbox input "true"
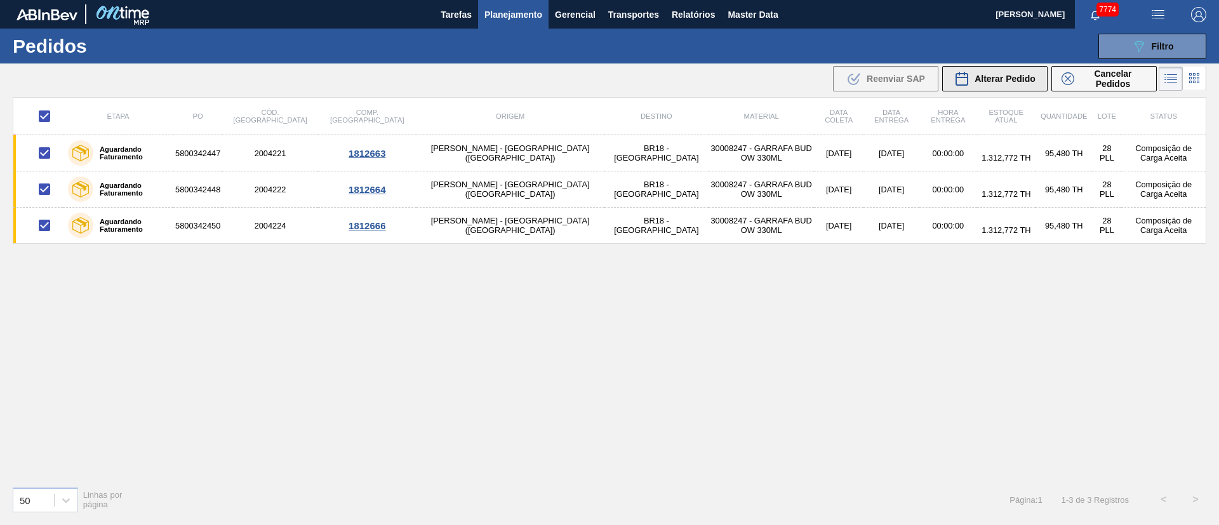
click at [1000, 83] on span "Alterar Pedido" at bounding box center [1004, 79] width 61 height 10
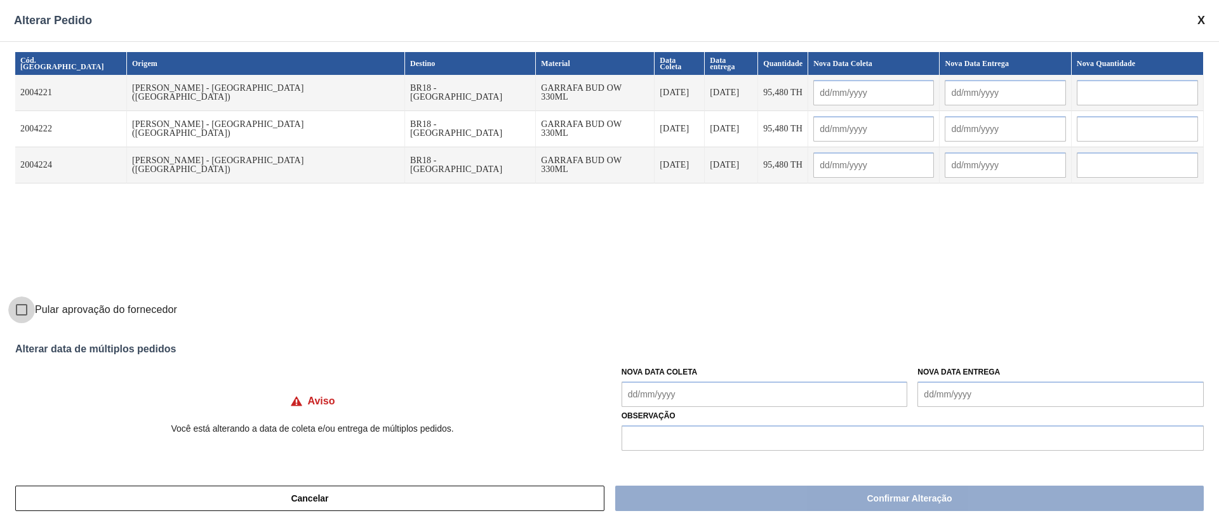
click at [20, 314] on input "Pular aprovação do fornecedor" at bounding box center [21, 309] width 27 height 27
checkbox input "true"
click at [644, 390] on Coleta "Nova Data Coleta" at bounding box center [764, 393] width 286 height 25
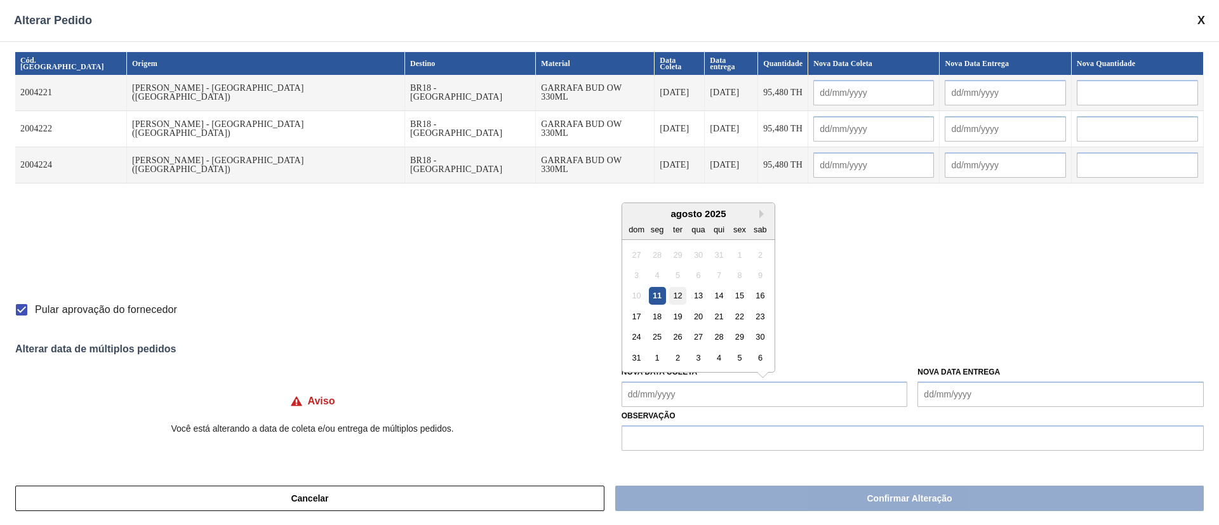
click at [679, 298] on div "12" at bounding box center [677, 295] width 17 height 17
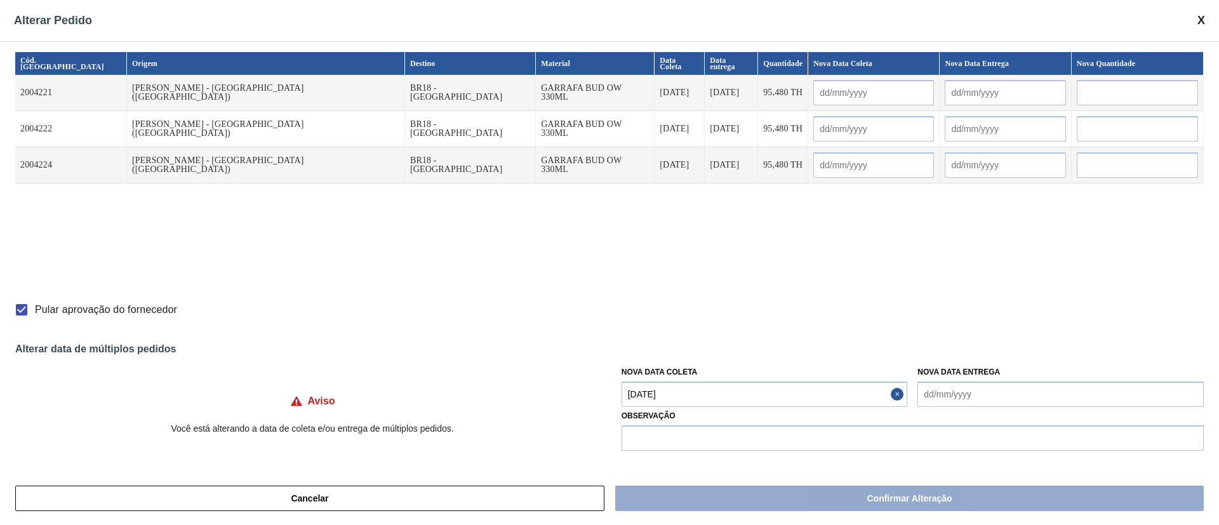
type Coleta "[DATE]"
type input "[DATE]"
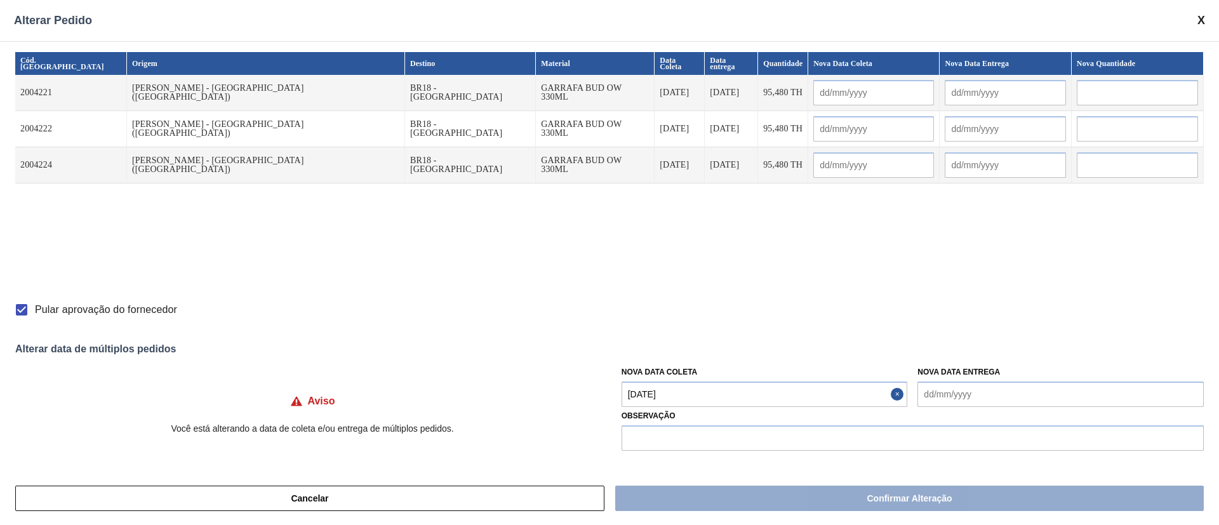
type input "[DATE]"
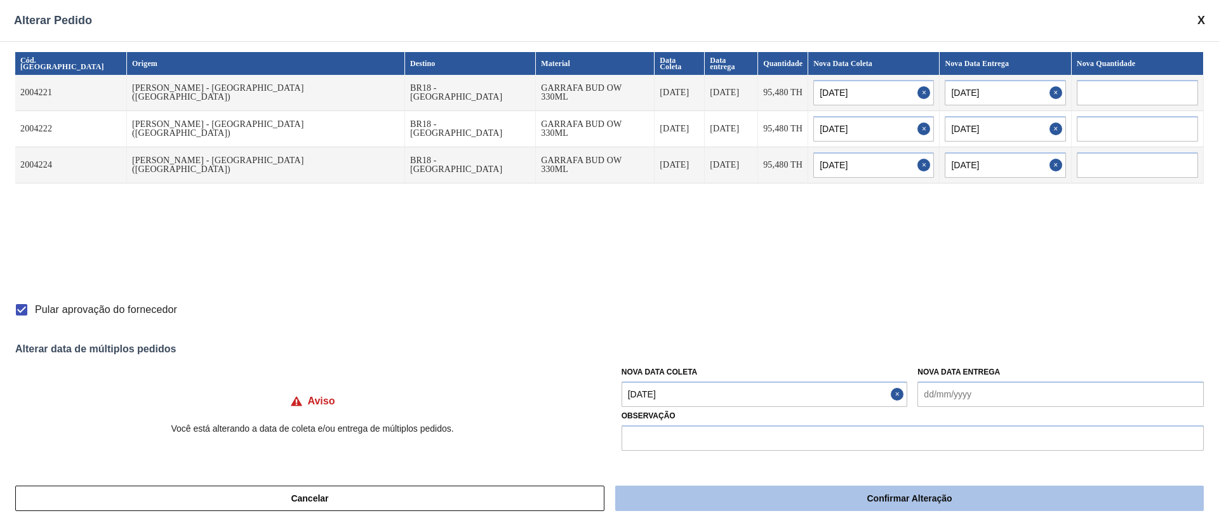
click at [723, 501] on button "Confirmar Alteração" at bounding box center [909, 498] width 588 height 25
checkbox input "false"
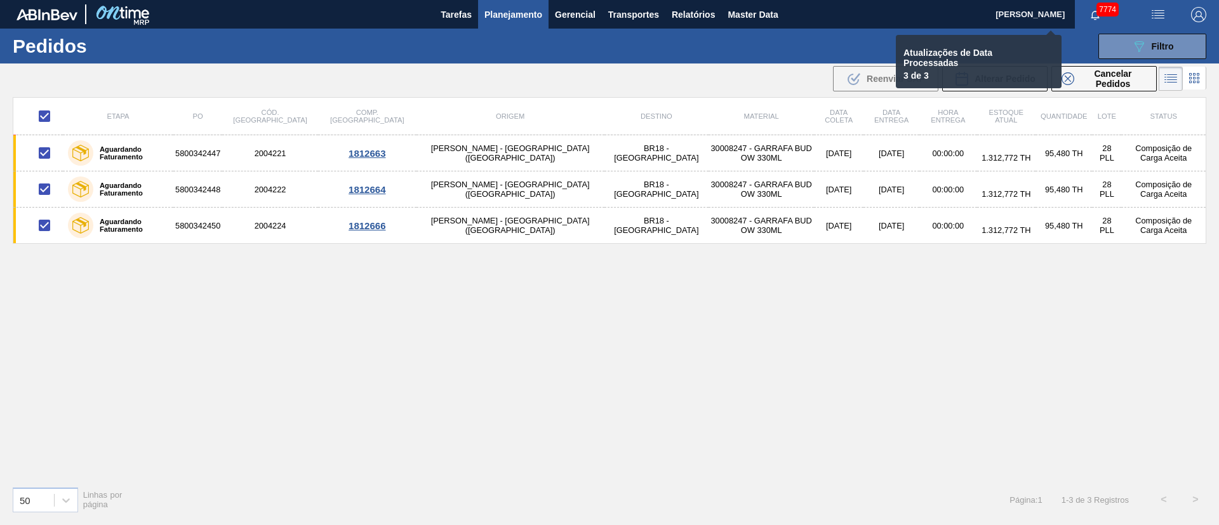
checkbox input "false"
